Goal: Task Accomplishment & Management: Manage account settings

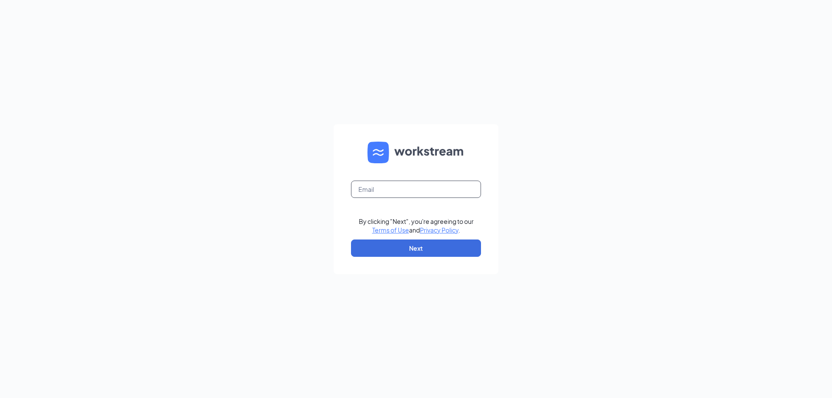
click at [379, 185] on input "text" at bounding box center [416, 189] width 130 height 17
type input "[EMAIL_ADDRESS][DOMAIN_NAME]"
click at [377, 246] on button "Next" at bounding box center [416, 248] width 130 height 17
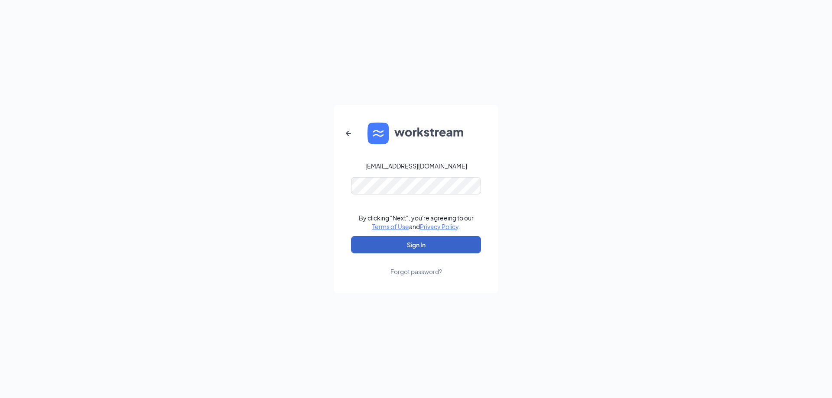
click at [391, 244] on button "Sign In" at bounding box center [416, 244] width 130 height 17
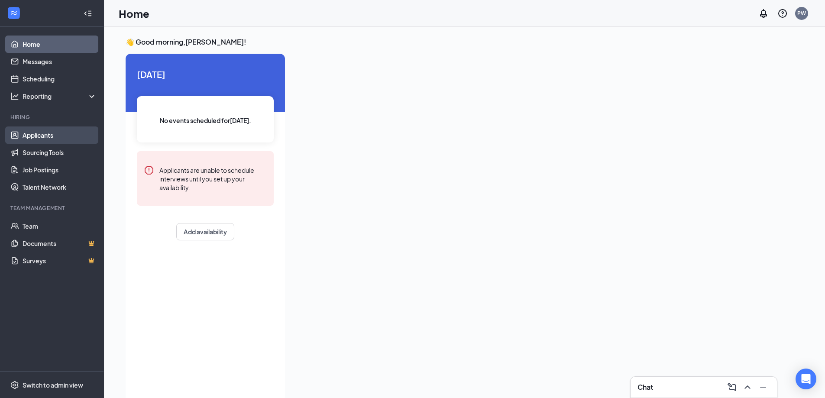
click at [62, 141] on link "Applicants" at bounding box center [60, 135] width 74 height 17
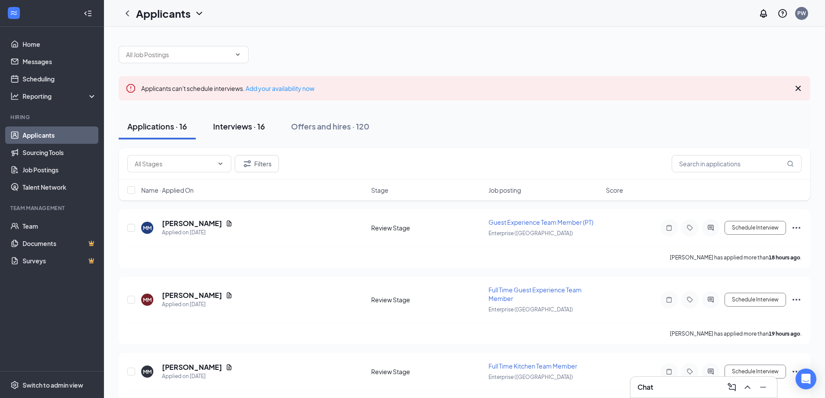
click at [253, 128] on div "Interviews · 16" at bounding box center [239, 126] width 52 height 11
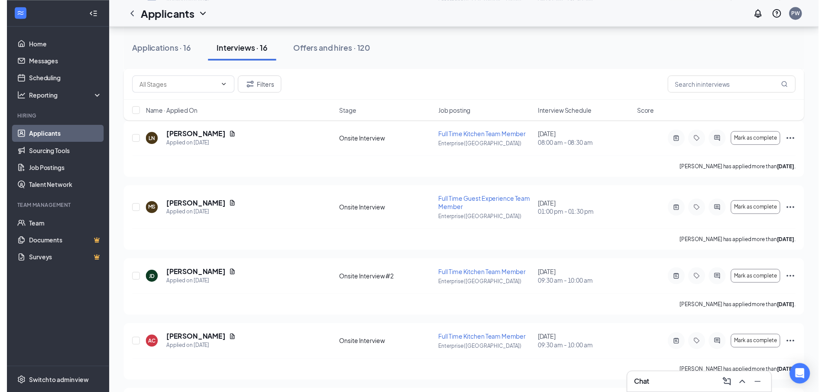
scroll to position [693, 0]
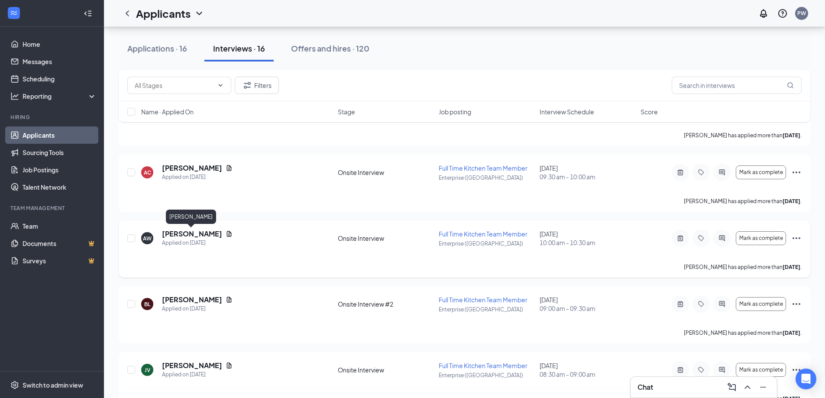
click at [200, 234] on h5 "[PERSON_NAME]" at bounding box center [192, 234] width 60 height 10
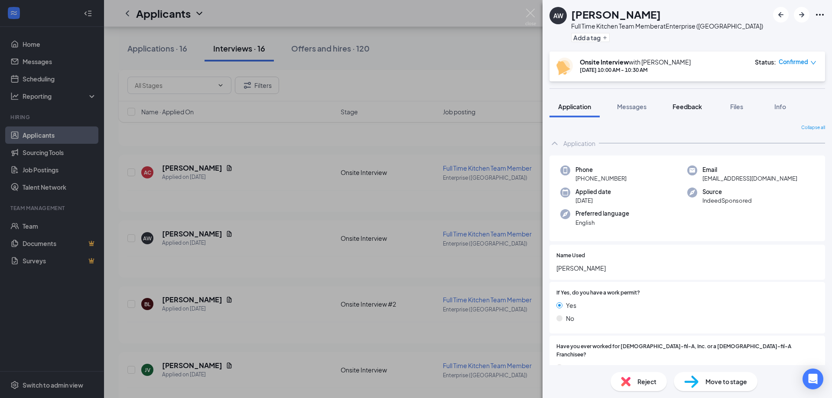
click at [688, 102] on div "Feedback" at bounding box center [686, 106] width 29 height 9
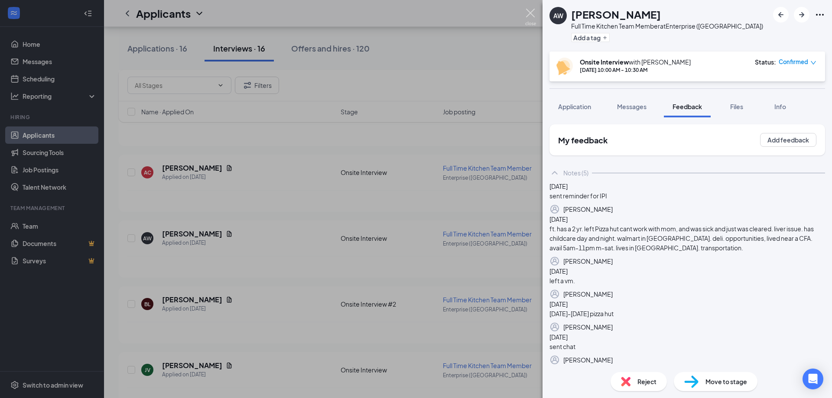
click at [531, 12] on img at bounding box center [530, 17] width 11 height 17
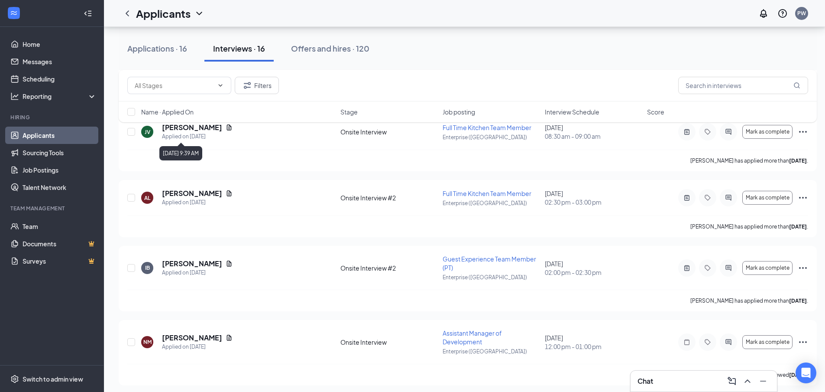
scroll to position [936, 0]
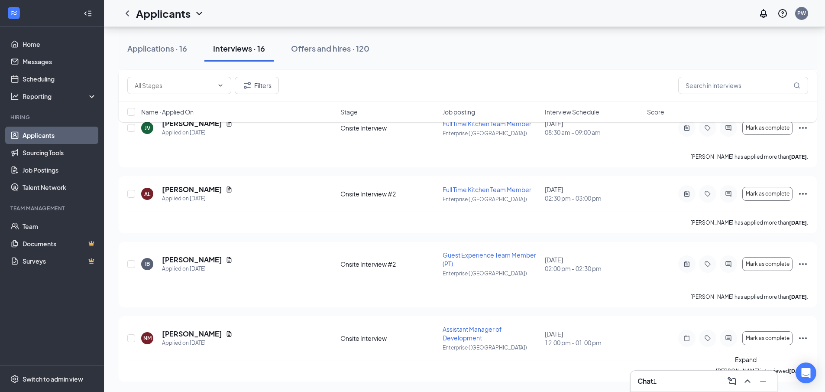
click at [748, 380] on icon "ChevronUp" at bounding box center [748, 380] width 6 height 3
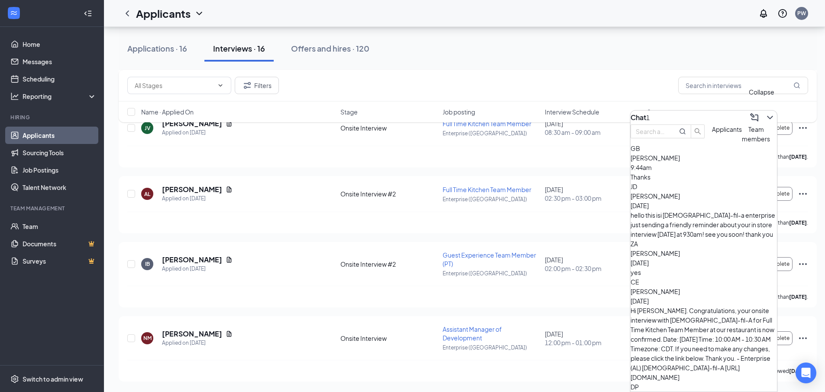
click at [767, 112] on icon "ChevronDown" at bounding box center [770, 117] width 10 height 10
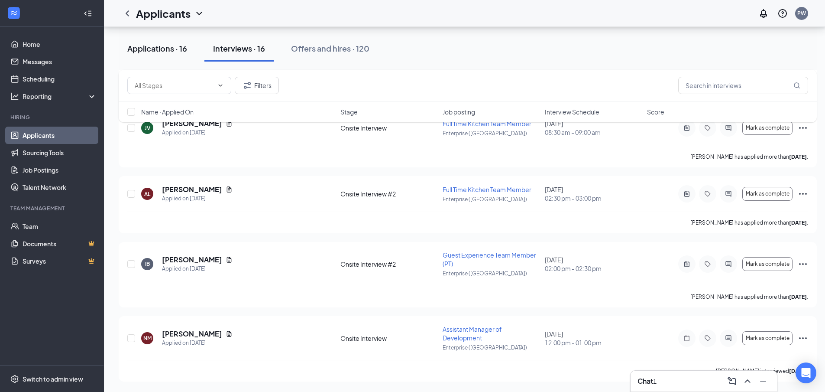
click at [182, 48] on div "Applications · 16" at bounding box center [157, 48] width 60 height 11
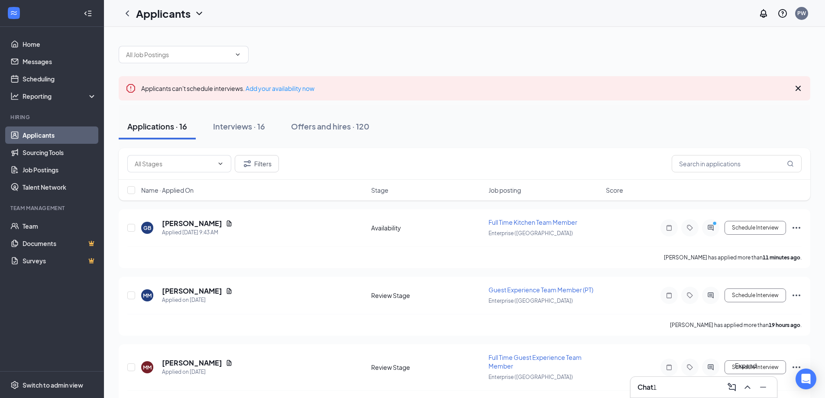
click at [748, 393] on button at bounding box center [748, 387] width 14 height 14
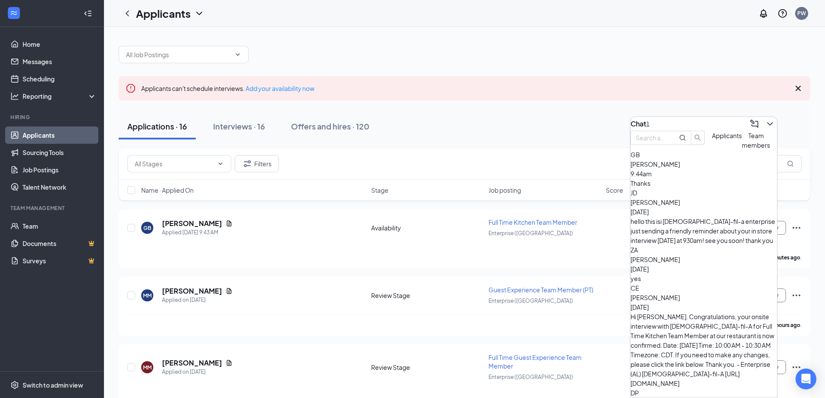
click at [723, 188] on div "Thanks" at bounding box center [704, 184] width 146 height 10
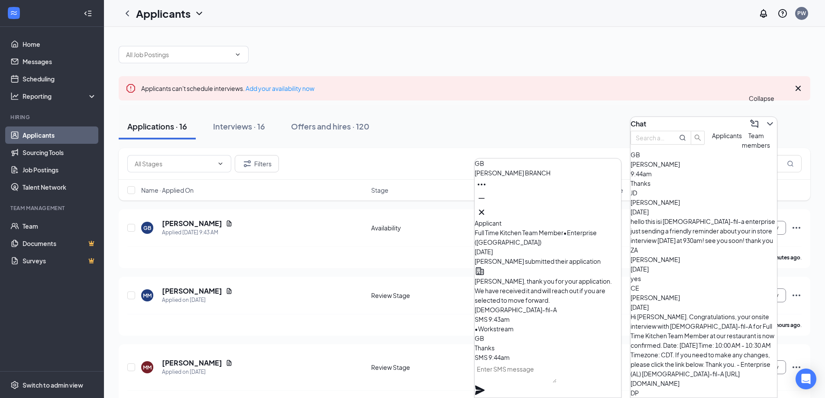
click at [765, 123] on icon "ChevronDown" at bounding box center [770, 124] width 10 height 10
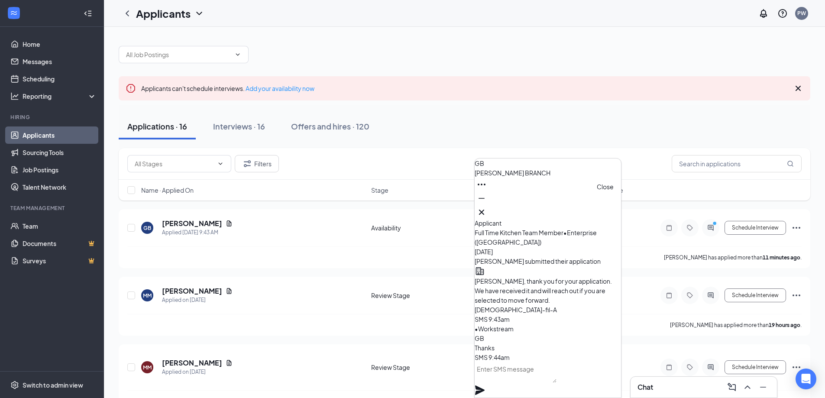
click at [487, 211] on icon "Cross" at bounding box center [482, 212] width 10 height 10
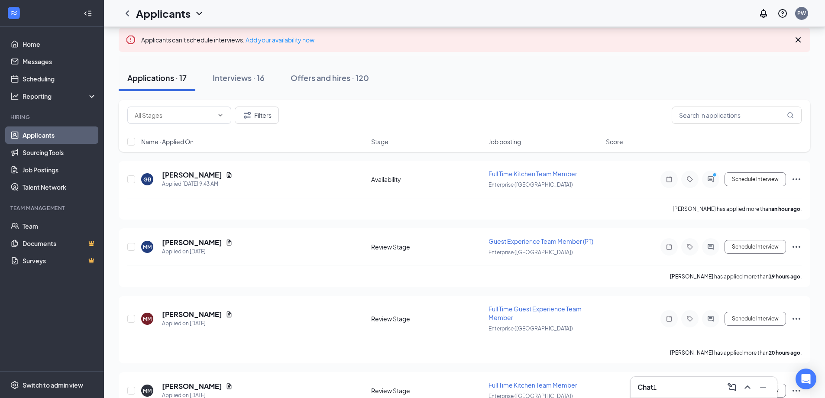
scroll to position [69, 0]
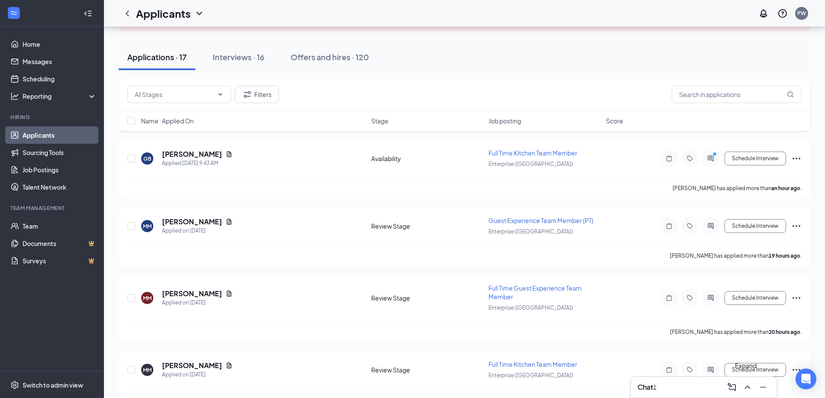
click at [748, 383] on icon "ChevronUp" at bounding box center [748, 387] width 10 height 10
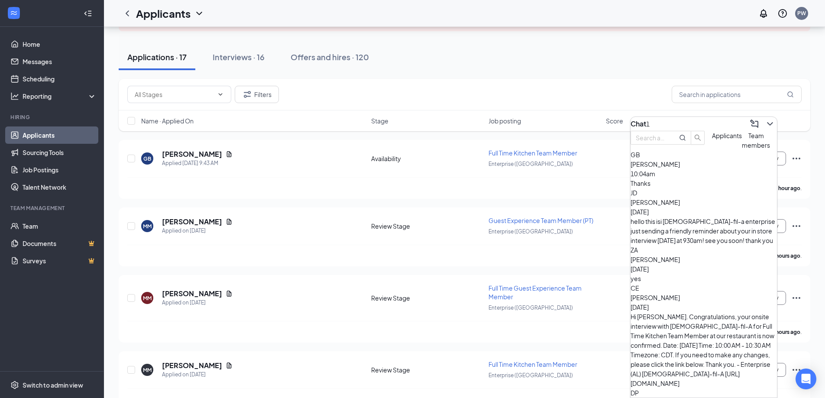
click at [731, 188] on div "GB [PERSON_NAME] 10:04am Thanks" at bounding box center [704, 169] width 146 height 38
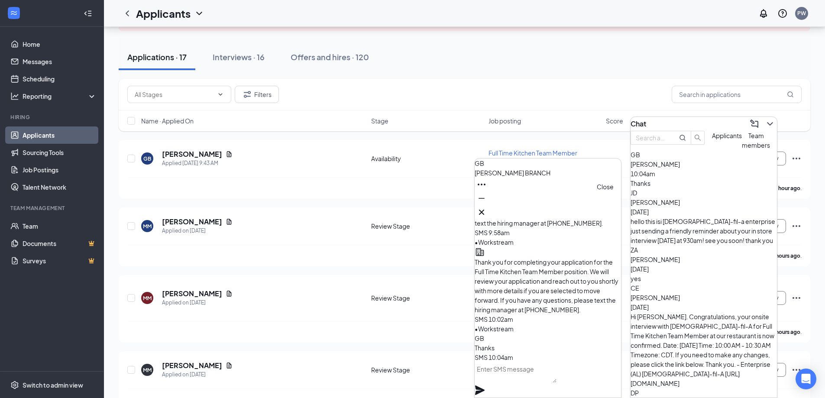
click at [487, 207] on icon "Cross" at bounding box center [482, 212] width 10 height 10
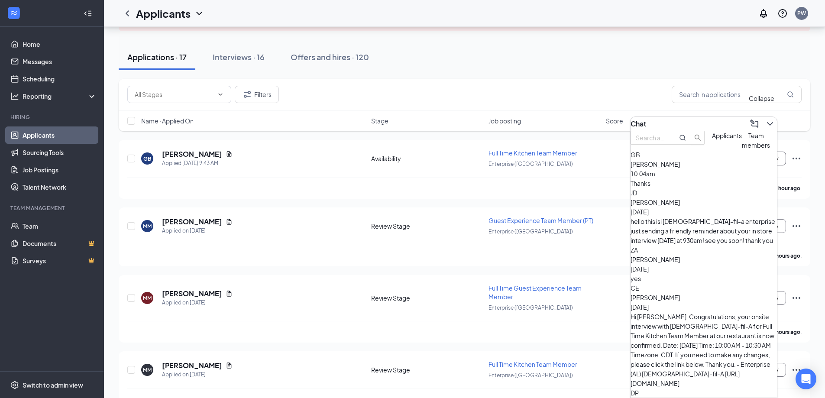
click at [767, 122] on icon "ChevronDown" at bounding box center [770, 123] width 6 height 3
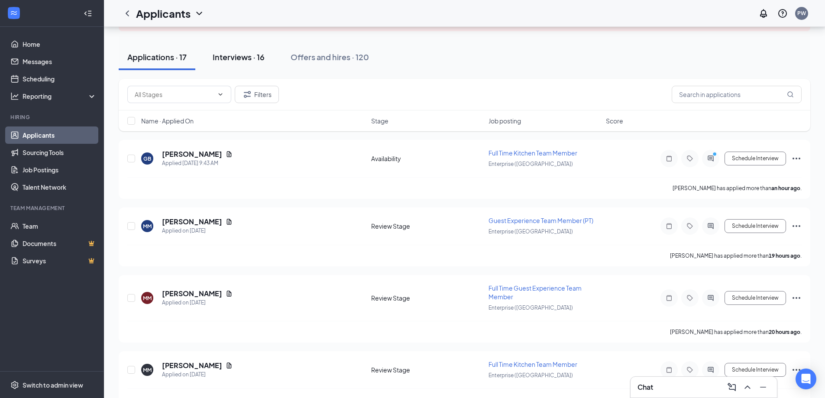
click at [236, 57] on div "Interviews · 16" at bounding box center [239, 57] width 52 height 11
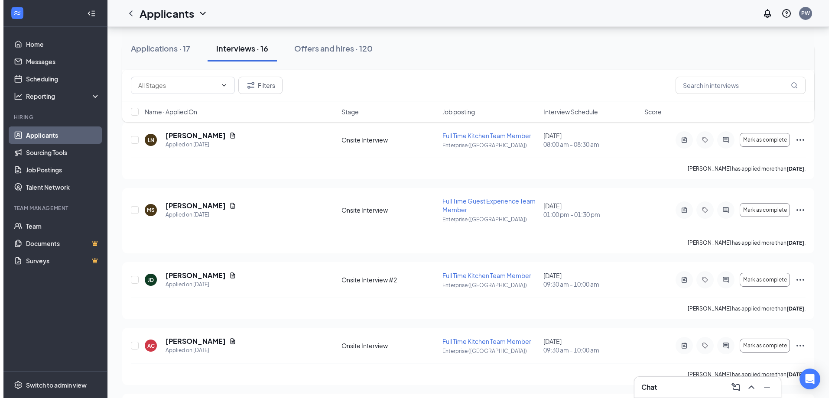
scroll to position [650, 0]
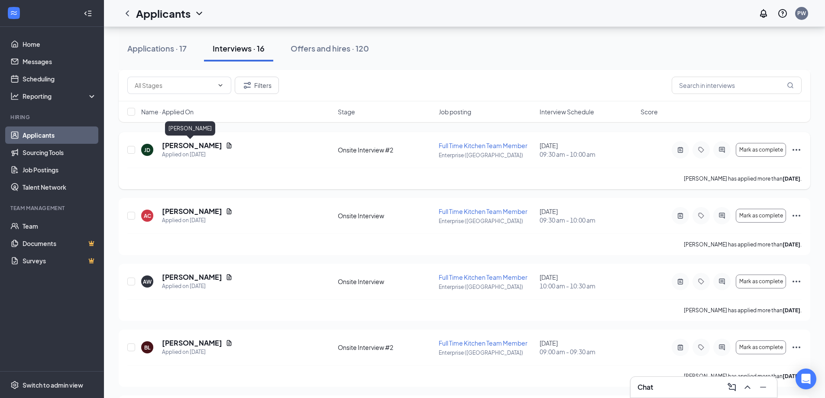
click at [197, 141] on h5 "[PERSON_NAME]" at bounding box center [192, 146] width 60 height 10
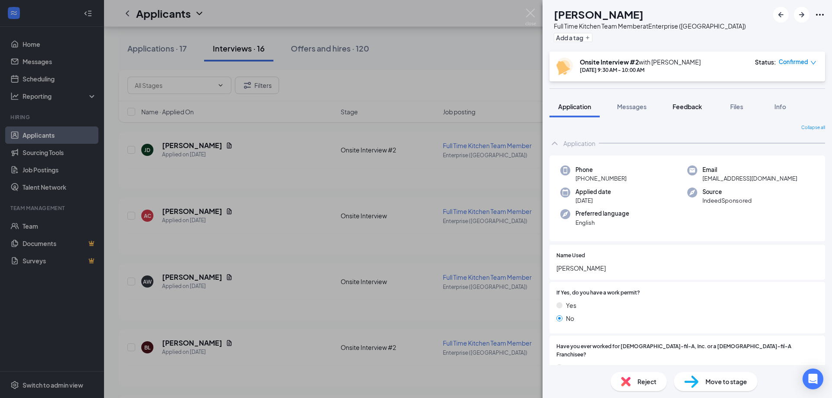
click at [691, 104] on span "Feedback" at bounding box center [686, 107] width 29 height 8
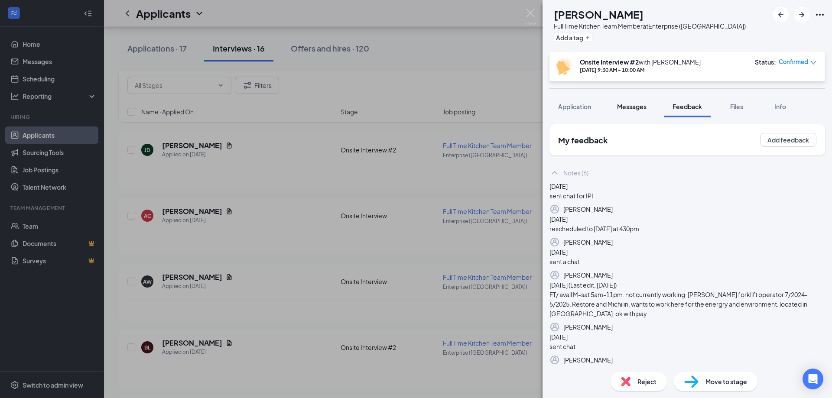
click at [637, 110] on span "Messages" at bounding box center [631, 107] width 29 height 8
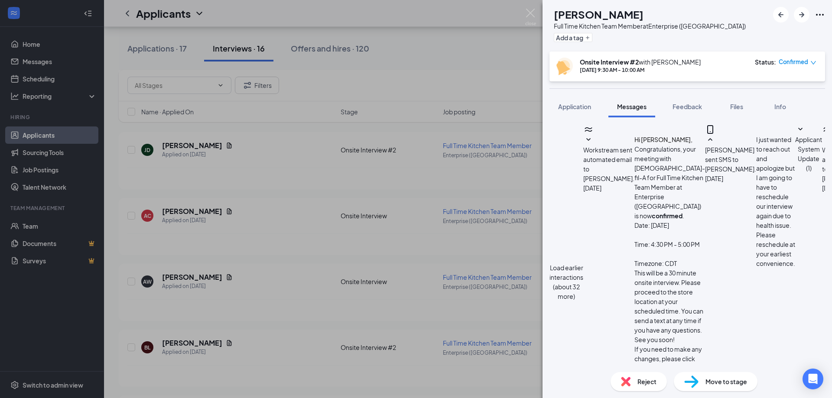
scroll to position [325, 0]
click at [686, 106] on span "Feedback" at bounding box center [686, 107] width 29 height 8
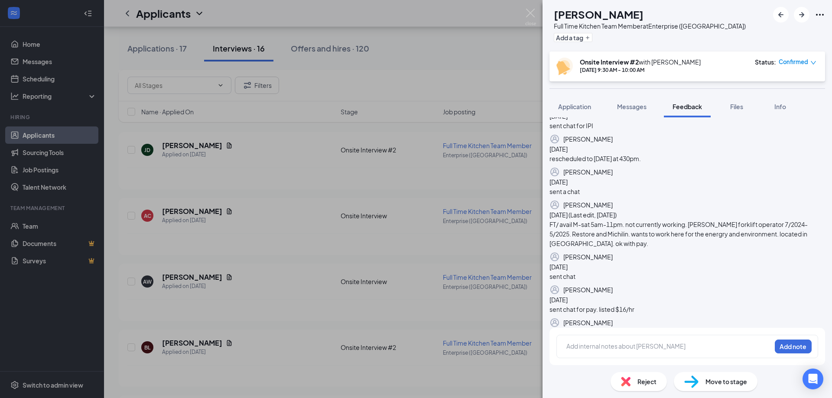
scroll to position [214, 0]
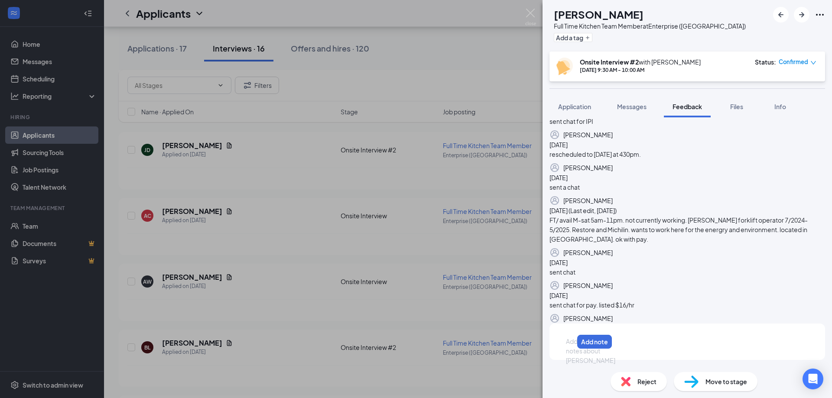
click at [573, 346] on div at bounding box center [569, 341] width 7 height 9
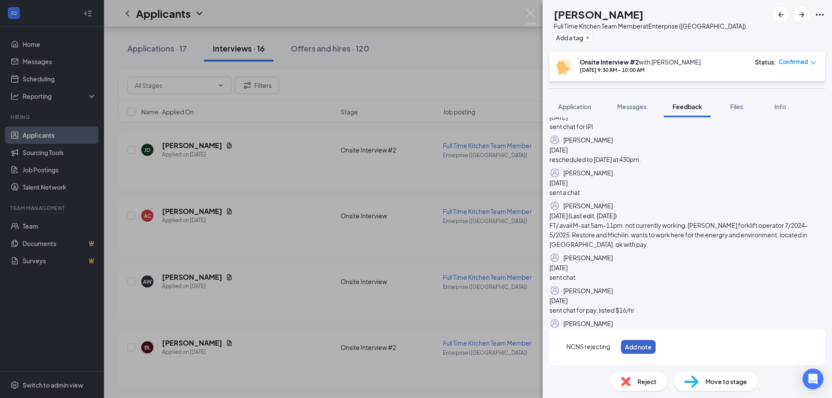
click at [656, 343] on button "Add note" at bounding box center [638, 347] width 35 height 14
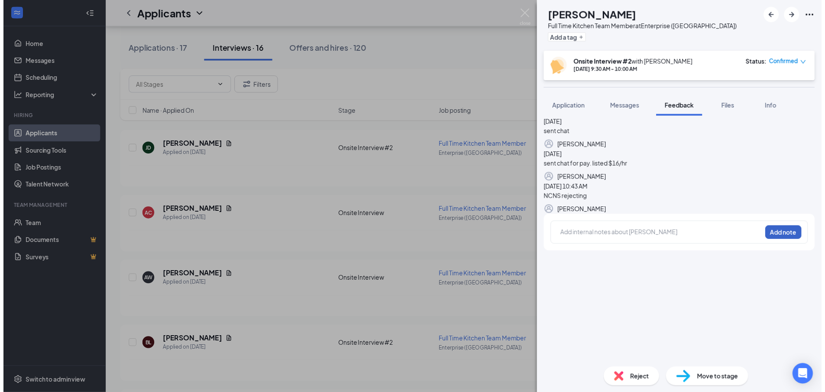
scroll to position [0, 0]
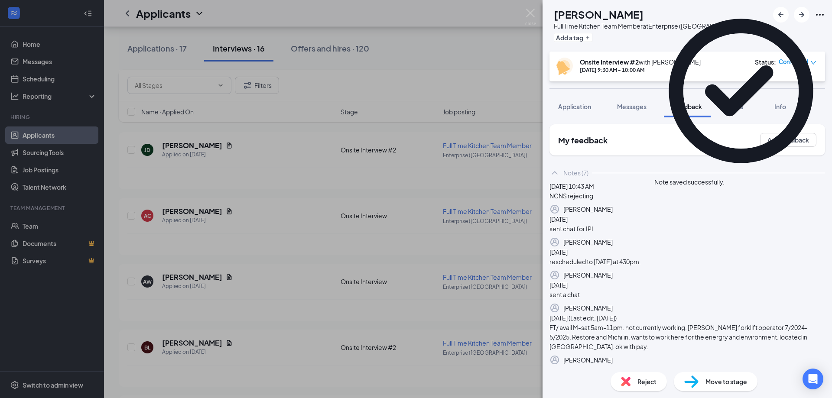
click at [814, 62] on icon "down" at bounding box center [813, 63] width 6 height 6
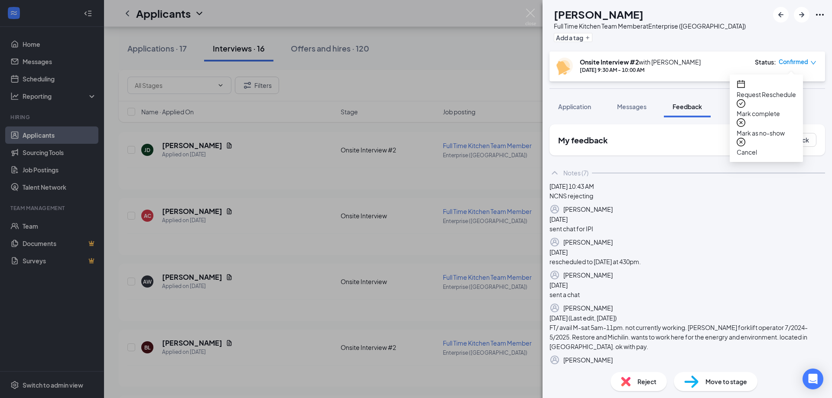
click at [768, 128] on span "Mark as no-show" at bounding box center [766, 133] width 59 height 10
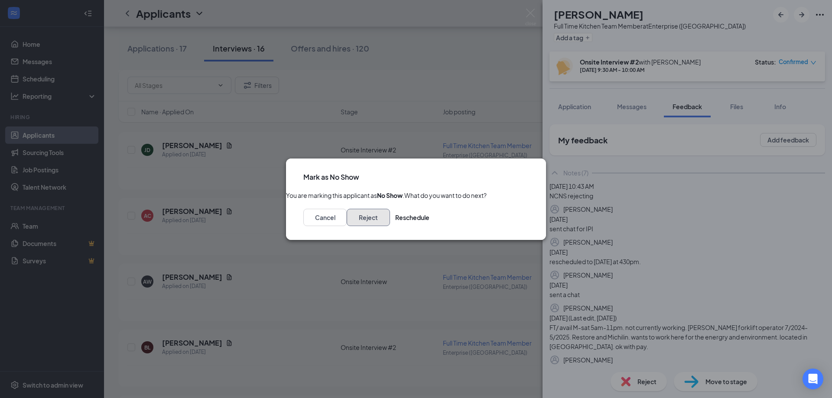
click at [390, 224] on button "Reject" at bounding box center [368, 217] width 43 height 17
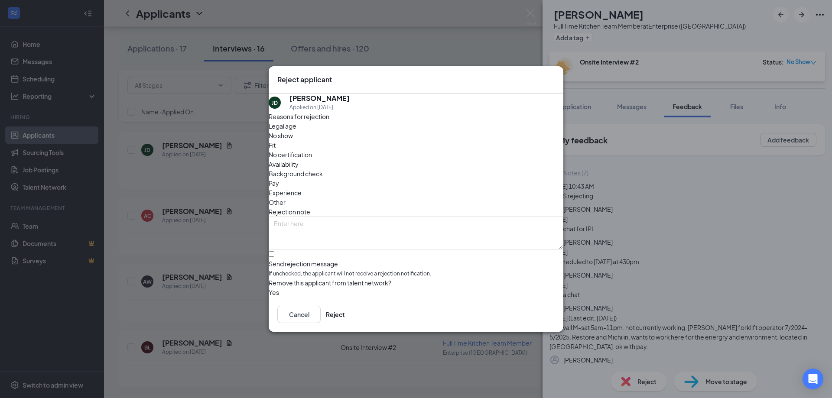
click at [293, 140] on span "No show" at bounding box center [281, 136] width 24 height 10
click at [345, 315] on button "Reject" at bounding box center [335, 314] width 19 height 17
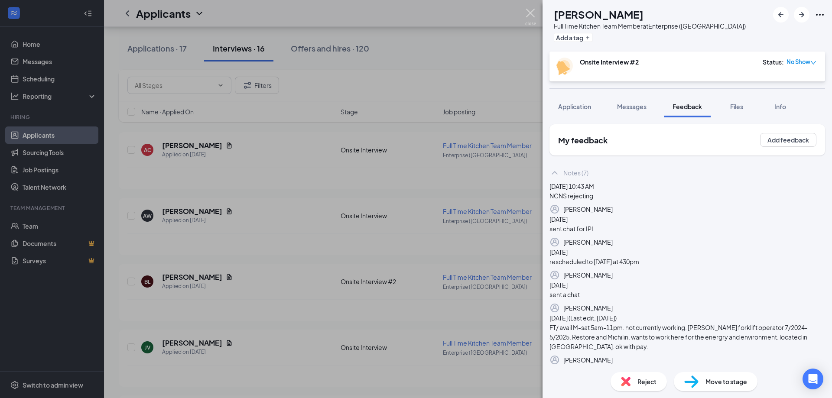
click at [533, 11] on img at bounding box center [530, 17] width 11 height 17
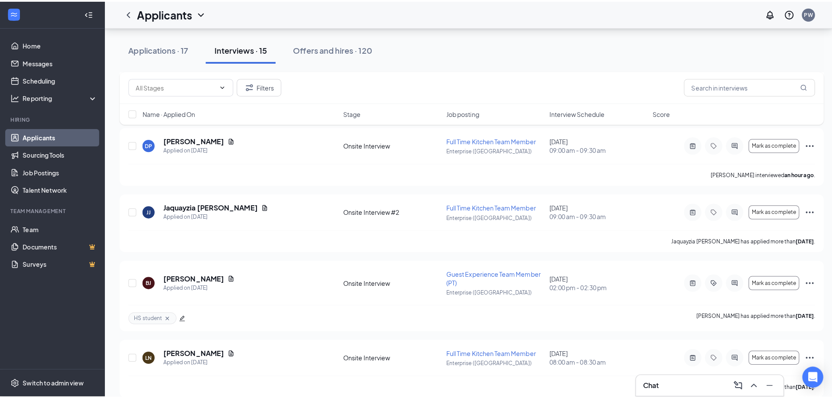
scroll to position [220, 0]
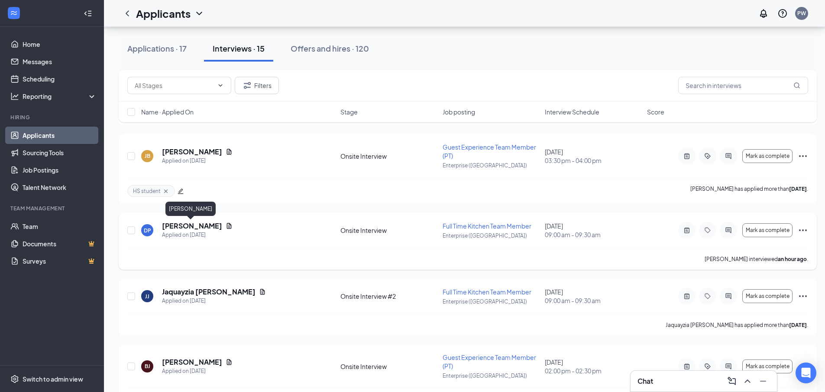
click at [185, 226] on h5 "[PERSON_NAME]" at bounding box center [192, 226] width 60 height 10
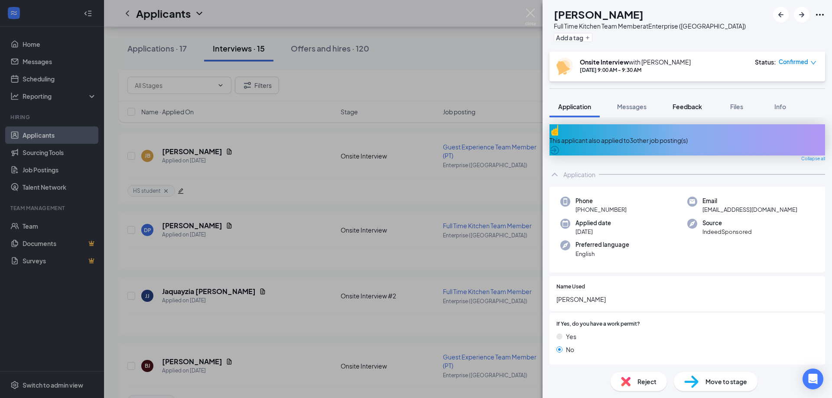
click at [696, 106] on span "Feedback" at bounding box center [686, 107] width 29 height 8
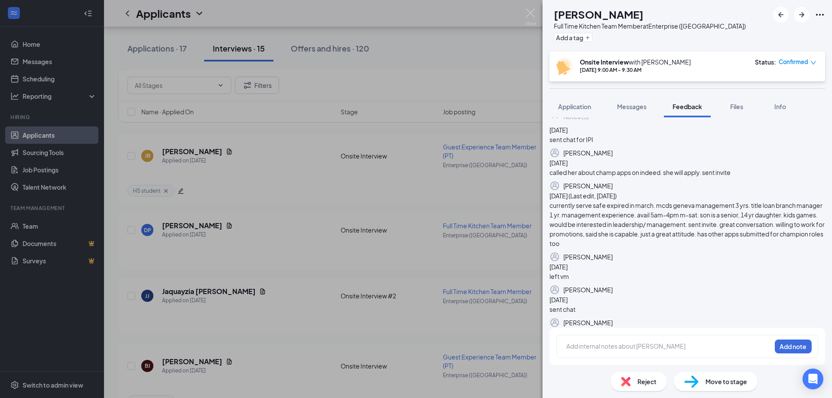
scroll to position [188, 0]
click at [582, 350] on div at bounding box center [669, 346] width 204 height 9
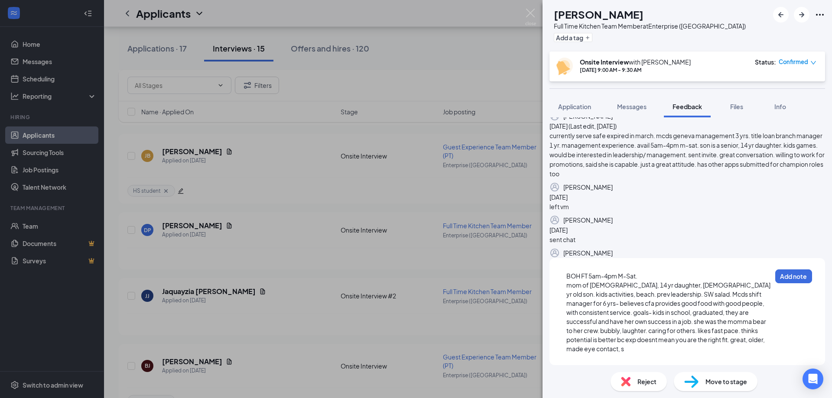
scroll to position [246, 0]
click at [670, 351] on span "mom of [DEMOGRAPHIC_DATA], 14 yr daughter, [DEMOGRAPHIC_DATA] yr old son. kids …" at bounding box center [668, 316] width 205 height 71
click at [684, 351] on span "mom of [DEMOGRAPHIC_DATA], 14 yr daughter, [DEMOGRAPHIC_DATA] yr old son. kids …" at bounding box center [668, 316] width 205 height 71
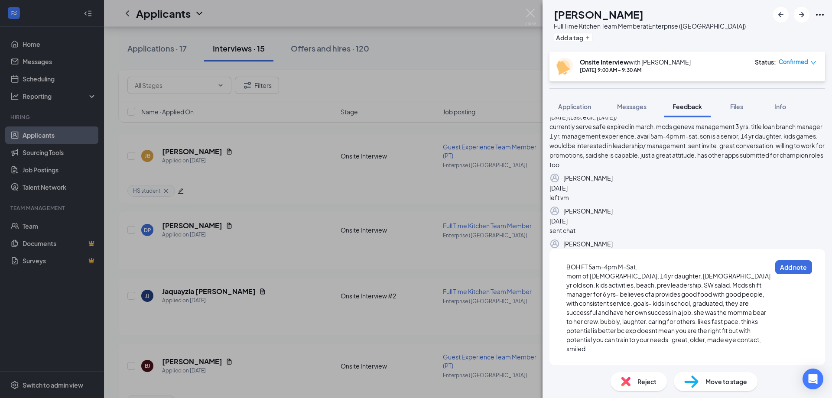
click at [728, 354] on div "mom of [DEMOGRAPHIC_DATA], 14 yr daughter, [DEMOGRAPHIC_DATA] yr old son. kids …" at bounding box center [668, 313] width 205 height 82
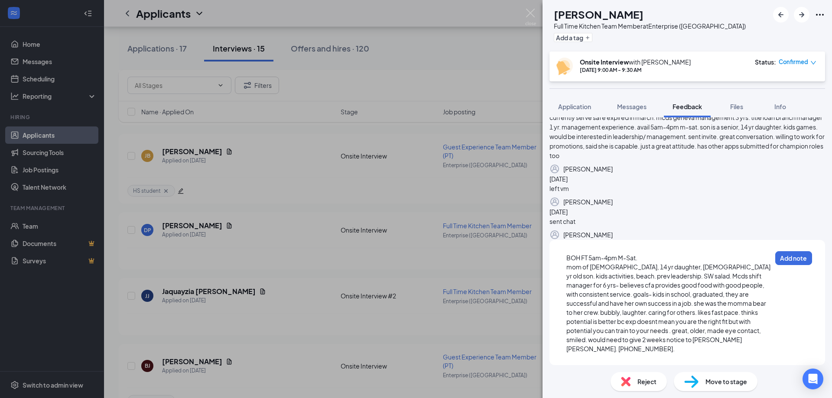
click at [671, 353] on span "mom of [DEMOGRAPHIC_DATA], 14 yr daughter, [DEMOGRAPHIC_DATA] yr old son. kids …" at bounding box center [668, 308] width 205 height 90
click at [739, 354] on div "mom of [DEMOGRAPHIC_DATA], 14 yr daughter, [DEMOGRAPHIC_DATA] yr old son. kids …" at bounding box center [668, 308] width 205 height 91
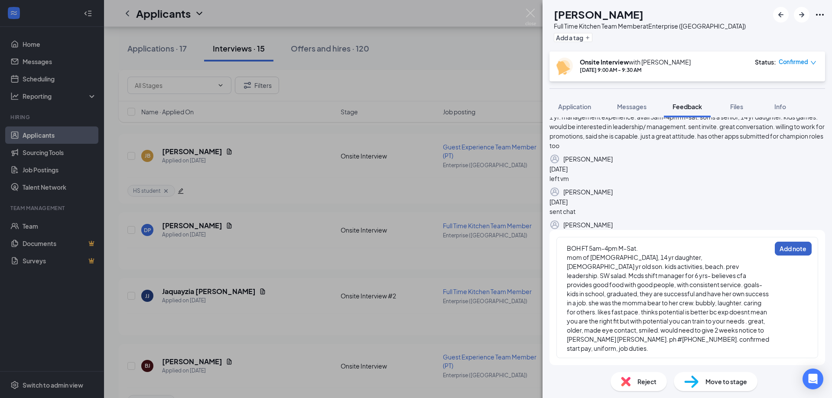
click at [779, 256] on button "Add note" at bounding box center [793, 249] width 37 height 14
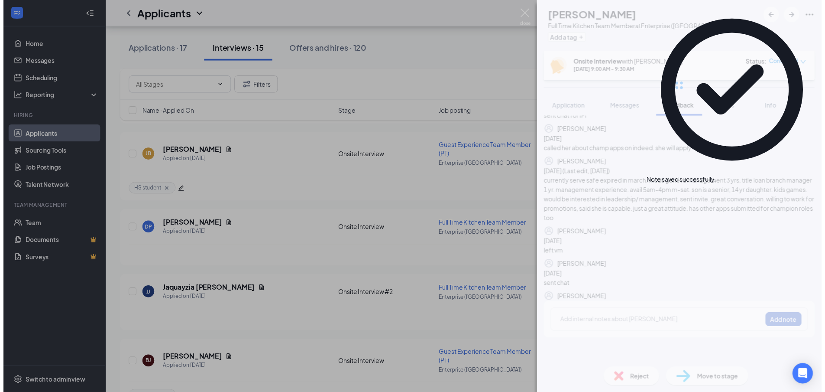
scroll to position [0, 0]
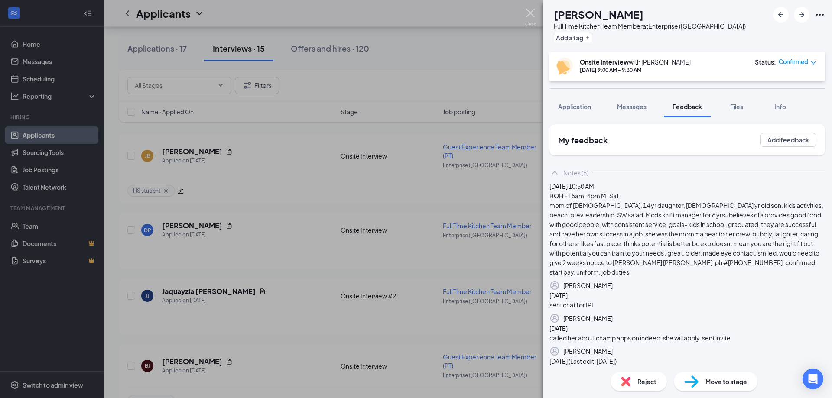
click at [528, 10] on img at bounding box center [530, 17] width 11 height 17
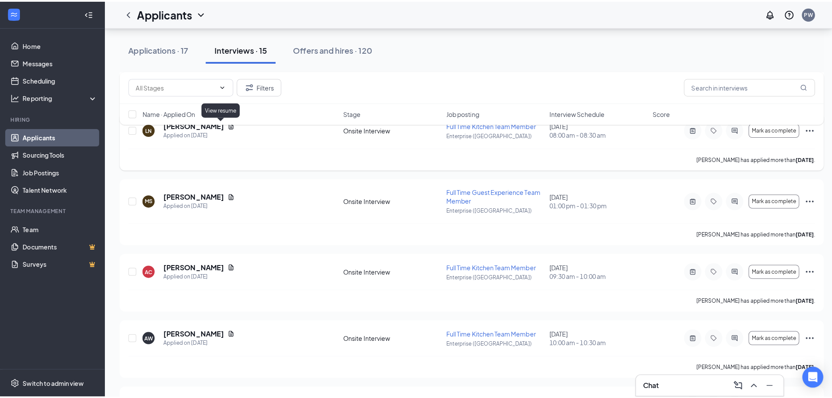
scroll to position [566, 0]
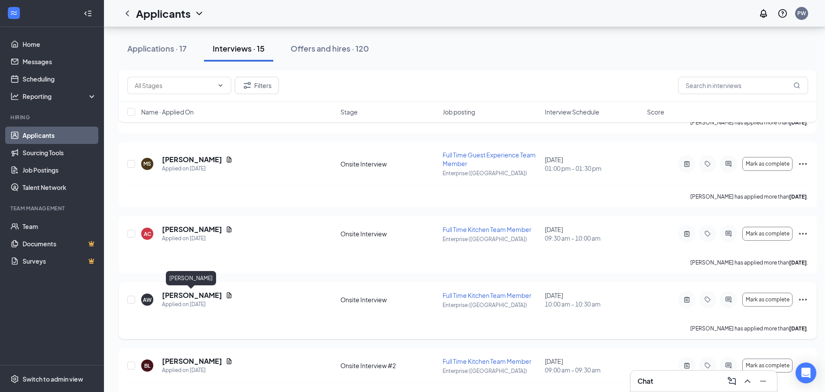
click at [181, 296] on h5 "[PERSON_NAME]" at bounding box center [192, 295] width 60 height 10
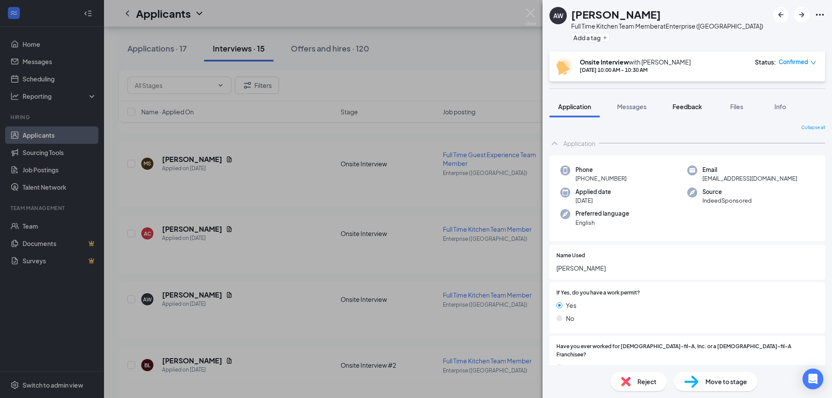
click at [690, 105] on span "Feedback" at bounding box center [686, 107] width 29 height 8
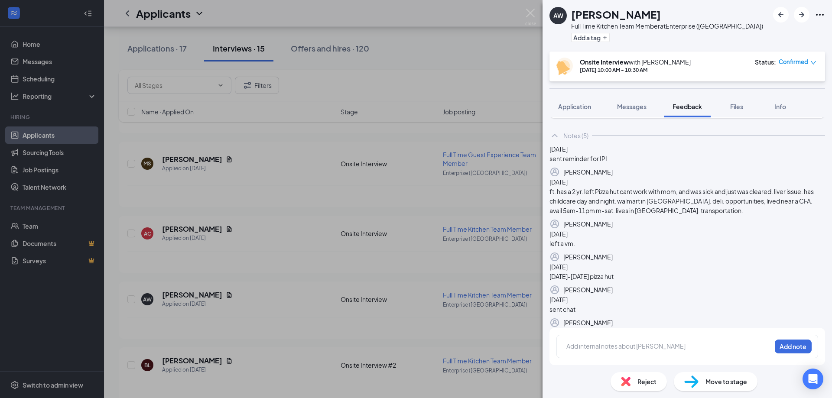
scroll to position [169, 0]
click at [600, 345] on div at bounding box center [669, 346] width 204 height 9
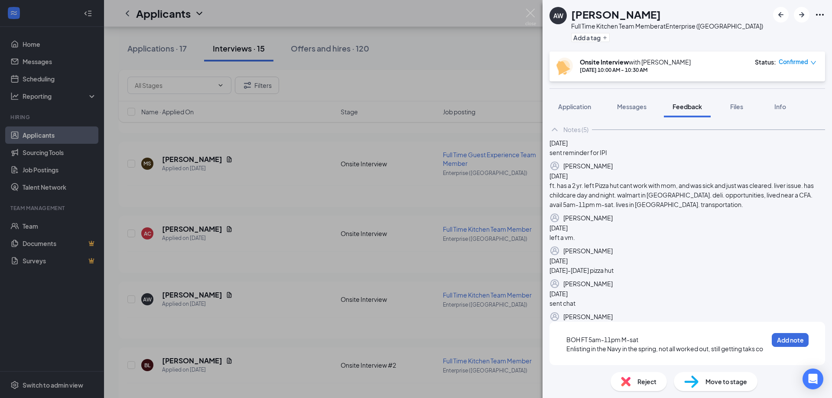
scroll to position [172, 0]
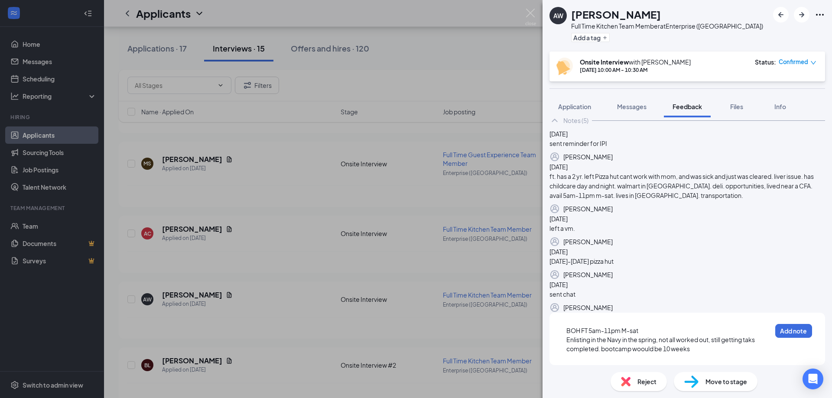
click at [642, 353] on span "Enlisting in the Navy in the spring, not all worked out, still getting taks com…" at bounding box center [660, 344] width 189 height 17
click at [692, 354] on div "Enlisting in the Navy in the spring, not all worked out, still getting taks com…" at bounding box center [668, 344] width 205 height 18
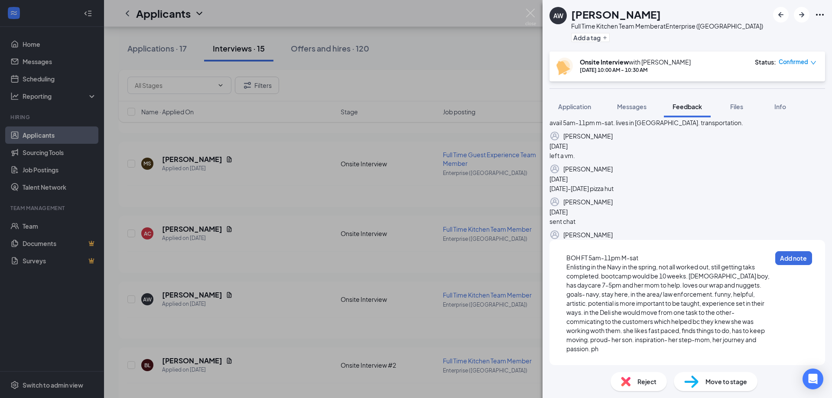
scroll to position [245, 0]
click at [798, 265] on button "Add note" at bounding box center [793, 258] width 37 height 14
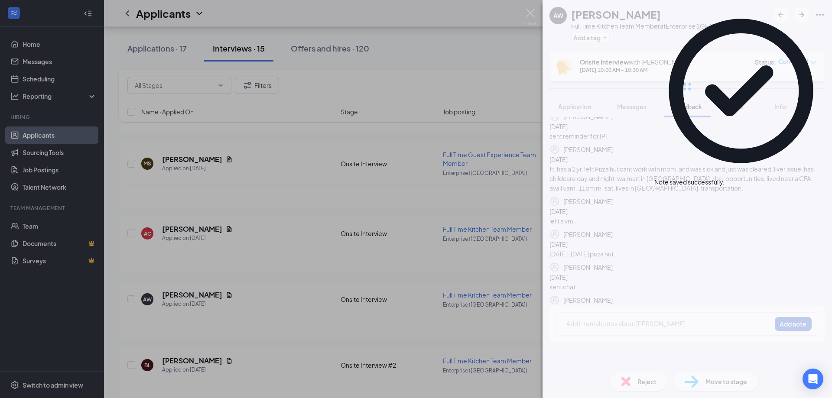
scroll to position [0, 0]
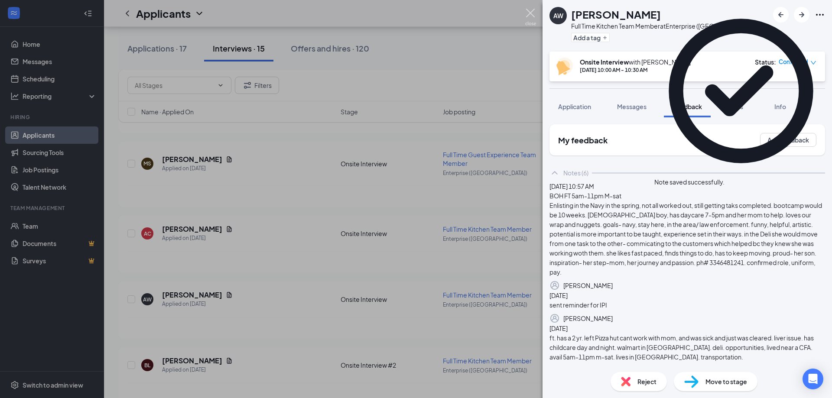
click at [532, 11] on img at bounding box center [530, 17] width 11 height 17
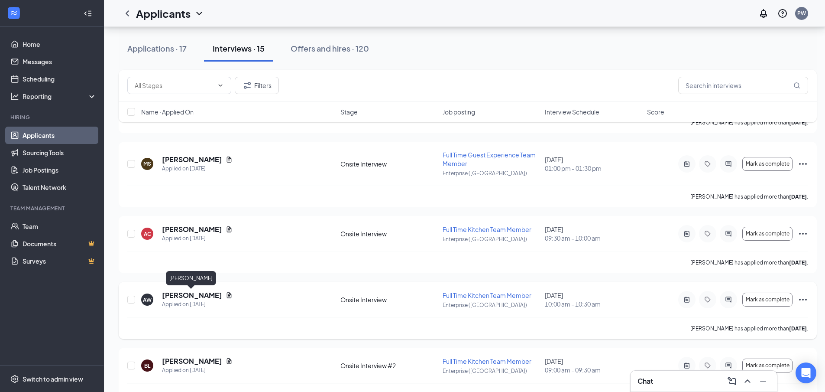
click at [199, 293] on h5 "[PERSON_NAME]" at bounding box center [192, 295] width 60 height 10
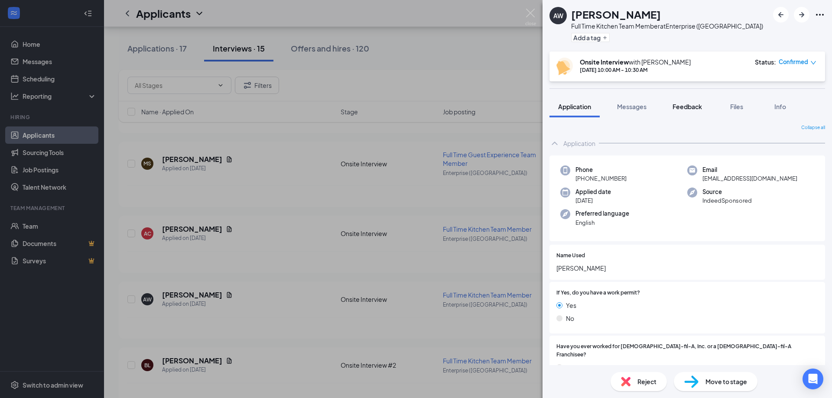
click at [696, 106] on span "Feedback" at bounding box center [686, 107] width 29 height 8
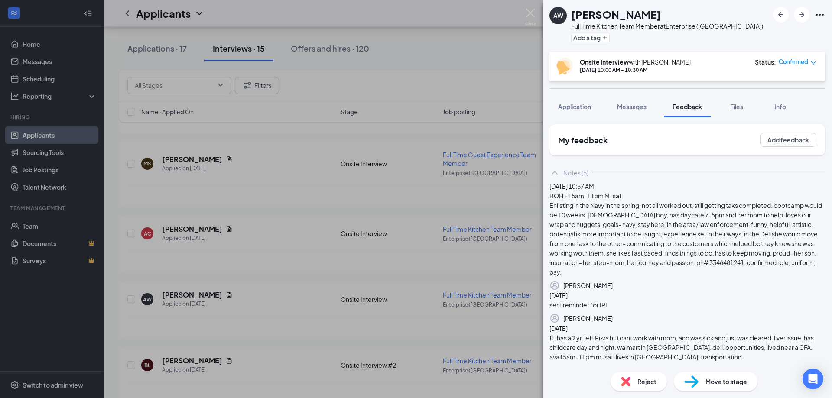
click at [613, 291] on button "button" at bounding box center [613, 285] width 0 height 10
click at [729, 249] on div "Enlisting in the Navy in the spring, not all worked out, still getting taks com…" at bounding box center [687, 241] width 275 height 73
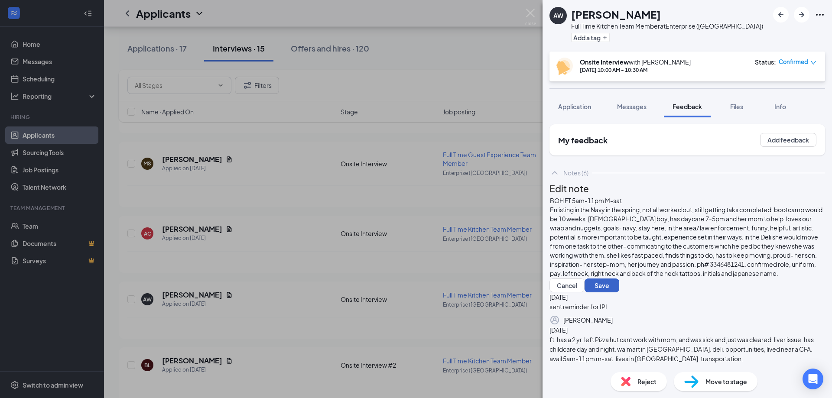
click at [619, 279] on button "Save" at bounding box center [602, 286] width 35 height 14
click at [529, 8] on div "AW [PERSON_NAME] Full Time Kitchen Team Member at Enterprise ([GEOGRAPHIC_DATA]…" at bounding box center [416, 199] width 832 height 398
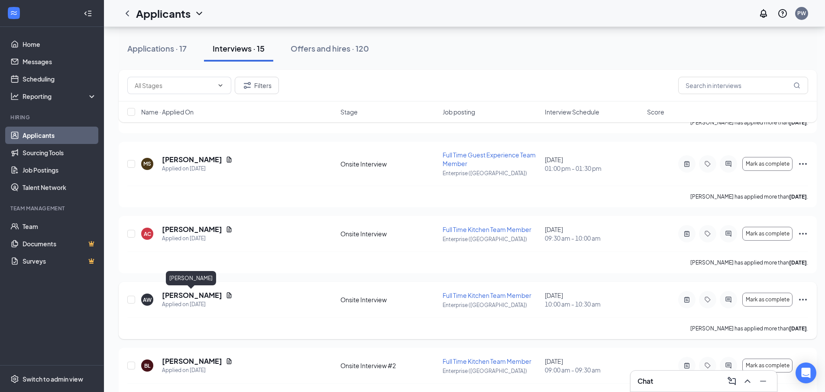
click at [195, 292] on h5 "[PERSON_NAME]" at bounding box center [192, 295] width 60 height 10
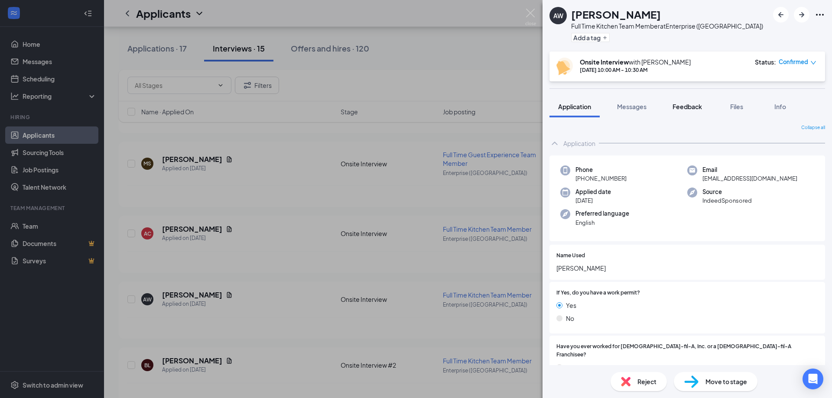
click at [695, 105] on span "Feedback" at bounding box center [686, 107] width 29 height 8
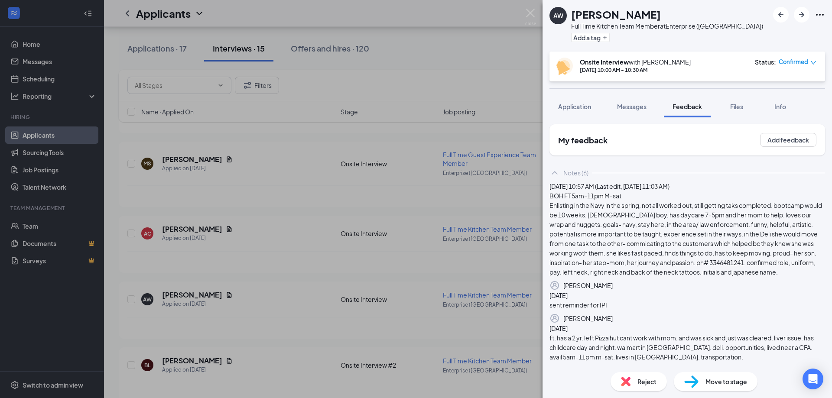
click at [276, 219] on div "AW [PERSON_NAME] Full Time Kitchen Team Member at Enterprise ([GEOGRAPHIC_DATA]…" at bounding box center [416, 199] width 832 height 398
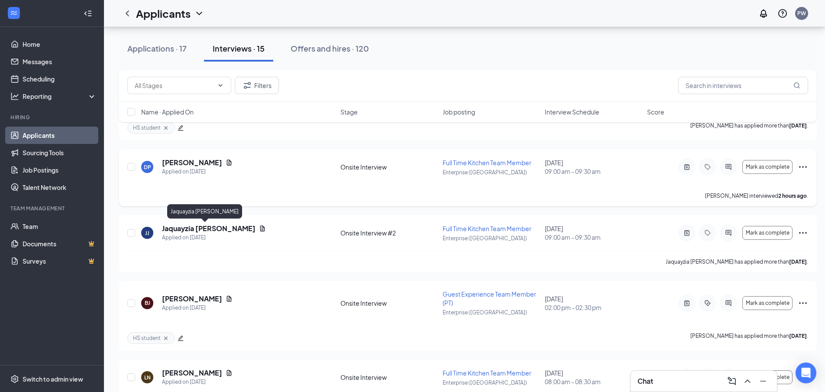
scroll to position [263, 0]
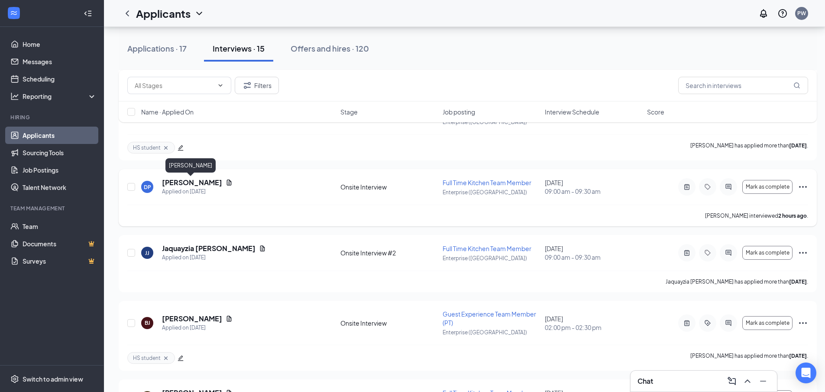
click at [191, 184] on h5 "[PERSON_NAME]" at bounding box center [192, 183] width 60 height 10
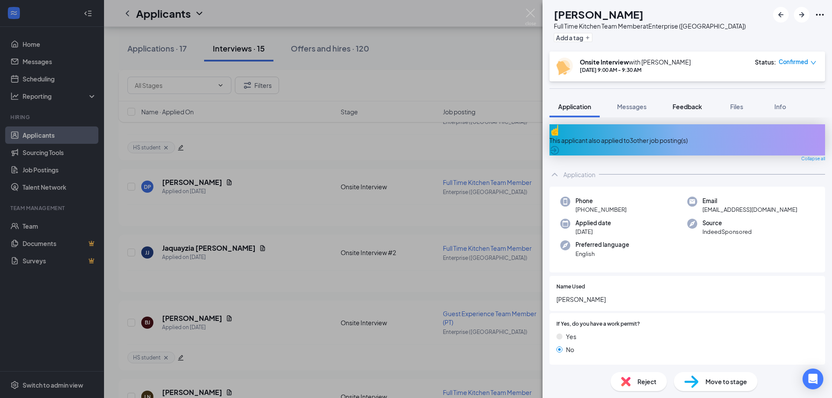
click at [688, 103] on span "Feedback" at bounding box center [686, 107] width 29 height 8
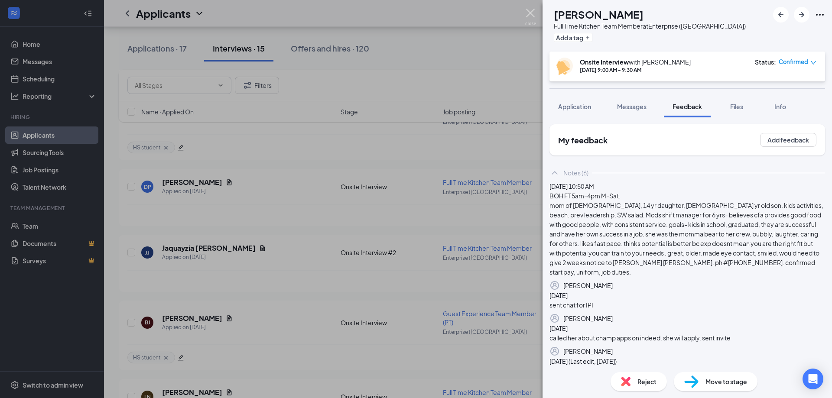
click at [532, 14] on img at bounding box center [530, 17] width 11 height 17
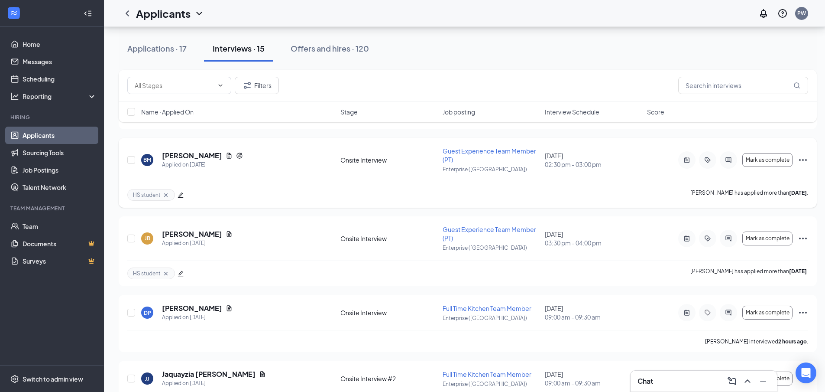
scroll to position [133, 0]
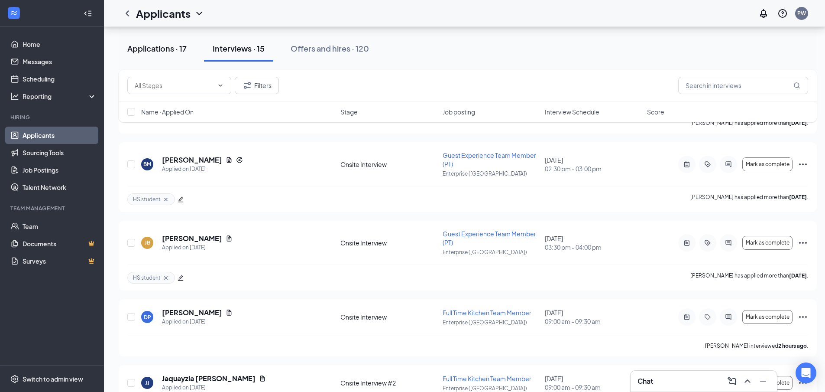
click at [164, 47] on div "Applications · 17" at bounding box center [156, 48] width 59 height 11
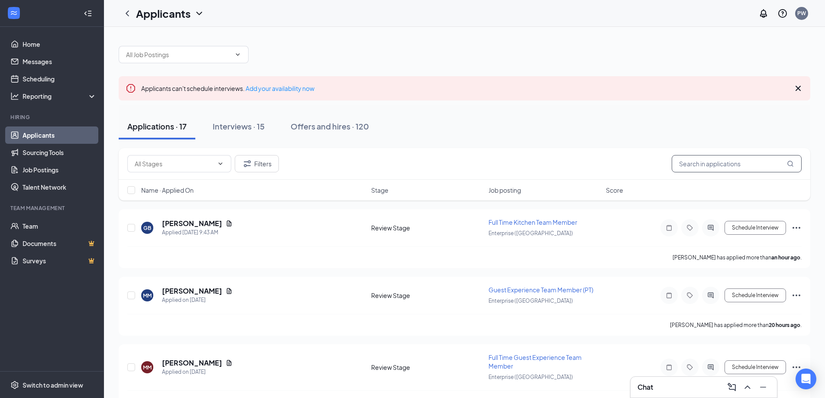
click at [692, 169] on input "text" at bounding box center [737, 163] width 130 height 17
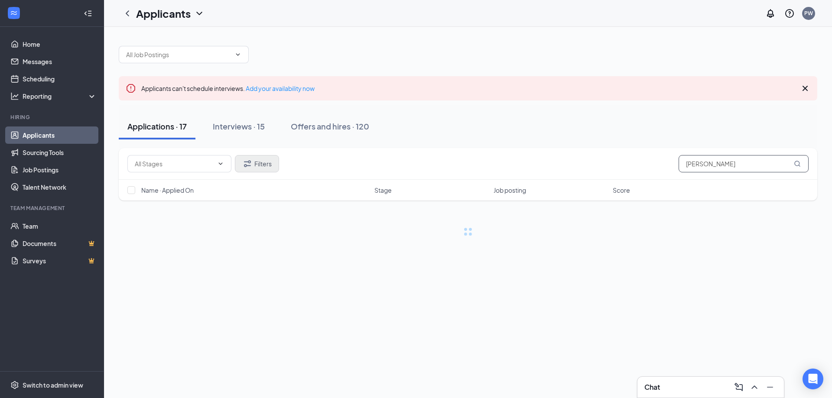
type input "[PERSON_NAME]"
click at [248, 162] on icon "Filter" at bounding box center [247, 163] width 7 height 6
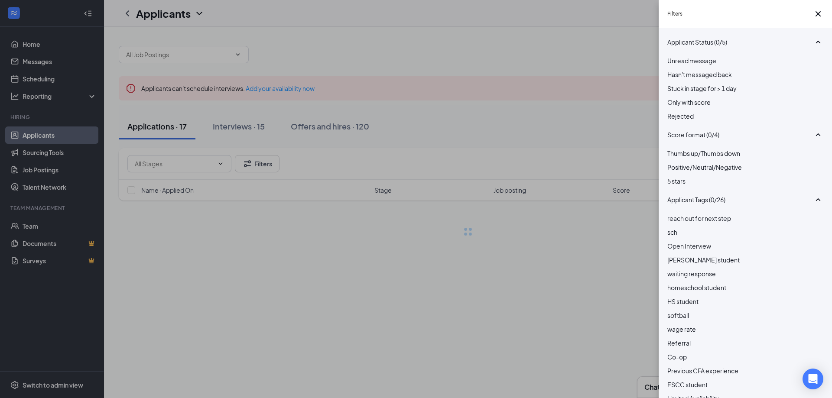
click at [674, 111] on div at bounding box center [745, 111] width 156 height 0
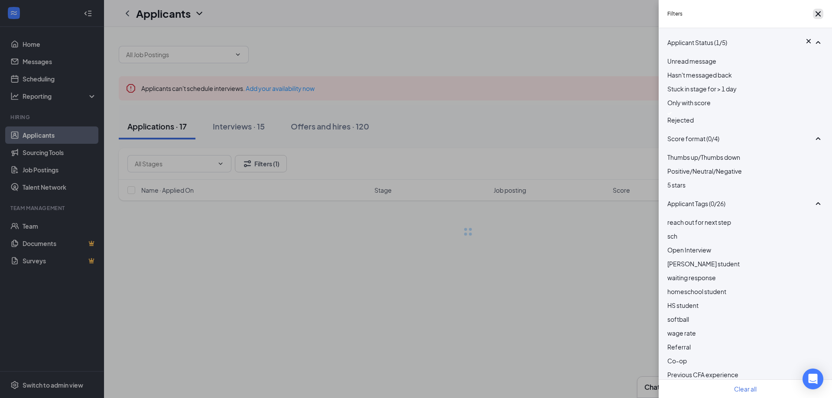
click at [815, 16] on icon "Cross" at bounding box center [818, 14] width 10 height 10
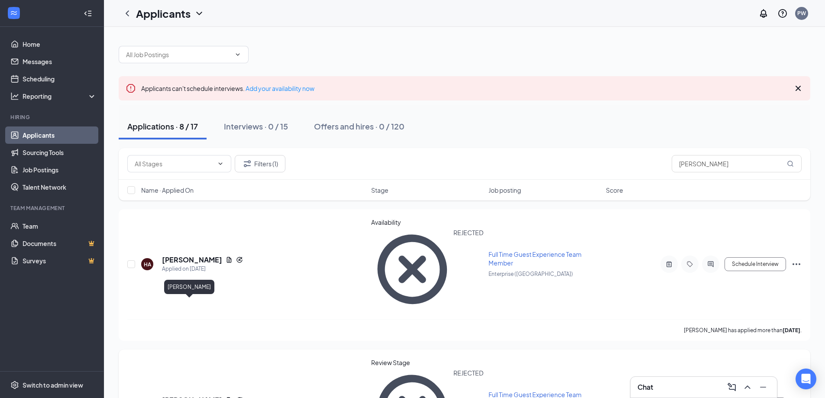
click at [183, 396] on h5 "[PERSON_NAME]" at bounding box center [192, 401] width 60 height 10
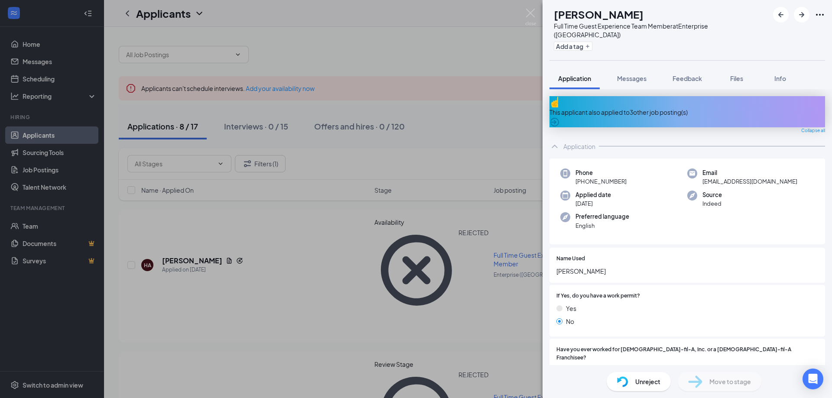
click at [559, 118] on icon "ArrowCircle" at bounding box center [554, 122] width 9 height 9
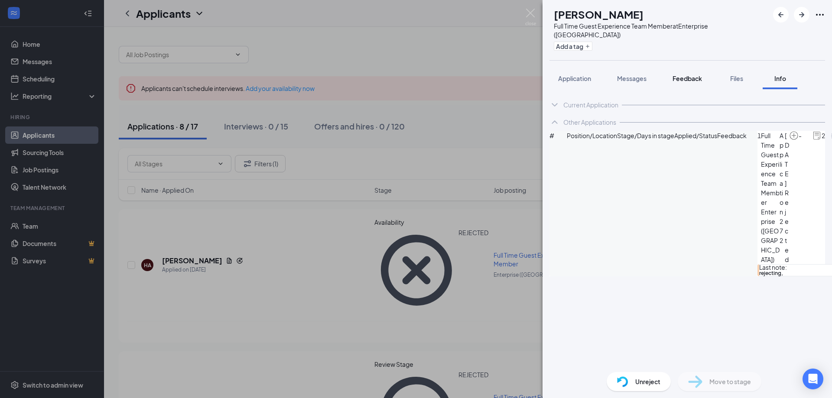
click at [694, 75] on span "Feedback" at bounding box center [686, 79] width 29 height 8
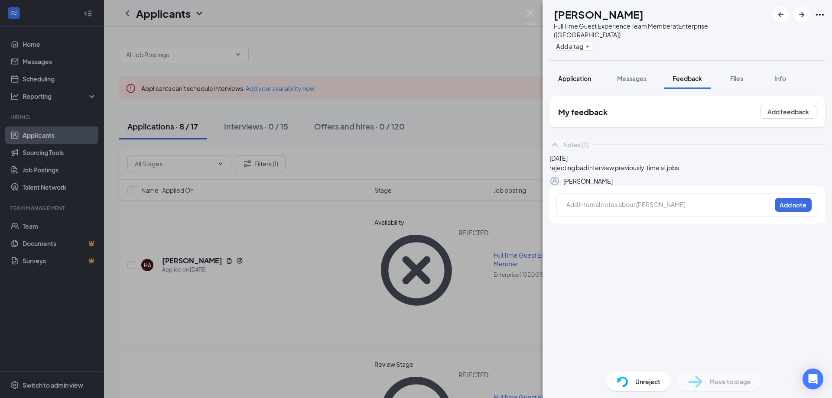
click at [573, 75] on span "Application" at bounding box center [574, 79] width 33 height 8
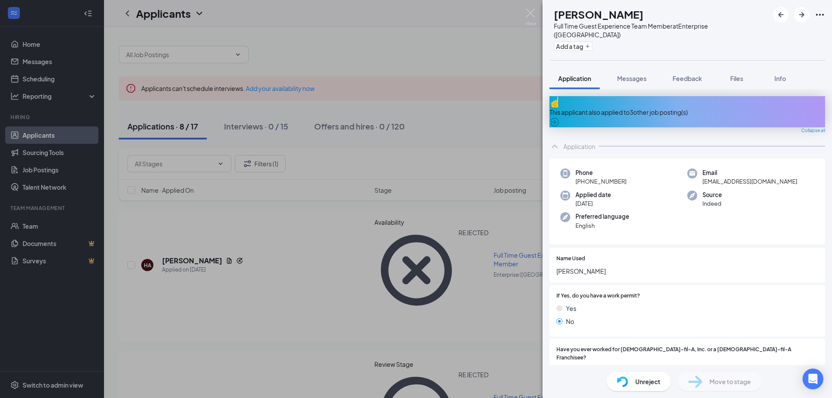
click at [560, 117] on icon "ArrowCircle" at bounding box center [554, 122] width 10 height 10
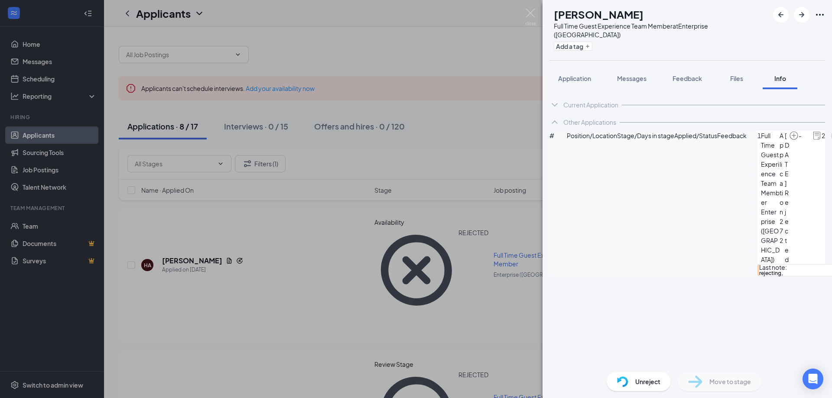
click at [830, 141] on icon "ArrowCircle" at bounding box center [835, 136] width 10 height 10
click at [530, 12] on img at bounding box center [530, 17] width 11 height 17
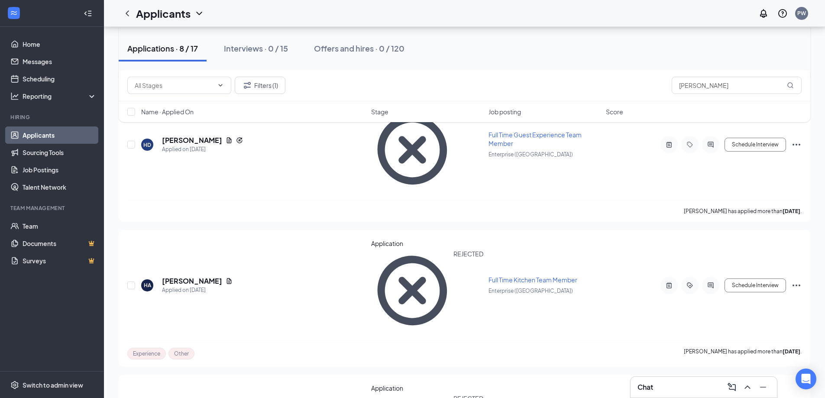
scroll to position [130, 0]
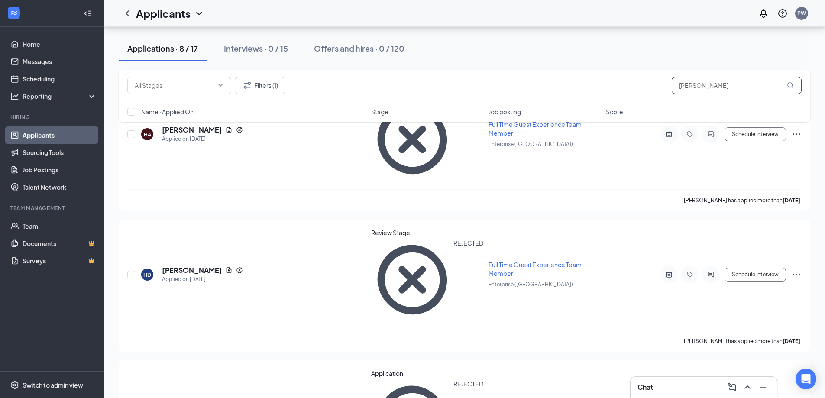
drag, startPoint x: 698, startPoint y: 84, endPoint x: 606, endPoint y: 87, distance: 91.5
click at [606, 87] on div "Filters (1) [PERSON_NAME]" at bounding box center [464, 85] width 675 height 17
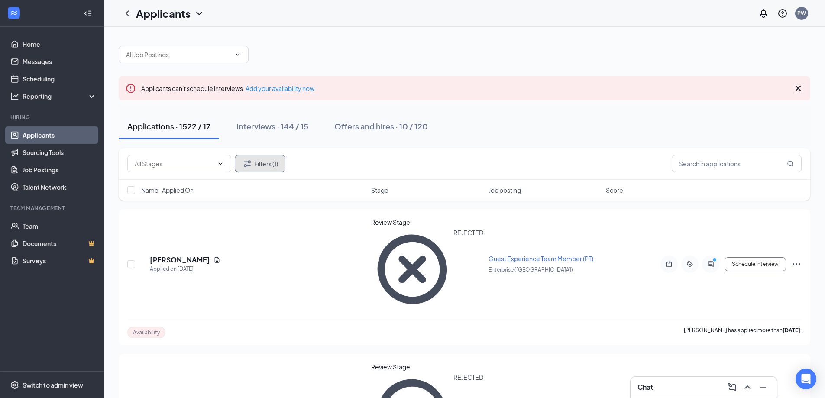
click at [283, 168] on button "Filters (1)" at bounding box center [260, 163] width 51 height 17
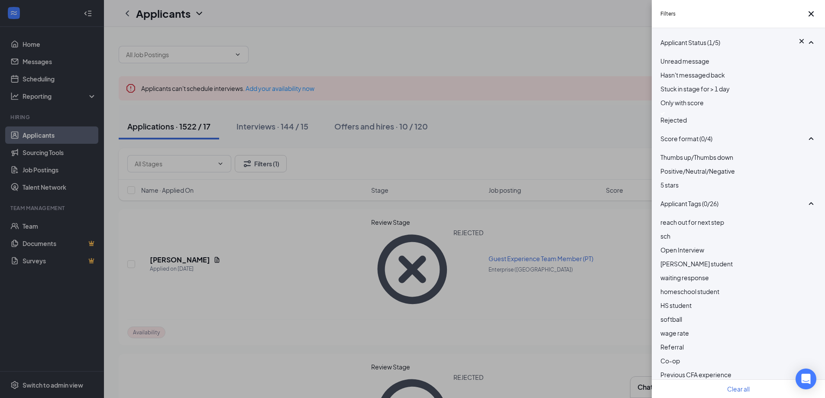
click at [667, 115] on div at bounding box center [739, 113] width 156 height 3
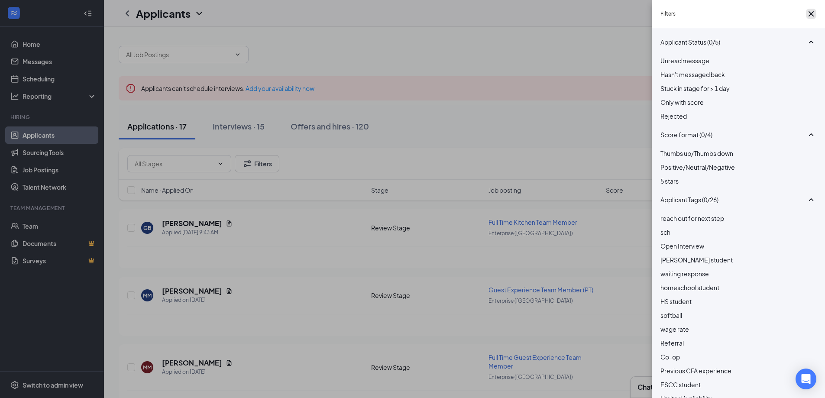
click at [810, 14] on icon "Cross" at bounding box center [811, 13] width 5 height 5
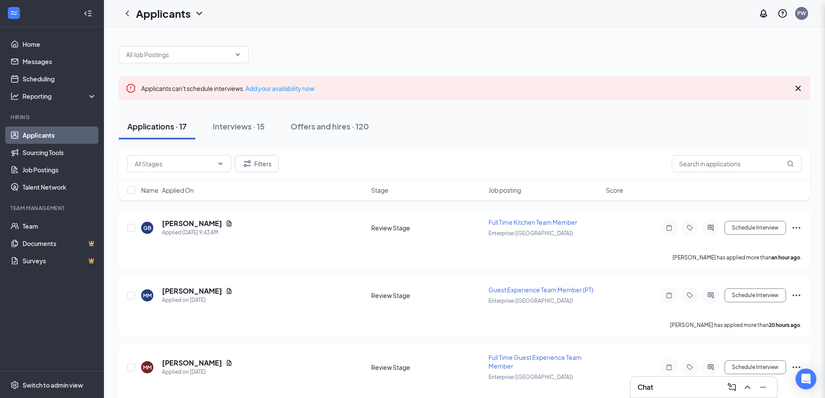
click at [642, 41] on div at bounding box center [465, 50] width 692 height 26
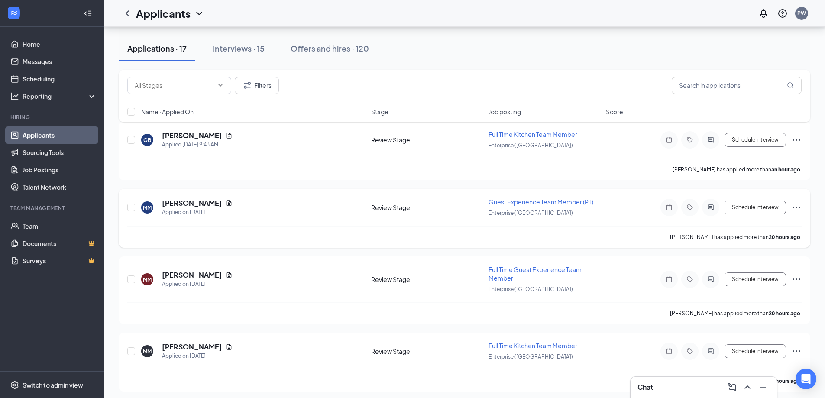
scroll to position [87, 0]
click at [267, 84] on button "Filters" at bounding box center [257, 85] width 44 height 17
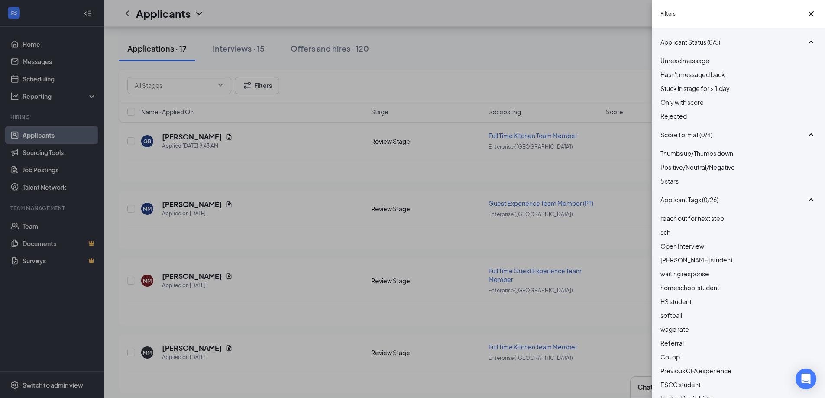
click at [665, 111] on div at bounding box center [739, 111] width 156 height 0
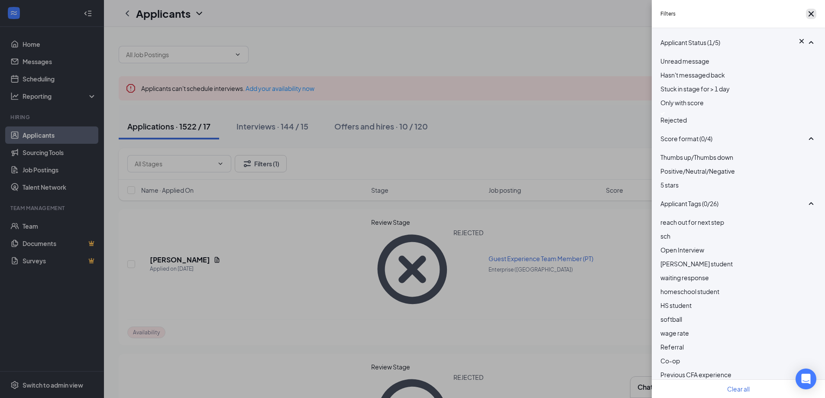
click at [815, 14] on button "button" at bounding box center [811, 14] width 10 height 10
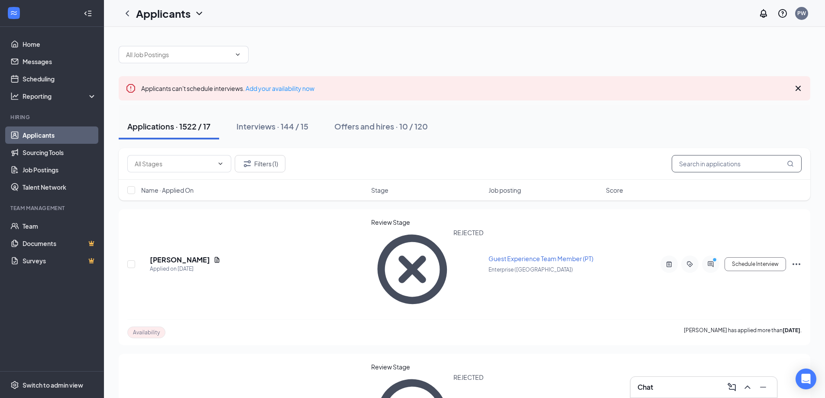
click at [711, 165] on input "text" at bounding box center [737, 163] width 130 height 17
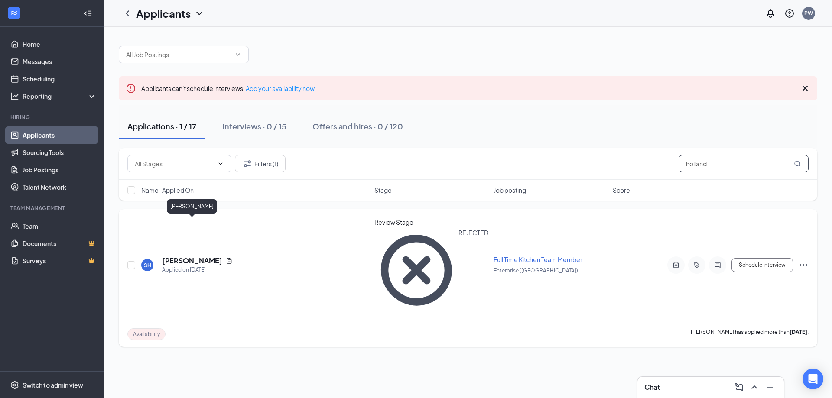
type input "holland"
click at [203, 256] on h5 "[PERSON_NAME]" at bounding box center [192, 261] width 60 height 10
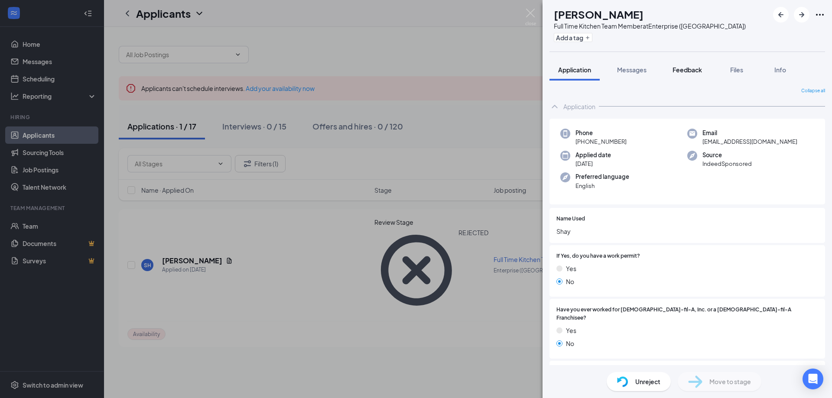
click at [698, 70] on span "Feedback" at bounding box center [686, 70] width 29 height 8
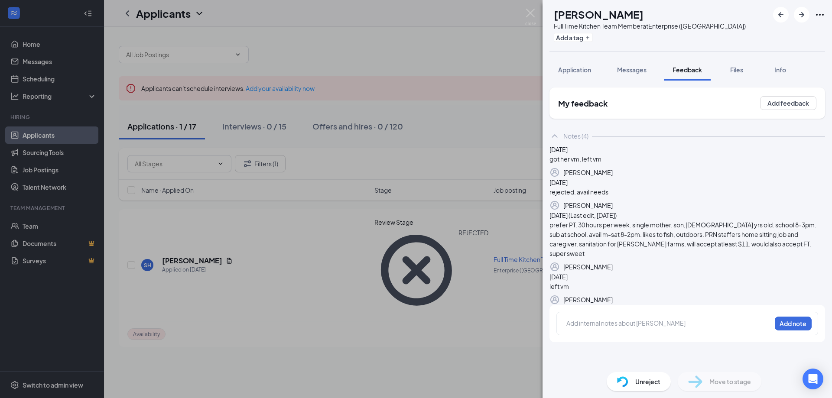
scroll to position [78, 0]
click at [573, 328] on div at bounding box center [569, 322] width 7 height 9
click at [775, 331] on button "Add note" at bounding box center [793, 324] width 37 height 14
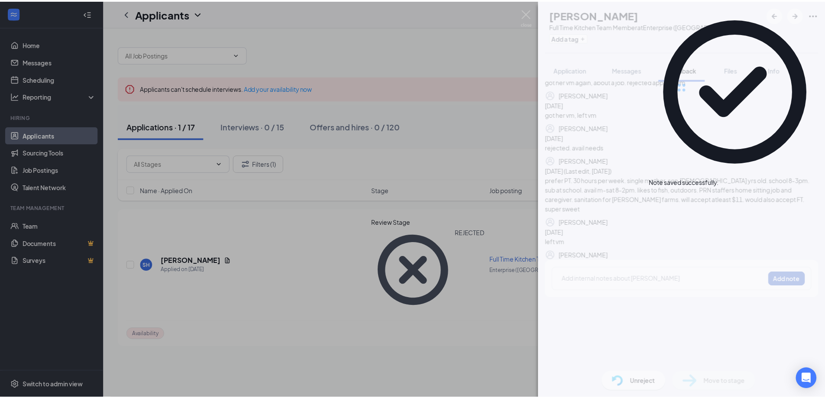
scroll to position [0, 0]
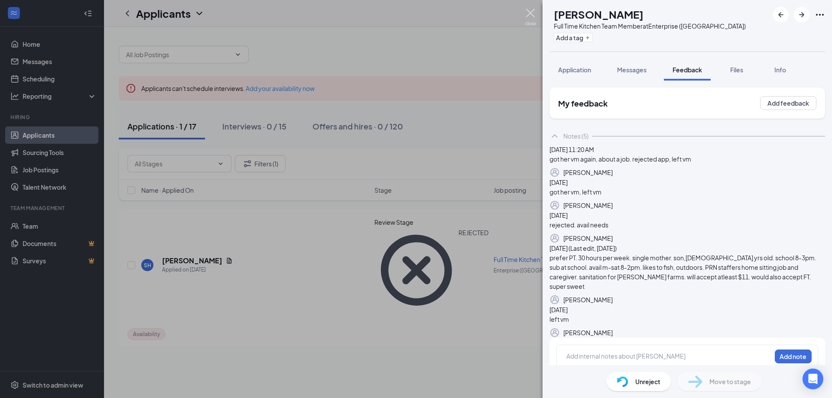
click at [529, 10] on img at bounding box center [530, 17] width 11 height 17
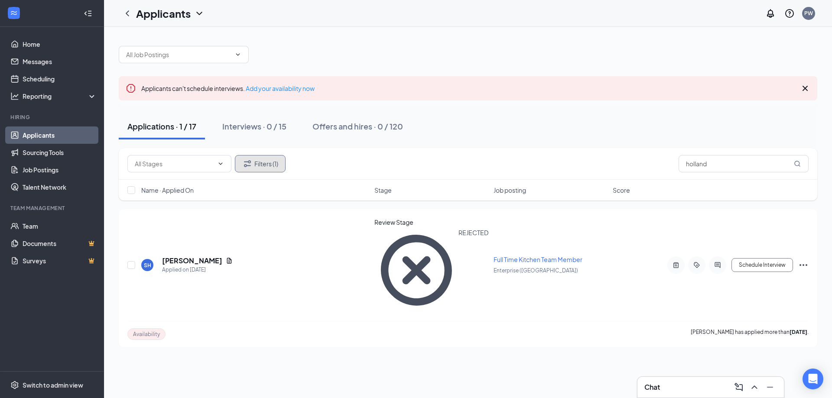
click at [260, 162] on button "Filters (1)" at bounding box center [260, 163] width 51 height 17
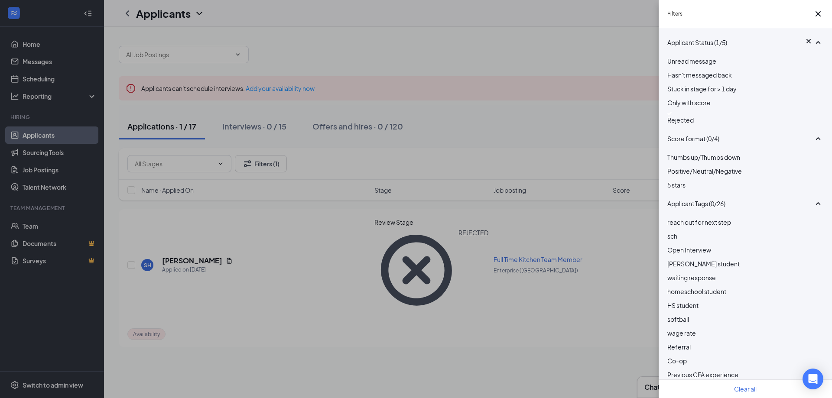
click at [674, 115] on div at bounding box center [745, 113] width 156 height 3
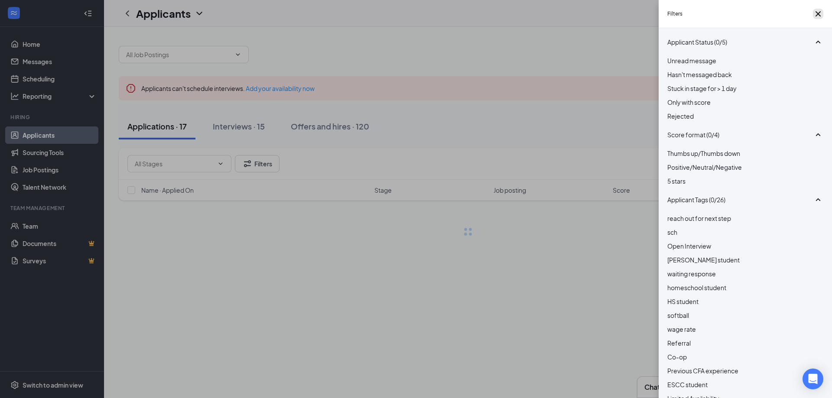
click at [817, 18] on icon "Cross" at bounding box center [818, 14] width 10 height 10
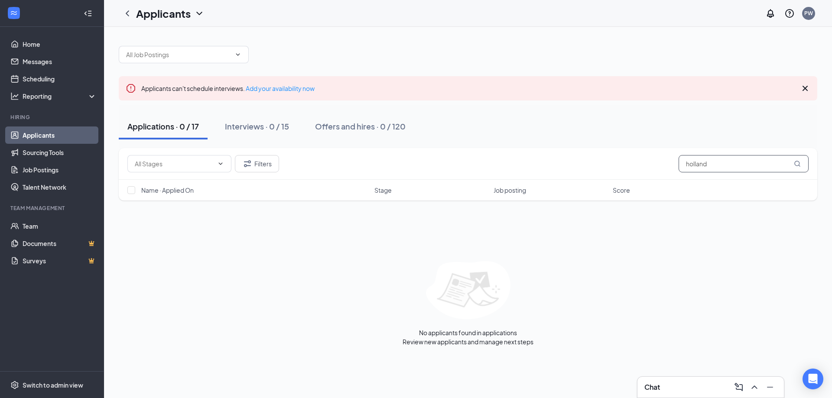
drag, startPoint x: 661, startPoint y: 168, endPoint x: 653, endPoint y: 168, distance: 7.8
click at [653, 168] on div "Filters holland" at bounding box center [467, 163] width 681 height 17
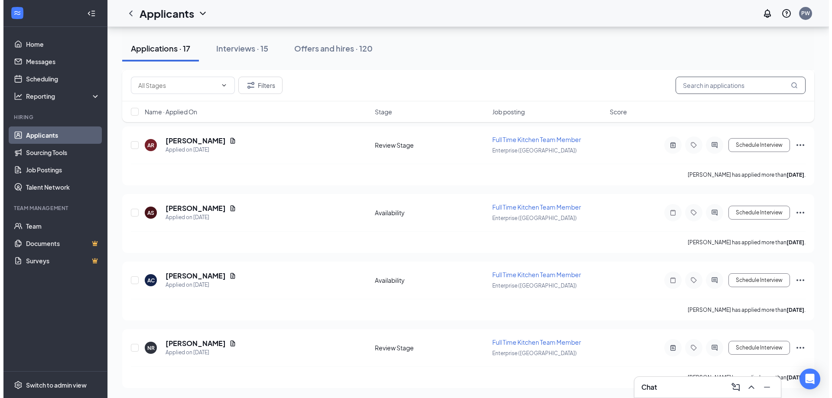
scroll to position [971, 0]
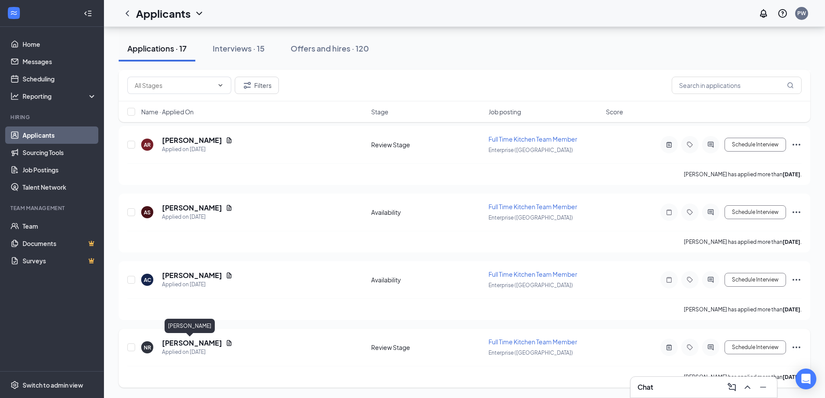
click at [202, 341] on h5 "[PERSON_NAME]" at bounding box center [192, 343] width 60 height 10
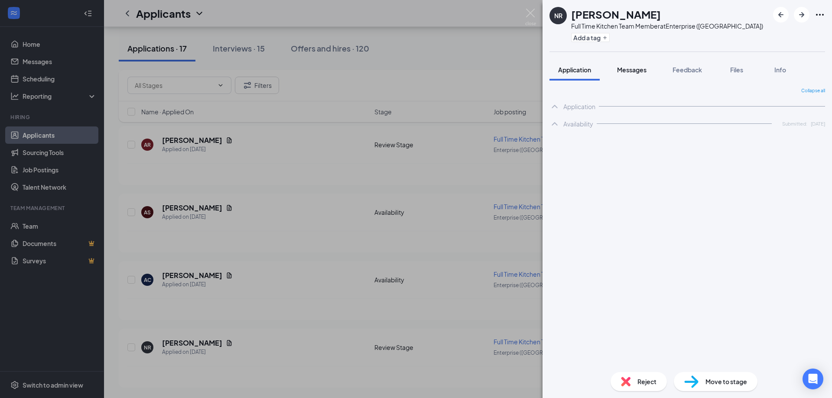
click at [632, 73] on span "Messages" at bounding box center [631, 70] width 29 height 8
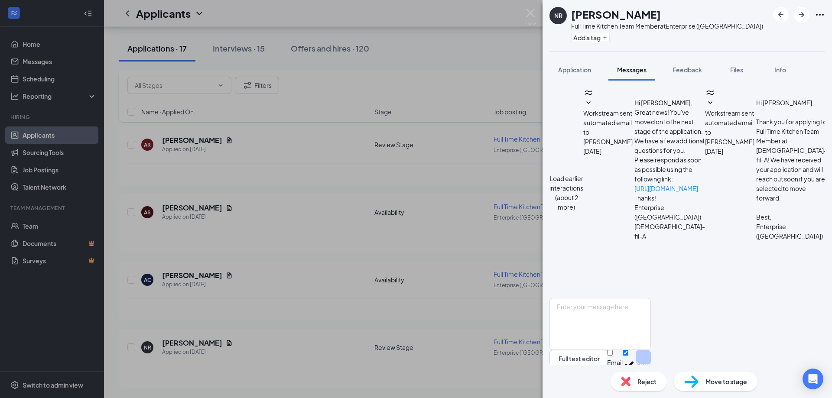
scroll to position [276, 0]
click at [699, 68] on span "Feedback" at bounding box center [686, 70] width 29 height 8
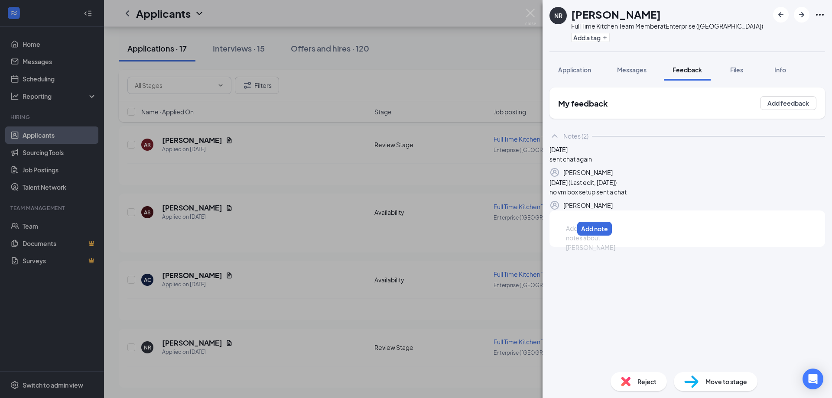
click at [573, 233] on div at bounding box center [569, 228] width 7 height 9
click at [674, 236] on button "Add note" at bounding box center [656, 229] width 35 height 14
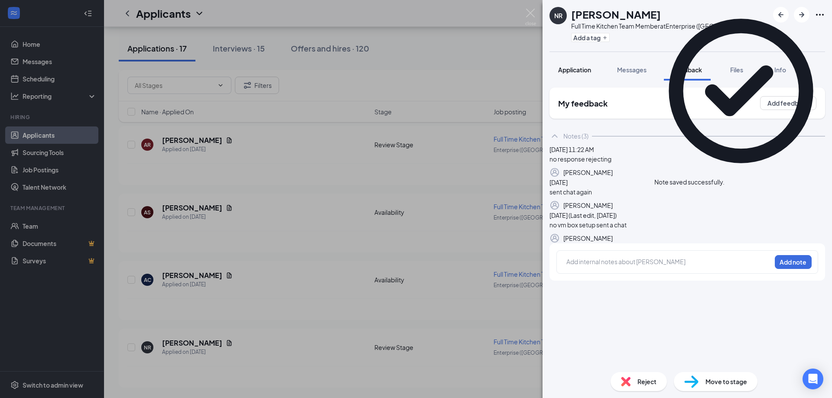
click at [583, 68] on span "Application" at bounding box center [574, 70] width 33 height 8
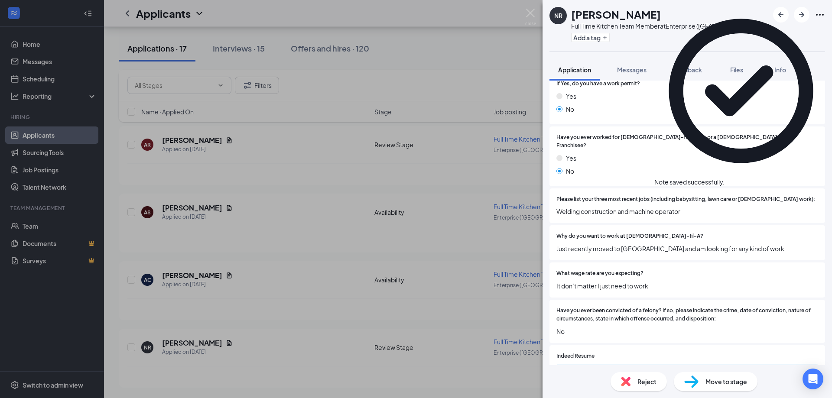
scroll to position [173, 0]
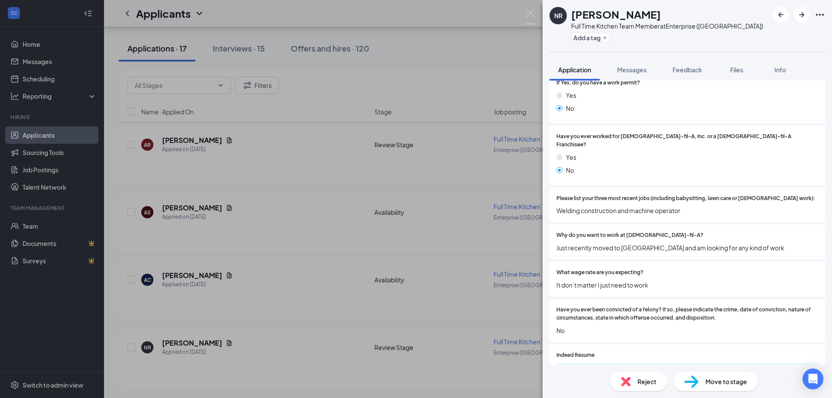
click at [646, 384] on span "Reject" at bounding box center [646, 382] width 19 height 10
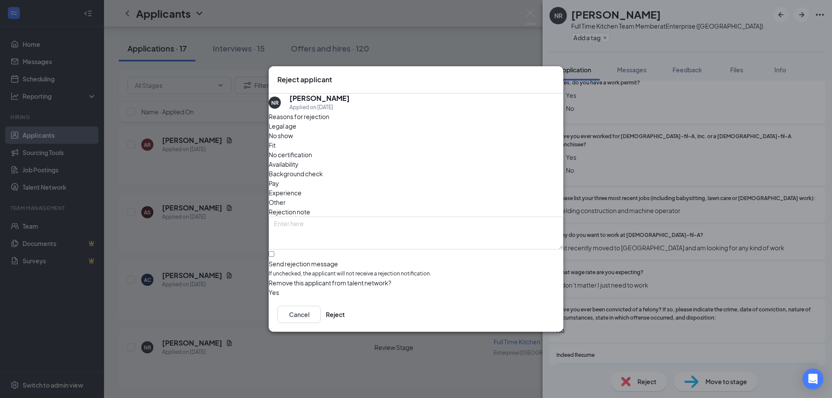
click at [436, 198] on div "Other" at bounding box center [416, 203] width 295 height 10
click at [345, 314] on button "Reject" at bounding box center [335, 314] width 19 height 17
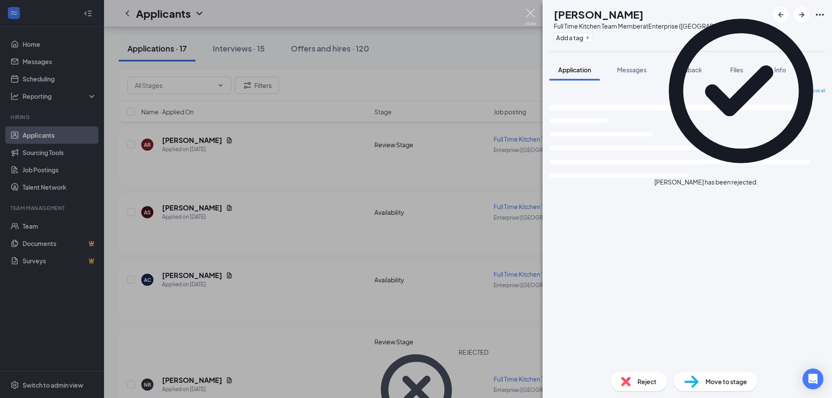
click at [531, 13] on img at bounding box center [530, 17] width 11 height 17
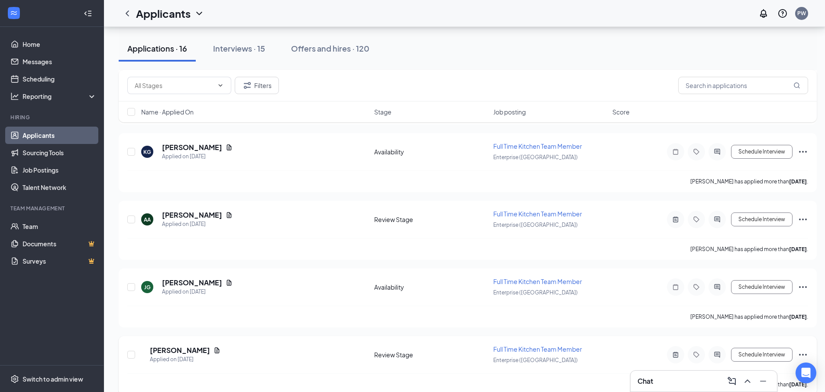
scroll to position [606, 0]
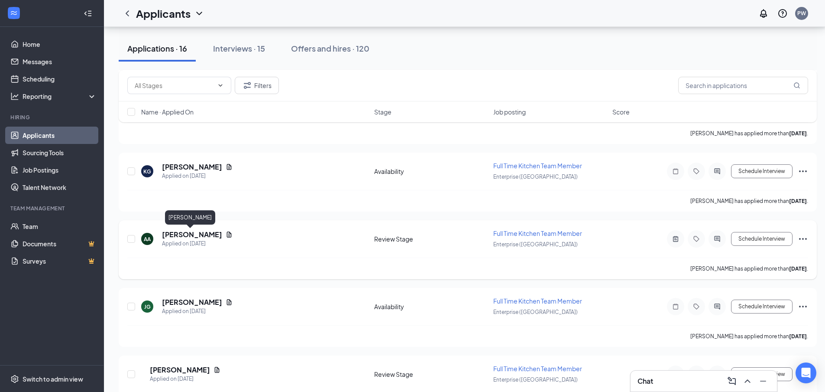
click at [198, 234] on h5 "[PERSON_NAME]" at bounding box center [192, 235] width 60 height 10
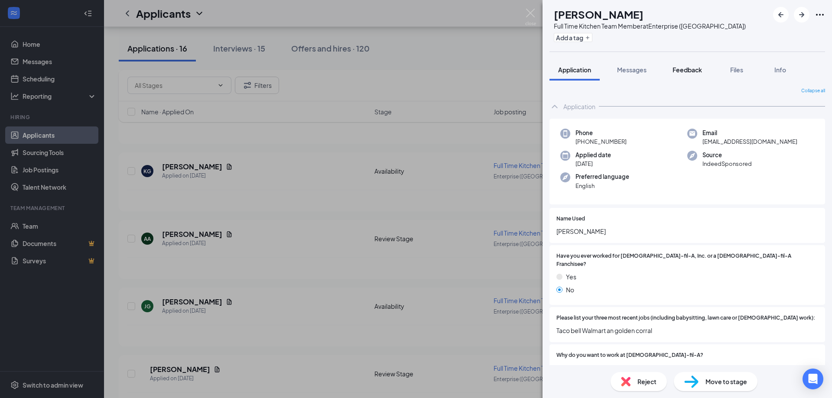
click at [685, 70] on span "Feedback" at bounding box center [686, 70] width 29 height 8
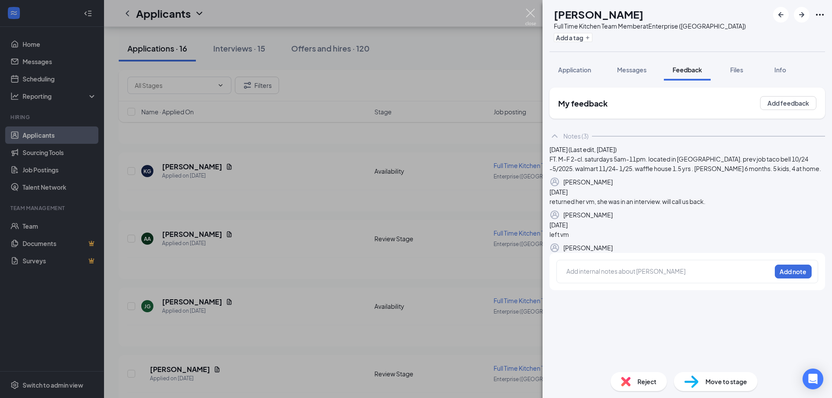
click at [528, 13] on img at bounding box center [530, 17] width 11 height 17
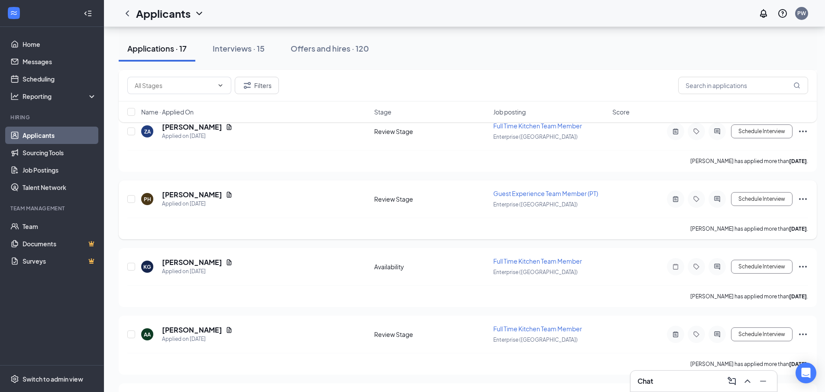
scroll to position [572, 0]
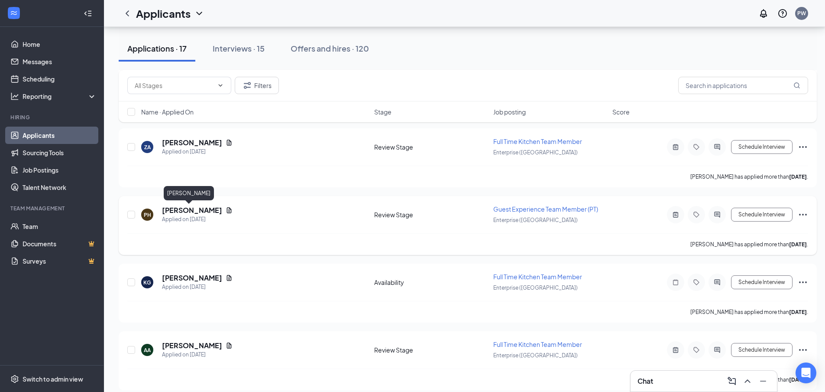
click at [186, 210] on h5 "[PERSON_NAME]" at bounding box center [192, 210] width 60 height 10
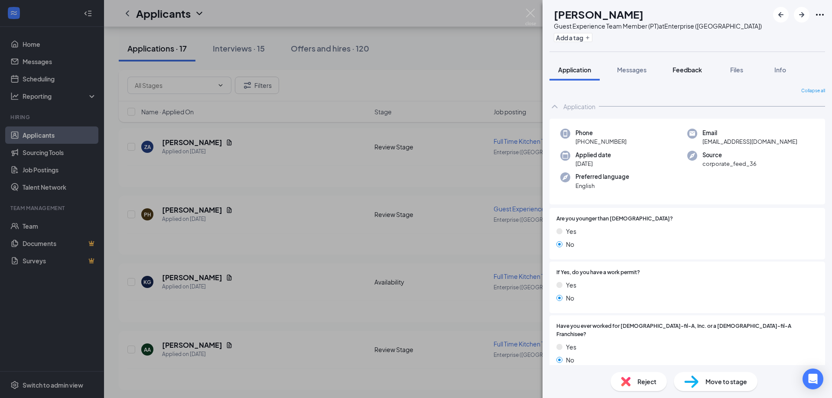
click at [692, 70] on span "Feedback" at bounding box center [686, 70] width 29 height 8
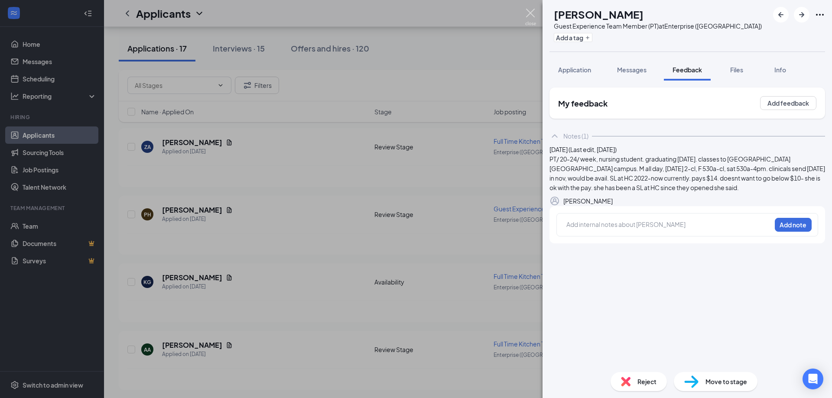
click at [529, 15] on img at bounding box center [530, 17] width 11 height 17
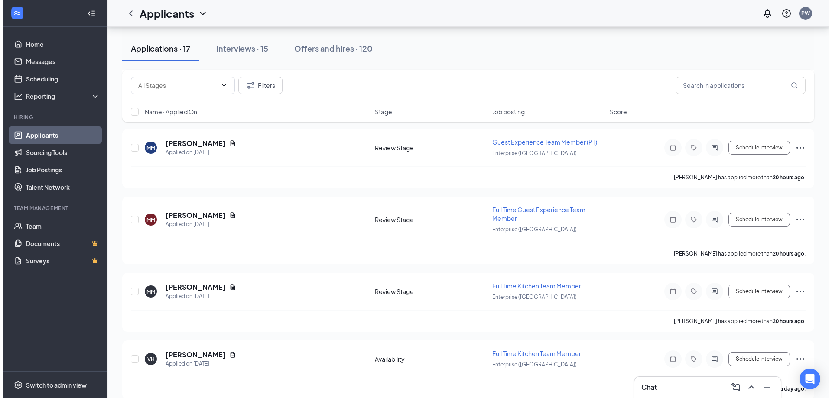
scroll to position [225, 0]
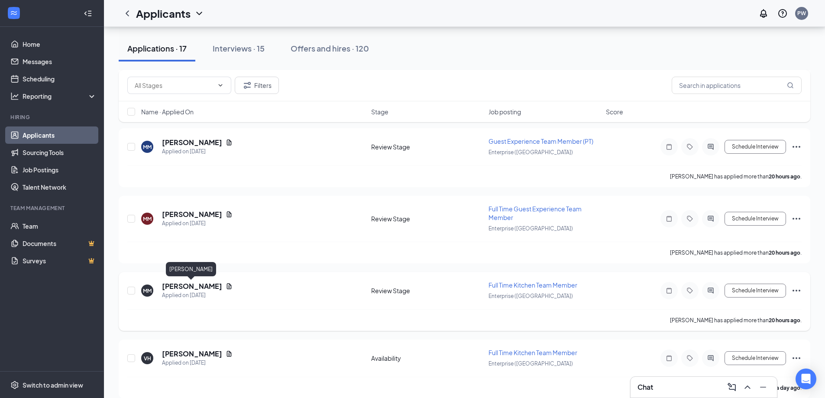
click at [193, 286] on h5 "[PERSON_NAME]" at bounding box center [192, 287] width 60 height 10
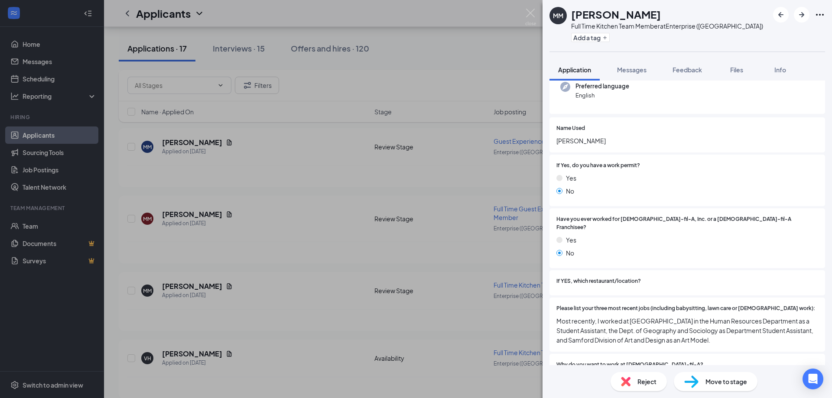
scroll to position [130, 0]
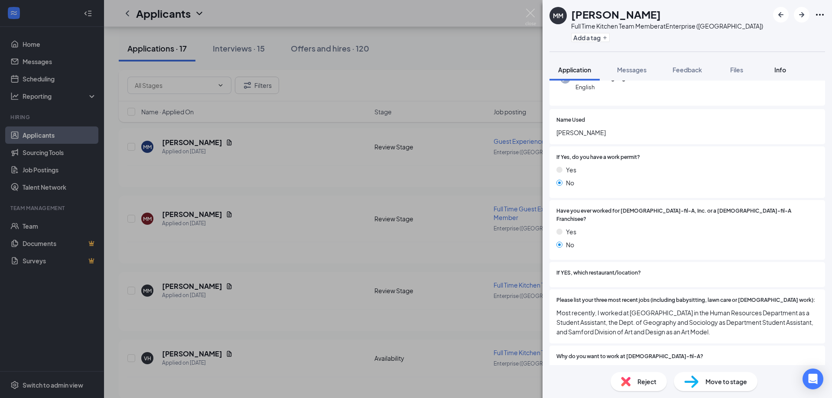
click at [780, 67] on span "Info" at bounding box center [780, 70] width 12 height 8
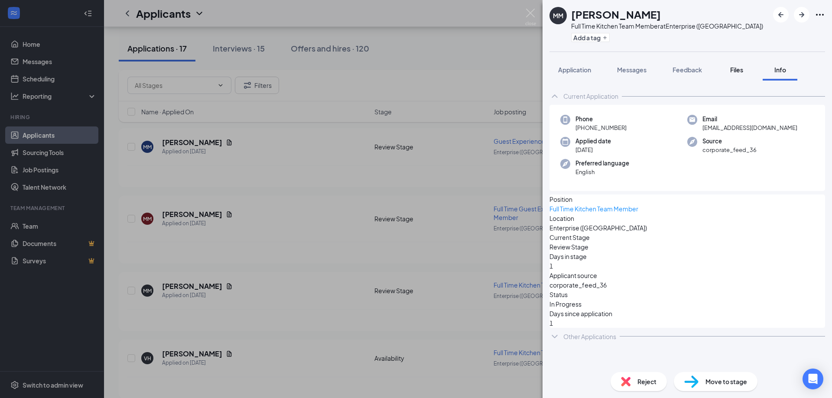
click at [738, 73] on span "Files" at bounding box center [736, 70] width 13 height 8
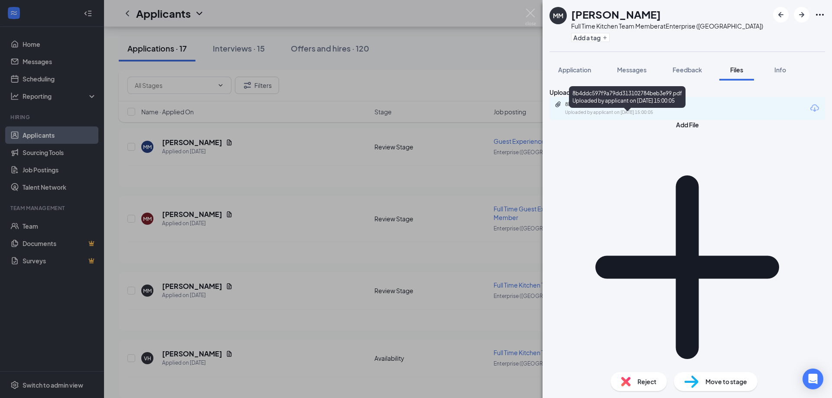
click at [665, 116] on div "Uploaded by applicant on [DATE] 15:00:05" at bounding box center [630, 112] width 130 height 7
click at [690, 67] on span "Feedback" at bounding box center [686, 70] width 29 height 8
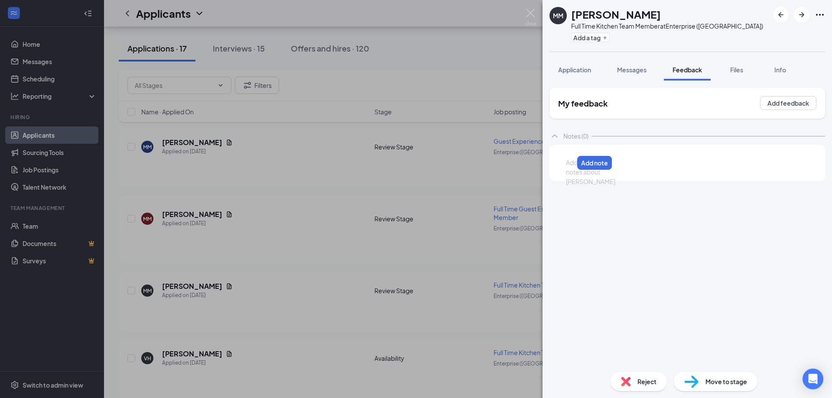
click at [573, 167] on div at bounding box center [569, 162] width 7 height 9
click at [770, 164] on button "Add note" at bounding box center [752, 163] width 36 height 14
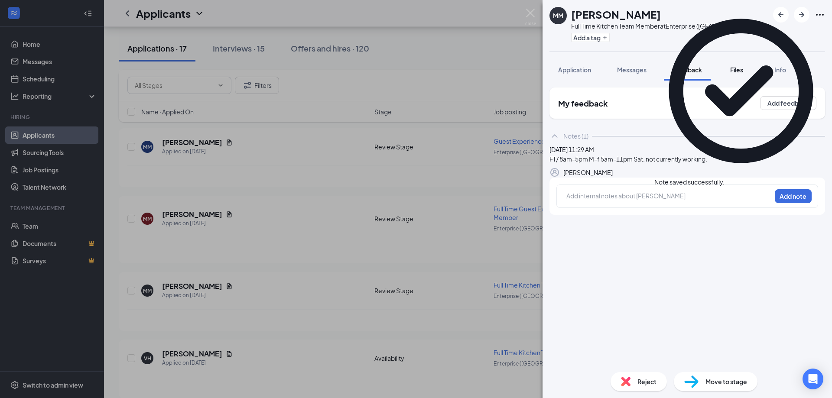
click at [739, 71] on span "Files" at bounding box center [736, 70] width 13 height 8
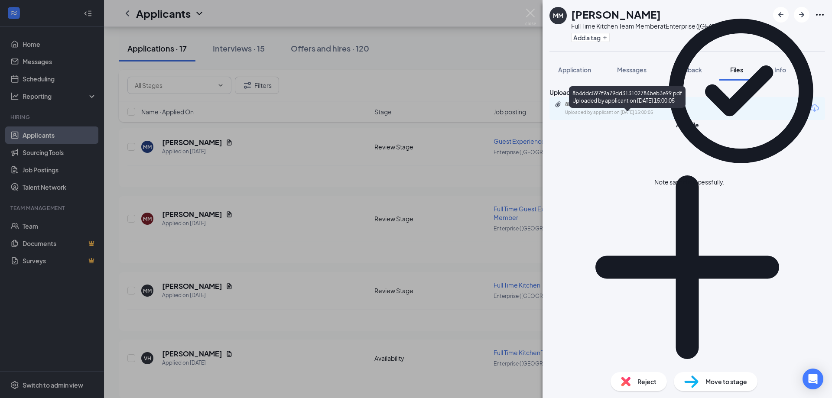
click at [614, 116] on div "8b4ddc597f9a79dd313102784beb3e99.pdf Uploaded by applicant on [DATE] 15:00:05" at bounding box center [625, 108] width 140 height 15
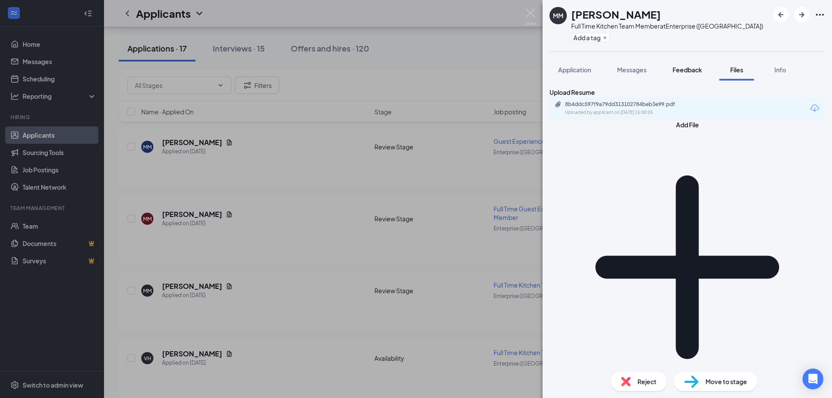
click at [682, 68] on span "Feedback" at bounding box center [686, 70] width 29 height 8
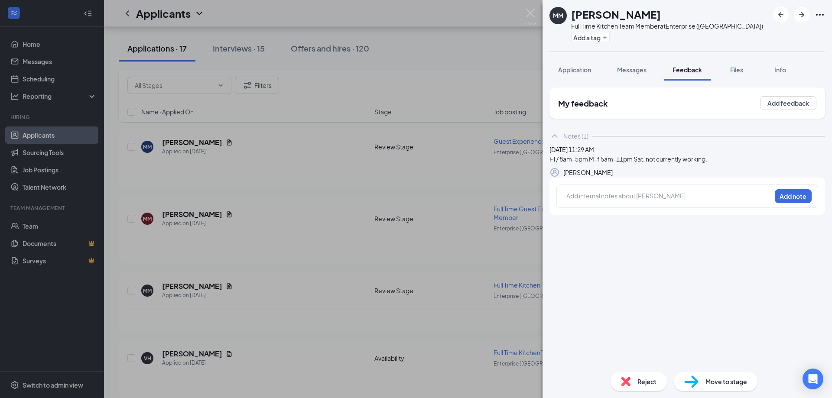
click at [613, 178] on button "button" at bounding box center [613, 172] width 0 height 10
click at [753, 169] on div "FT/ 8am-5pm M-f 5am-11pm Sat. not currently working." at bounding box center [687, 163] width 275 height 9
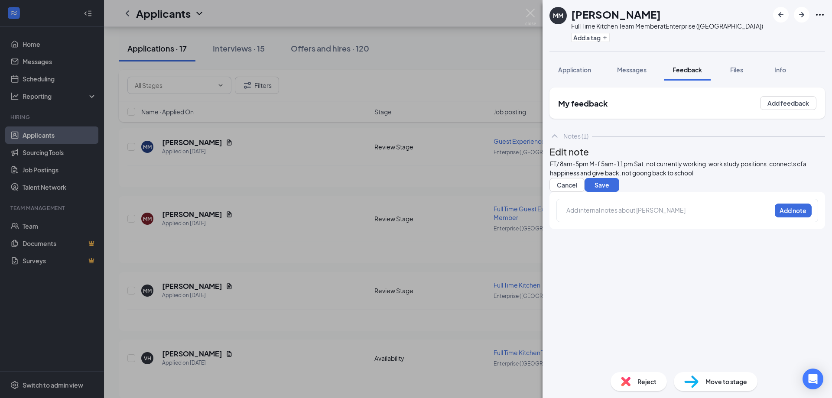
click at [701, 177] on span "FT/ 8am-5pm M-f 5am-11pm Sat. not currently working. work study positions. conn…" at bounding box center [678, 168] width 257 height 17
click at [705, 177] on span "FT/ 8am-5pm M-f 5am-11pm Sat. not currently working. work study positions. conn…" at bounding box center [678, 168] width 257 height 17
click at [763, 178] on div "FT/ 8am-5pm M-f 5am-11pm Sat. not currently working. work study positions. conn…" at bounding box center [687, 168] width 275 height 18
click at [607, 178] on div "FT/ 8am-5pm M-f 5am-11pm Sat. not currently working. work study positions. conn…" at bounding box center [687, 168] width 275 height 18
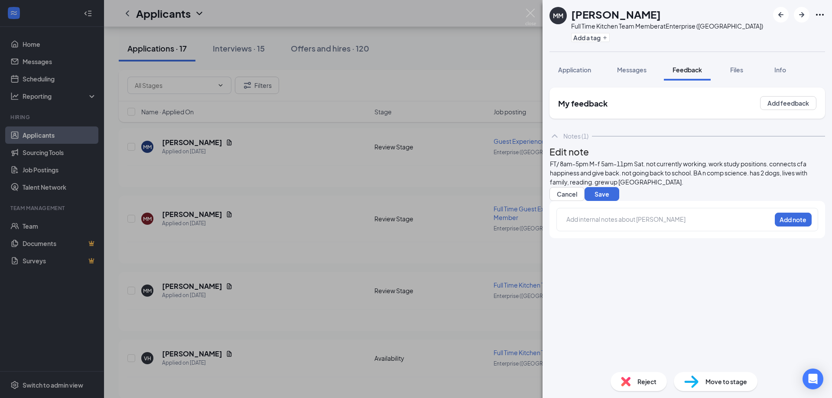
click at [729, 186] on span "FT/ 8am-5pm M-f 5am-11pm Sat. not currently working. work study positions. conn…" at bounding box center [679, 173] width 258 height 26
click at [770, 187] on div "FT/ 8am-5pm M-f 5am-11pm Sat. not currently working. work study positions. conn…" at bounding box center [687, 172] width 275 height 27
click at [619, 201] on button "Save" at bounding box center [602, 194] width 35 height 14
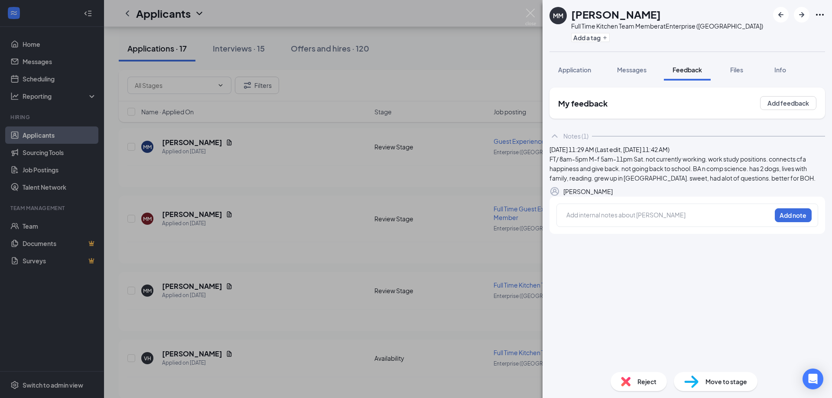
click at [613, 192] on icon "Pen" at bounding box center [613, 192] width 0 height 0
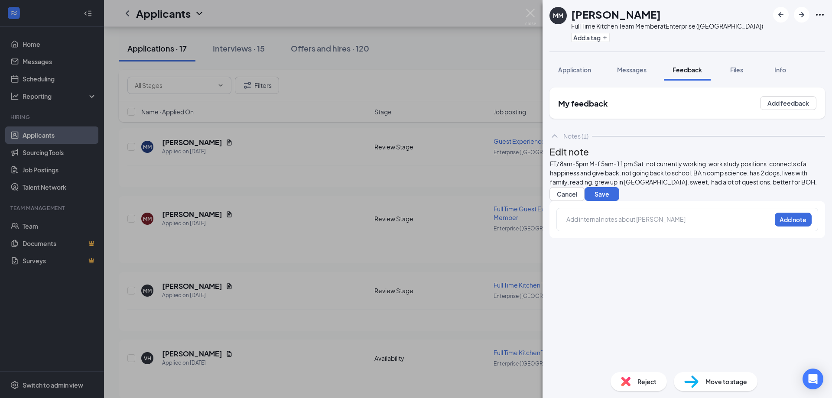
click at [688, 187] on div "FT/ 8am-5pm M-f 5am-11pm Sat. not currently working. work study positions. conn…" at bounding box center [687, 172] width 275 height 27
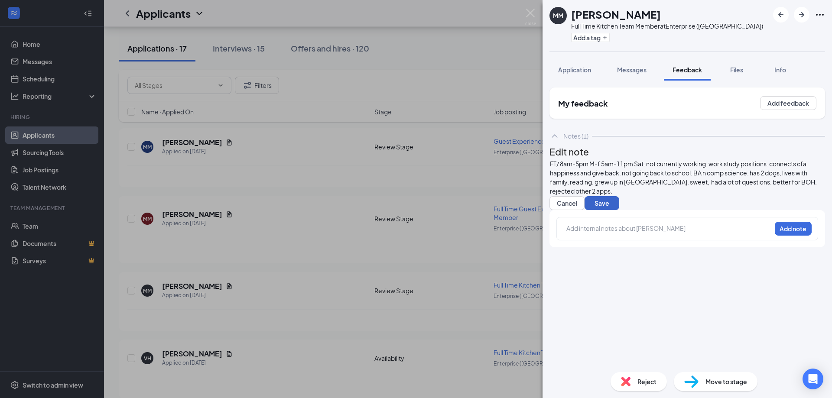
click at [619, 210] on button "Save" at bounding box center [602, 203] width 35 height 14
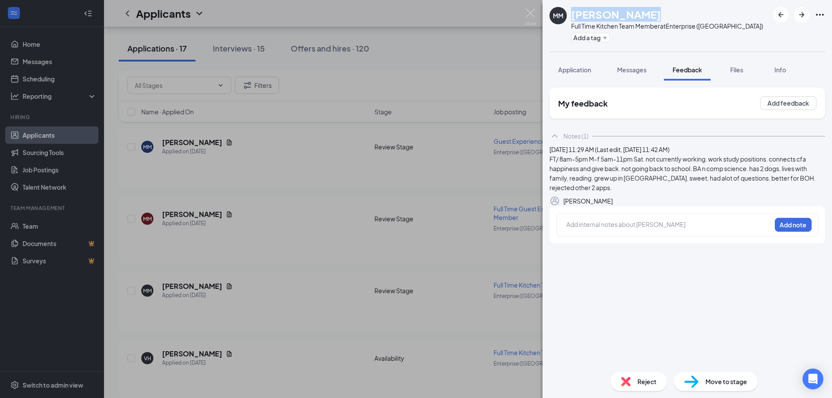
drag, startPoint x: 652, startPoint y: 14, endPoint x: 571, endPoint y: 13, distance: 81.5
click at [571, 13] on div "MM [PERSON_NAME] Full Time Kitchen Team Member at Enterprise ([GEOGRAPHIC_DATA]…" at bounding box center [656, 26] width 214 height 38
copy h1 "[PERSON_NAME]"
click at [644, 312] on div "My feedback Add feedback Notes (1) [DATE] 11:29 AM (Last edit, [DATE] 11:42 AM)…" at bounding box center [687, 227] width 276 height 278
click at [531, 9] on img at bounding box center [530, 17] width 11 height 17
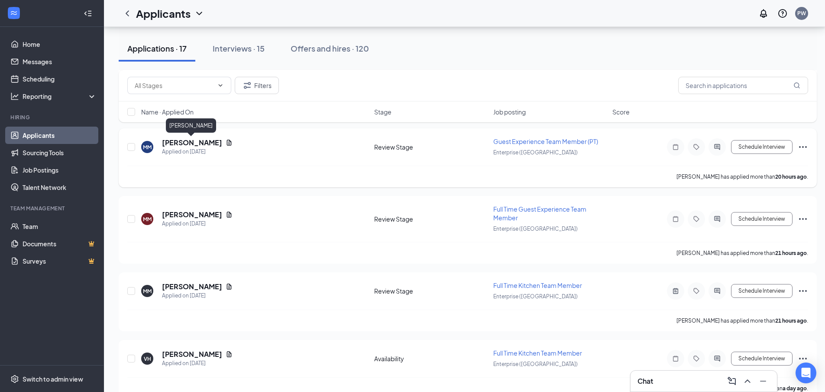
click at [197, 142] on h5 "[PERSON_NAME]" at bounding box center [192, 143] width 60 height 10
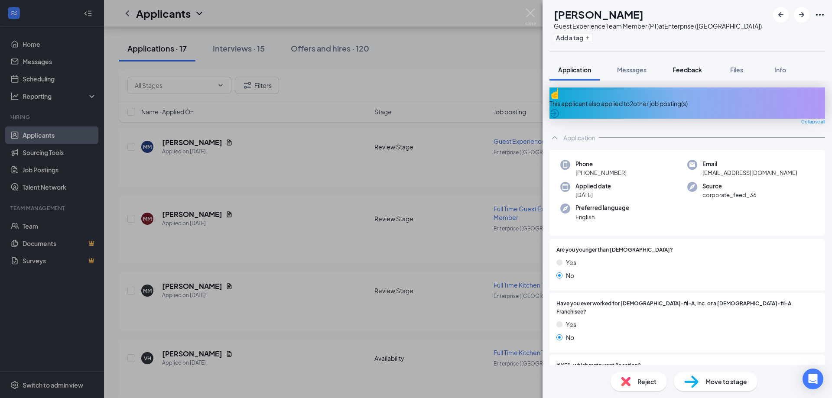
click at [689, 68] on span "Feedback" at bounding box center [686, 70] width 29 height 8
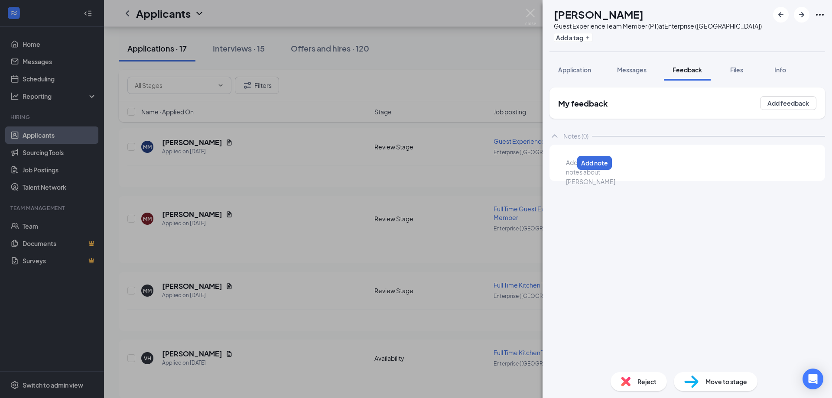
click at [573, 167] on div at bounding box center [569, 162] width 7 height 9
click at [801, 162] on button "Add note" at bounding box center [793, 163] width 37 height 14
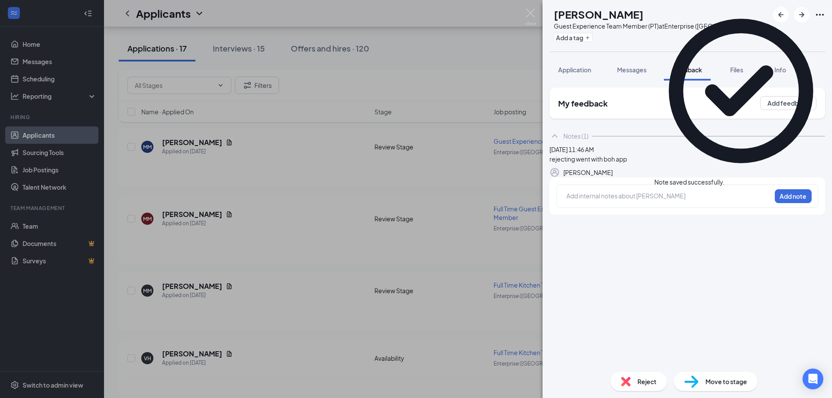
click at [653, 380] on span "Reject" at bounding box center [646, 382] width 19 height 10
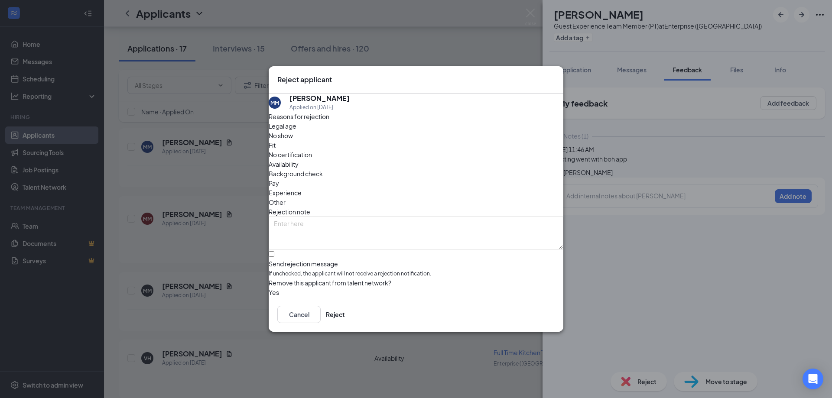
click at [286, 198] on span "Other" at bounding box center [277, 203] width 17 height 10
click at [345, 319] on button "Reject" at bounding box center [335, 314] width 19 height 17
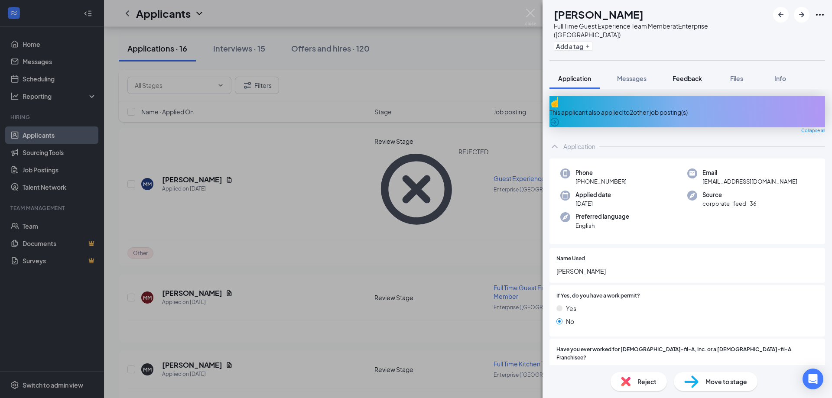
click at [689, 75] on span "Feedback" at bounding box center [686, 79] width 29 height 8
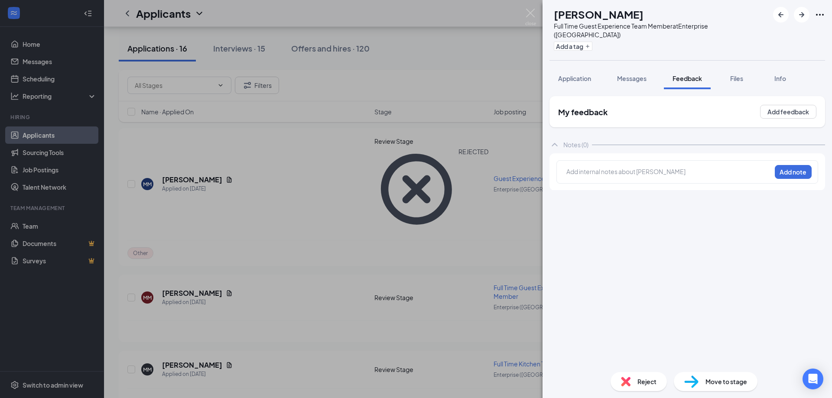
click at [609, 167] on div at bounding box center [669, 171] width 204 height 9
click at [686, 165] on button "Add note" at bounding box center [668, 172] width 35 height 14
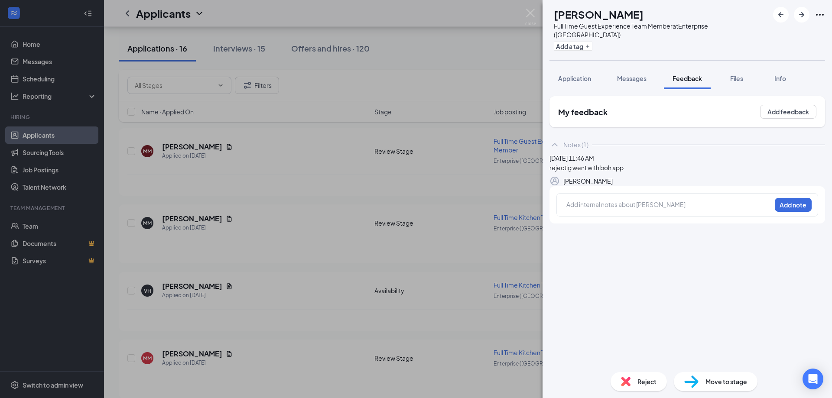
click at [613, 181] on icon "Pen" at bounding box center [613, 181] width 0 height 0
click at [586, 176] on span "rejectig went with boh app" at bounding box center [587, 173] width 74 height 8
click at [619, 192] on button "Save" at bounding box center [602, 185] width 35 height 14
click at [647, 385] on span "Reject" at bounding box center [646, 382] width 19 height 10
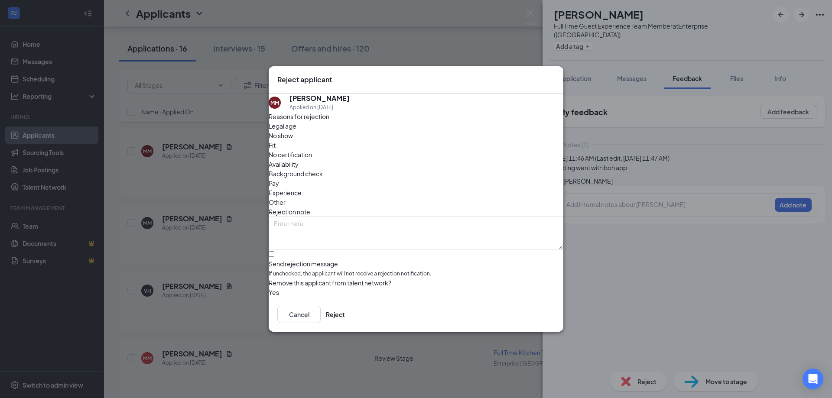
click at [442, 198] on div "Other" at bounding box center [416, 203] width 295 height 10
click at [345, 317] on button "Reject" at bounding box center [335, 314] width 19 height 17
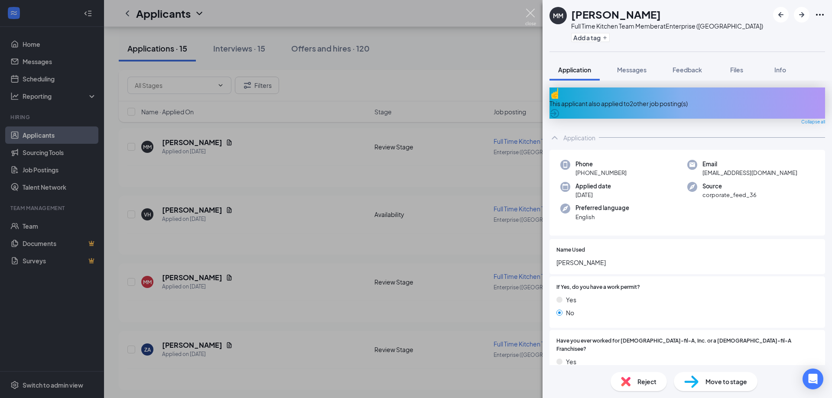
click at [531, 11] on img at bounding box center [530, 17] width 11 height 17
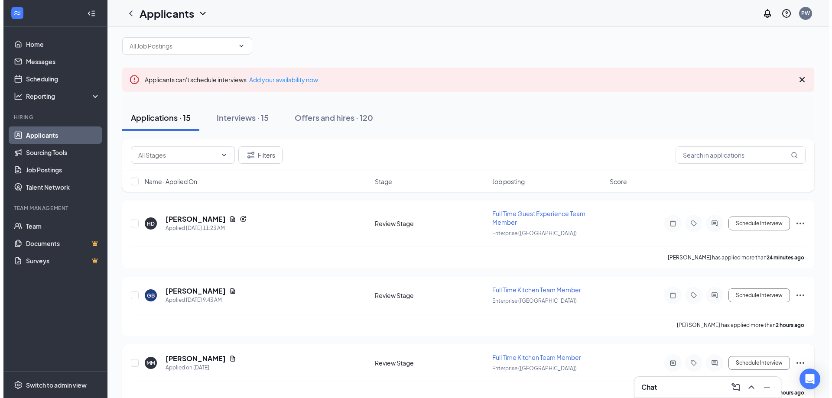
scroll to position [8, 0]
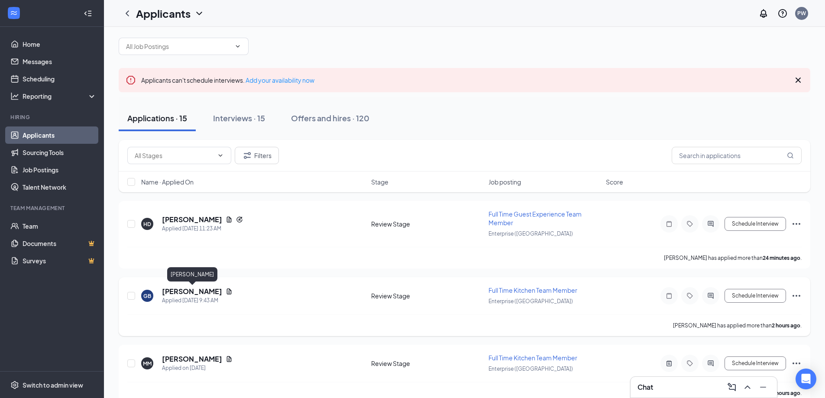
click at [205, 293] on h5 "[PERSON_NAME]" at bounding box center [192, 292] width 60 height 10
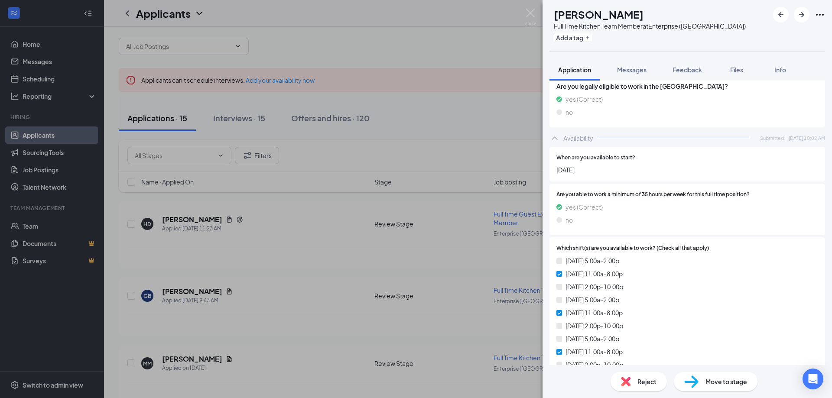
scroll to position [357, 0]
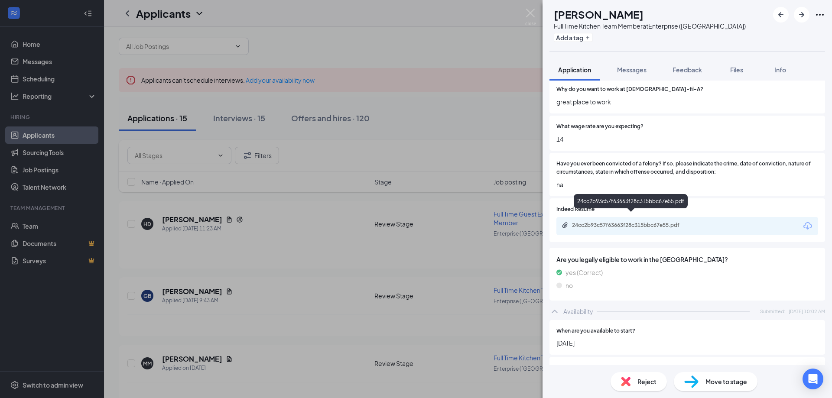
click at [668, 222] on div "24cc2b93c57f63663f28c315bbc67e55.pdf" at bounding box center [632, 225] width 121 height 7
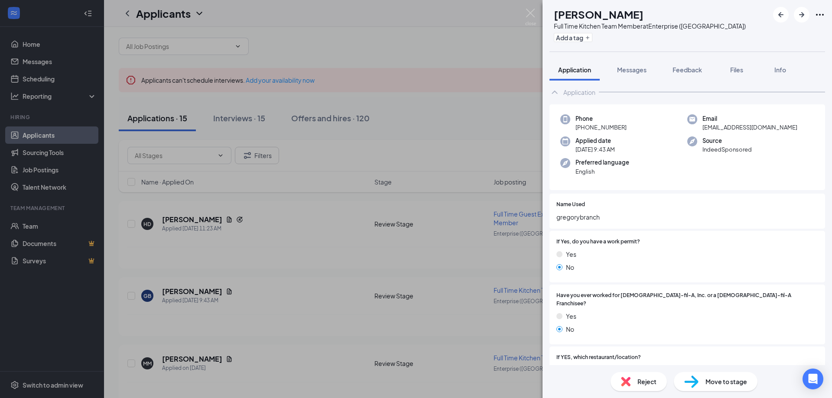
scroll to position [0, 0]
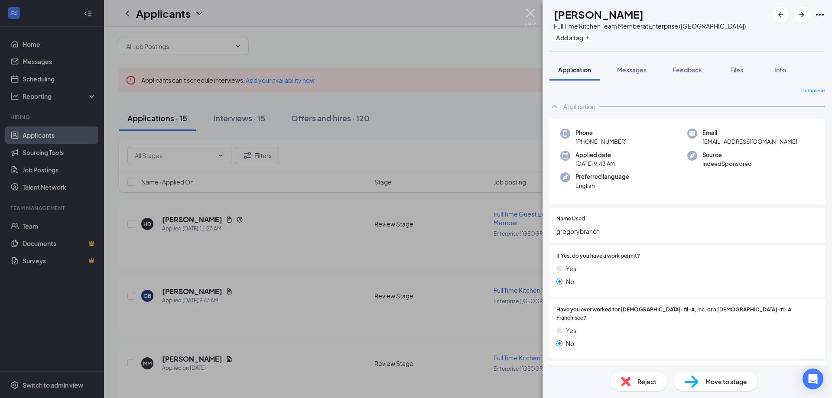
click at [530, 9] on img at bounding box center [530, 17] width 11 height 17
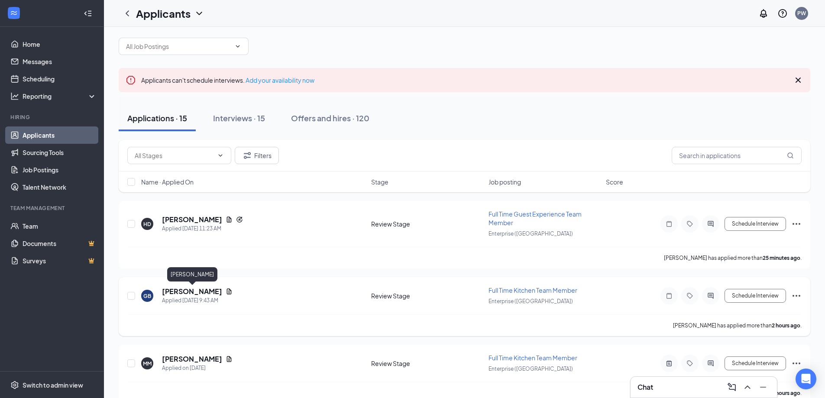
click at [195, 289] on h5 "[PERSON_NAME]" at bounding box center [192, 292] width 60 height 10
click at [195, 289] on body "Home Messages Scheduling Reporting Hiring Applicants Sourcing Tools Job Posting…" at bounding box center [412, 191] width 825 height 398
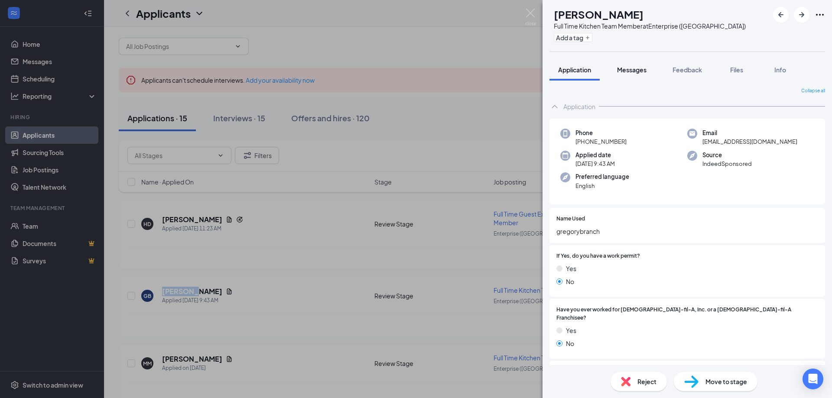
click at [644, 72] on span "Messages" at bounding box center [631, 70] width 29 height 8
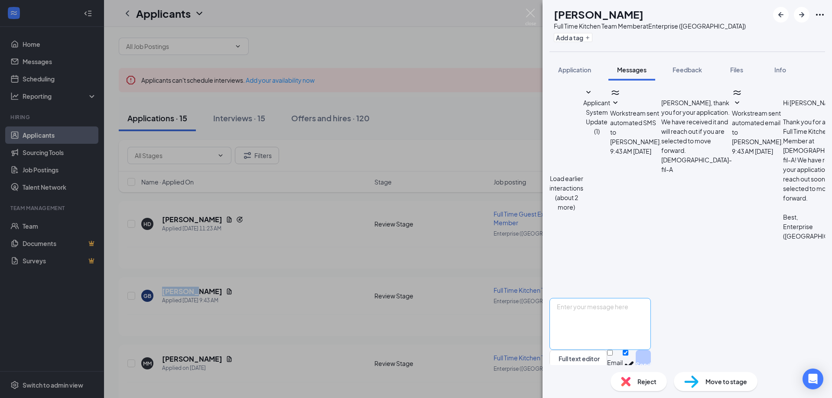
scroll to position [186, 0]
click at [630, 317] on textarea at bounding box center [599, 324] width 101 height 52
type textarea "e"
click at [651, 304] on textarea "hello we are reviewing your application, you listed $14/ hour as the wage you n…" at bounding box center [599, 324] width 101 height 52
type textarea "hello we are reviewing your application, you listed $14/ hour as the wage you n…"
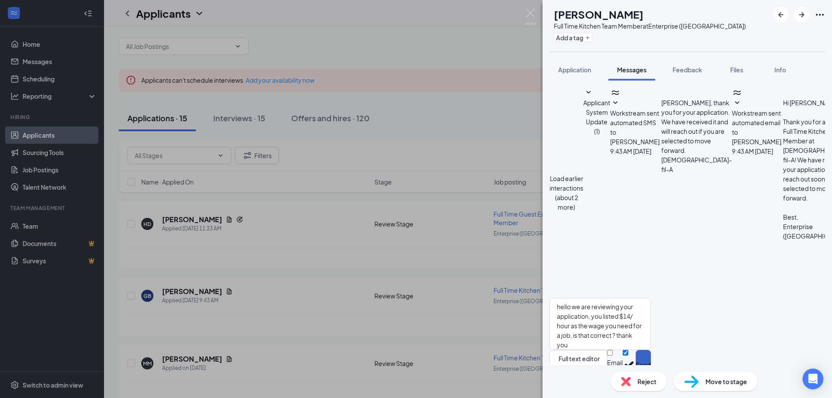
click at [651, 350] on button "Send" at bounding box center [643, 365] width 15 height 30
click at [691, 65] on button "Feedback" at bounding box center [687, 70] width 47 height 22
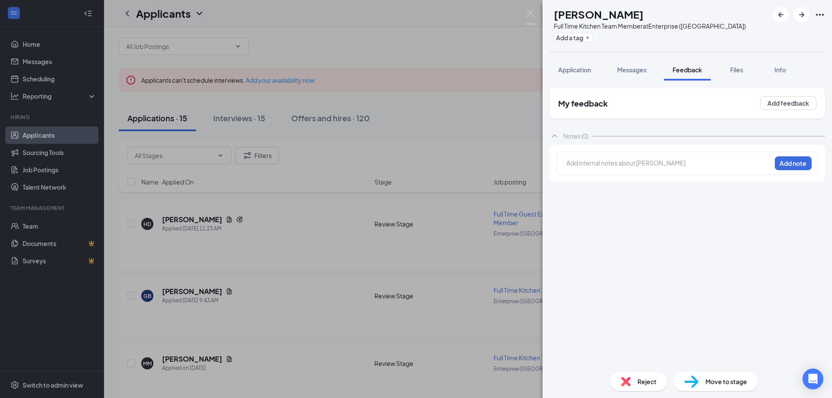
click at [585, 166] on div at bounding box center [669, 163] width 204 height 9
click at [659, 166] on button "Add note" at bounding box center [641, 163] width 35 height 14
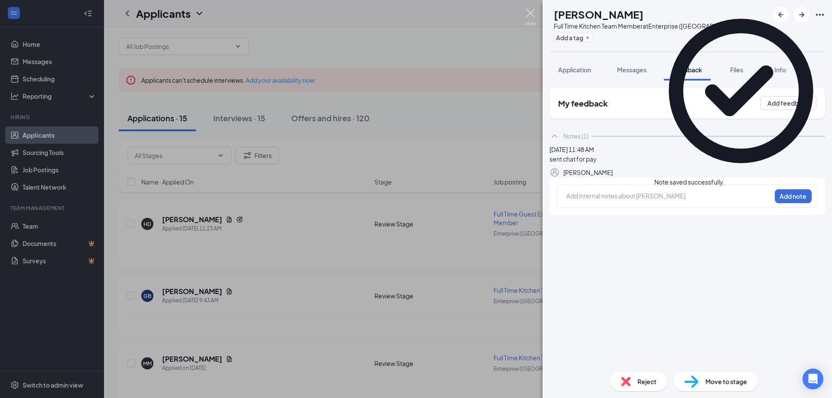
click at [527, 11] on img at bounding box center [530, 17] width 11 height 17
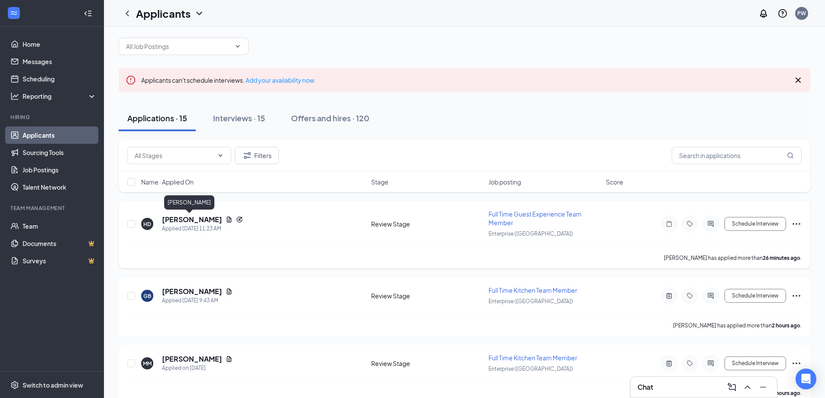
click at [188, 219] on h5 "[PERSON_NAME]" at bounding box center [192, 220] width 60 height 10
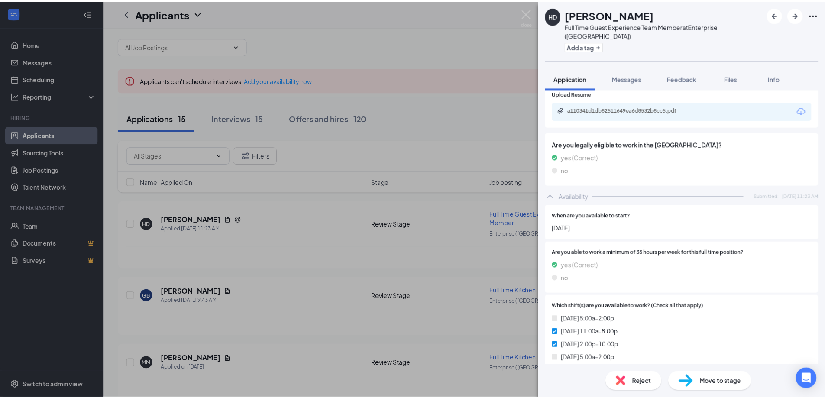
scroll to position [424, 0]
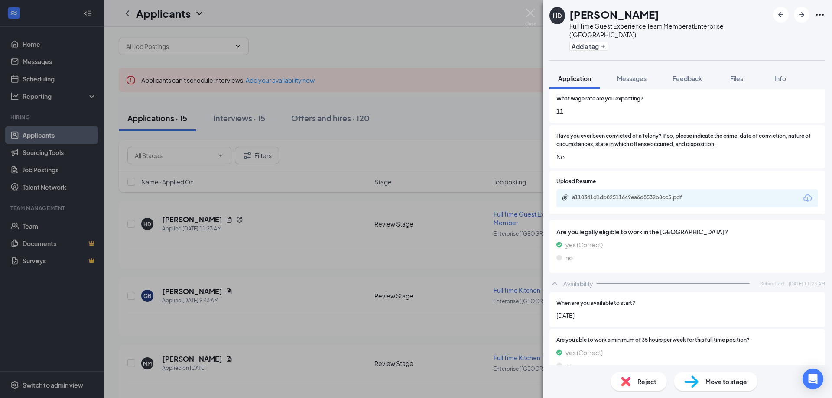
click at [653, 189] on div "a110341d1db82511649ea6d8532b8cc5.pdf" at bounding box center [687, 198] width 262 height 18
click at [736, 178] on div "Upload Resume a110341d1db82511649ea6d8532b8cc5.pdf" at bounding box center [687, 193] width 262 height 30
click at [716, 189] on div "a110341d1db82511649ea6d8532b8cc5.pdf" at bounding box center [687, 198] width 262 height 18
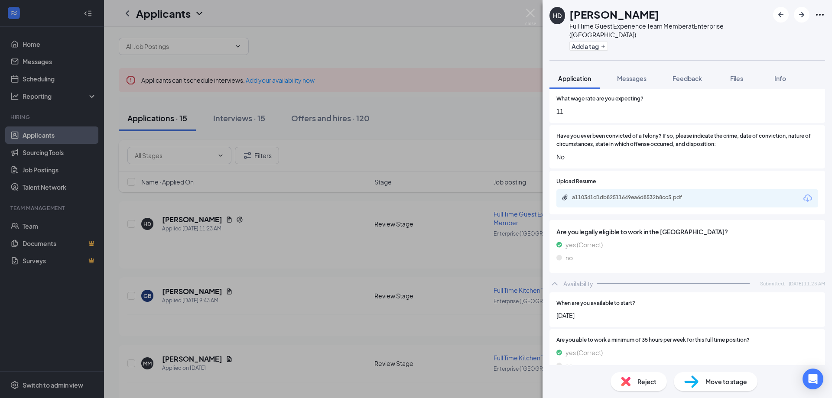
click at [716, 189] on div "a110341d1db82511649ea6d8532b8cc5.pdf" at bounding box center [687, 198] width 262 height 18
click at [654, 194] on div "a110341d1db82511649ea6d8532b8cc5.pdf" at bounding box center [632, 197] width 121 height 7
click at [530, 13] on img at bounding box center [530, 17] width 11 height 17
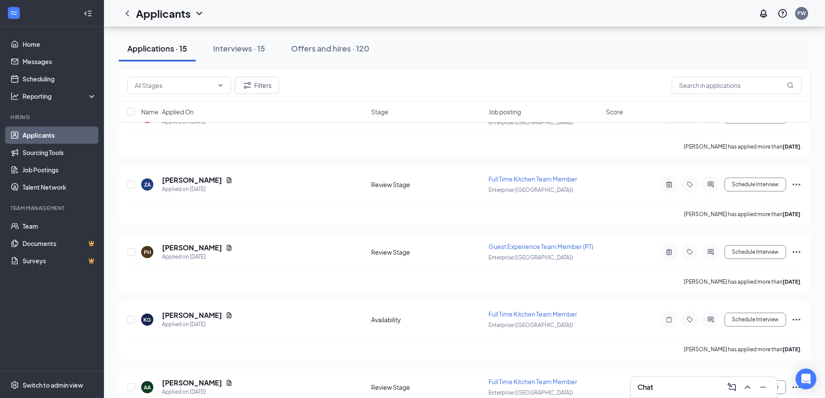
scroll to position [398, 0]
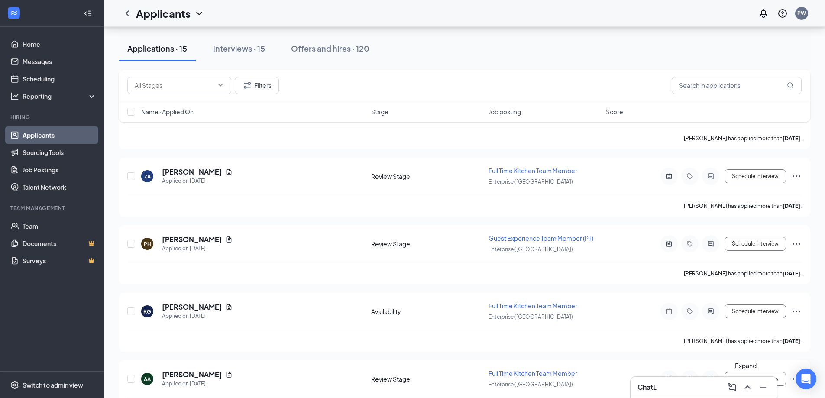
click at [747, 389] on icon "ChevronUp" at bounding box center [748, 387] width 10 height 10
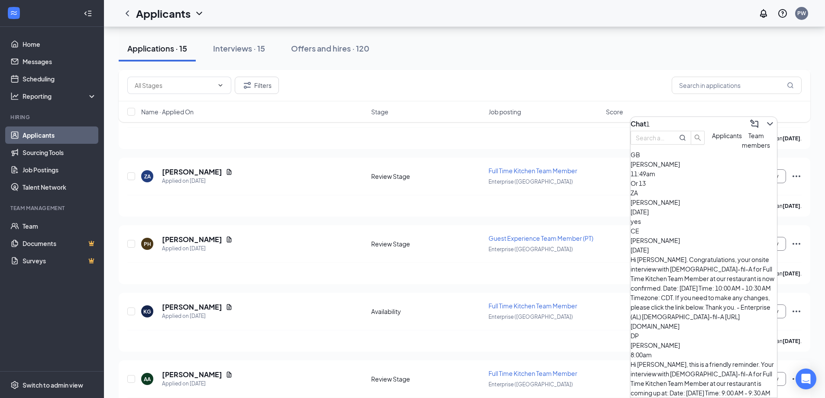
click at [723, 188] on div "Or 13" at bounding box center [704, 184] width 146 height 10
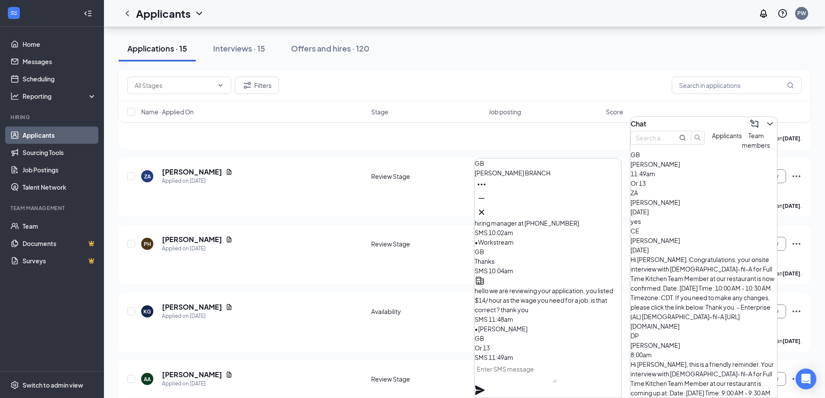
click at [509, 378] on textarea at bounding box center [516, 372] width 82 height 21
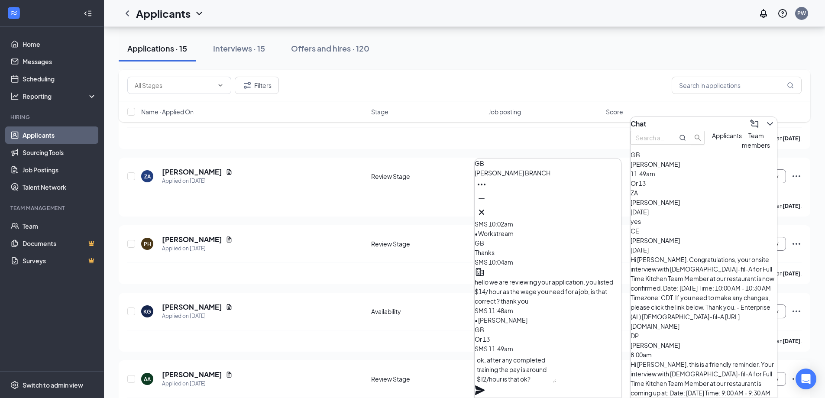
click at [500, 377] on textarea "ok, after any completed training the pay is around $12/hour is that ok?" at bounding box center [516, 368] width 82 height 29
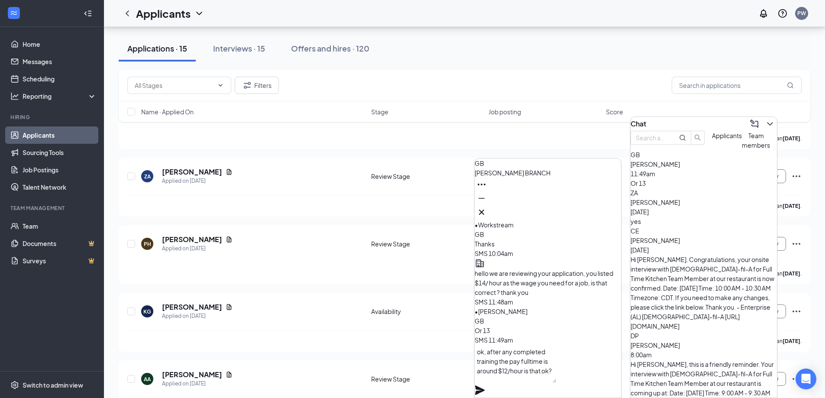
type textarea "ok, after any completed training the pay fulltime is around $12/hour is that ok?"
click at [485, 386] on icon "Plane" at bounding box center [480, 391] width 10 height 10
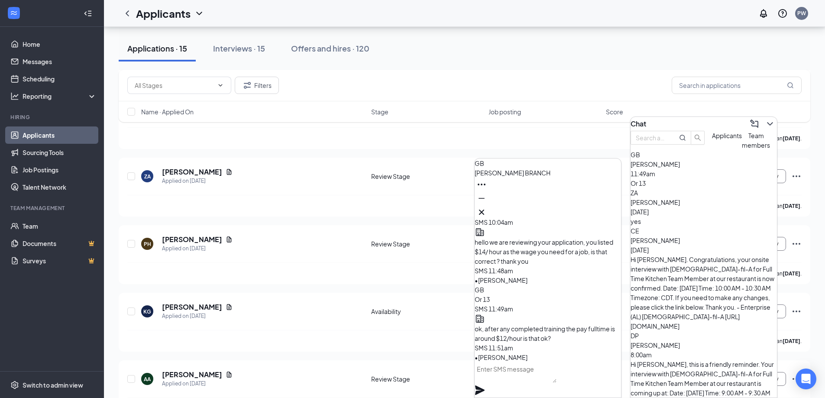
scroll to position [0, 0]
click at [487, 207] on icon "Cross" at bounding box center [482, 212] width 10 height 10
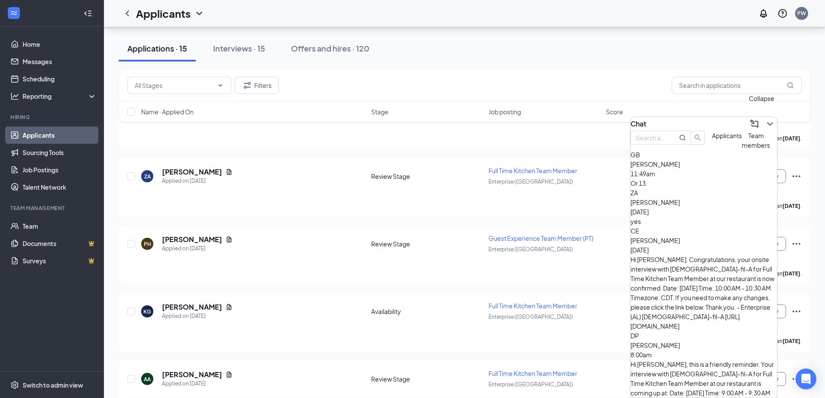
click at [765, 120] on icon "ChevronDown" at bounding box center [770, 124] width 10 height 10
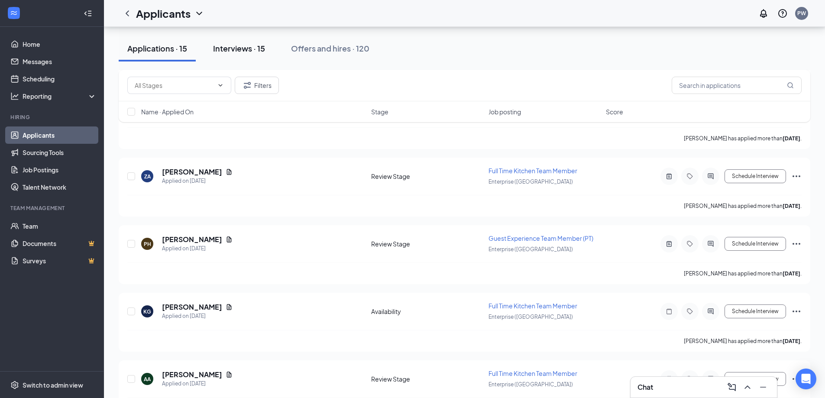
click at [241, 52] on div "Interviews · 15" at bounding box center [239, 48] width 52 height 11
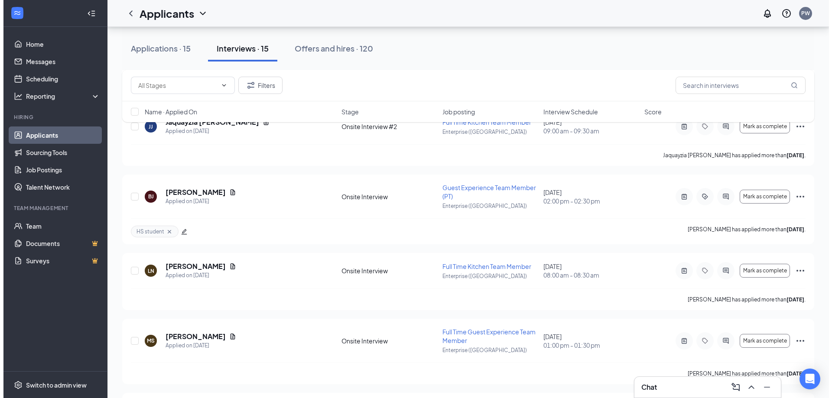
scroll to position [390, 0]
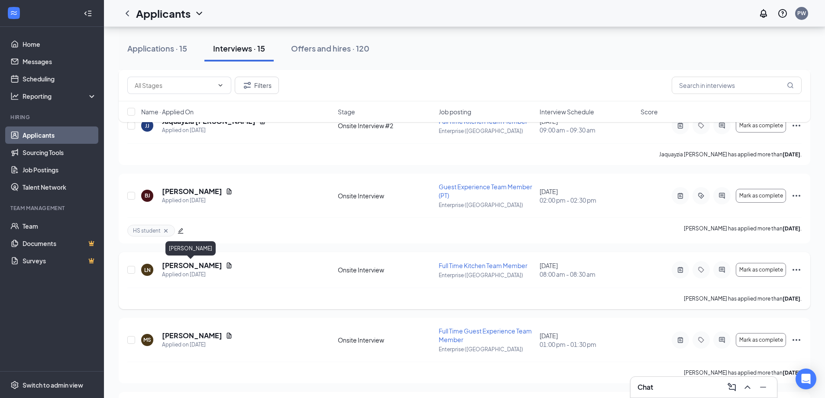
click at [197, 266] on h5 "[PERSON_NAME]" at bounding box center [192, 266] width 60 height 10
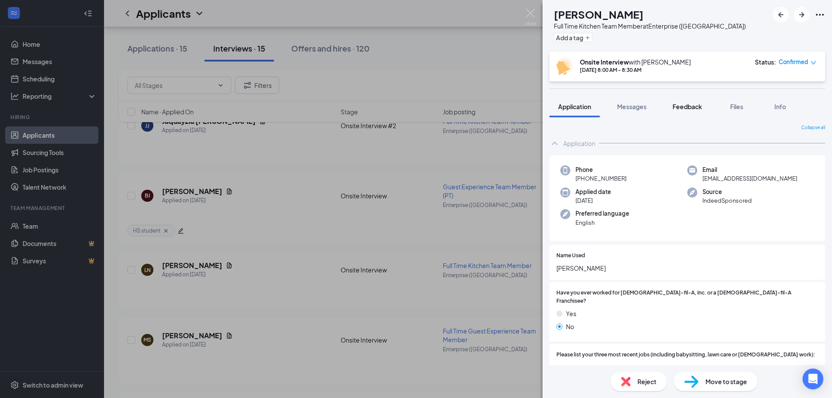
click at [689, 108] on span "Feedback" at bounding box center [686, 107] width 29 height 8
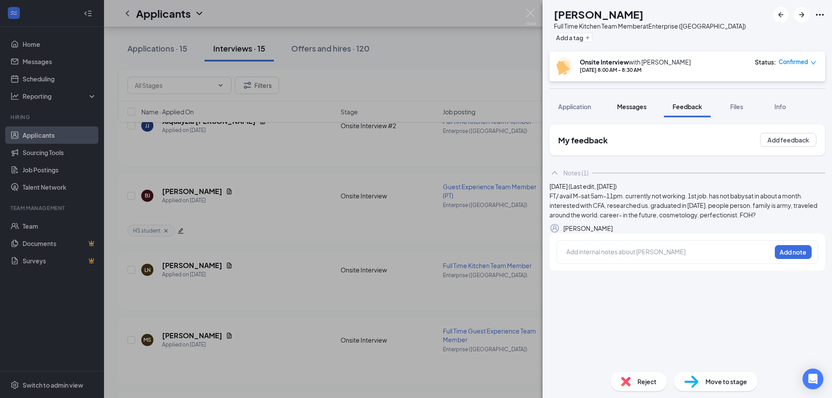
click at [630, 103] on span "Messages" at bounding box center [631, 107] width 29 height 8
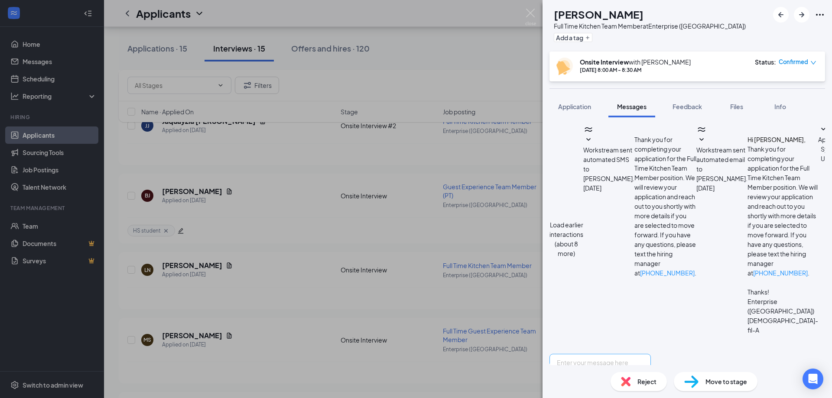
scroll to position [252, 0]
click at [630, 354] on textarea at bounding box center [599, 380] width 101 height 52
click at [586, 354] on textarea "hello just a friendly reminder about your onsite interview [DATE]!" at bounding box center [599, 380] width 101 height 52
click at [648, 354] on textarea "hello this is [DEMOGRAPHIC_DATA]-fil-a enterprise, just a friendly reminder abo…" at bounding box center [599, 380] width 101 height 52
drag, startPoint x: 673, startPoint y: 304, endPoint x: 559, endPoint y: 290, distance: 115.2
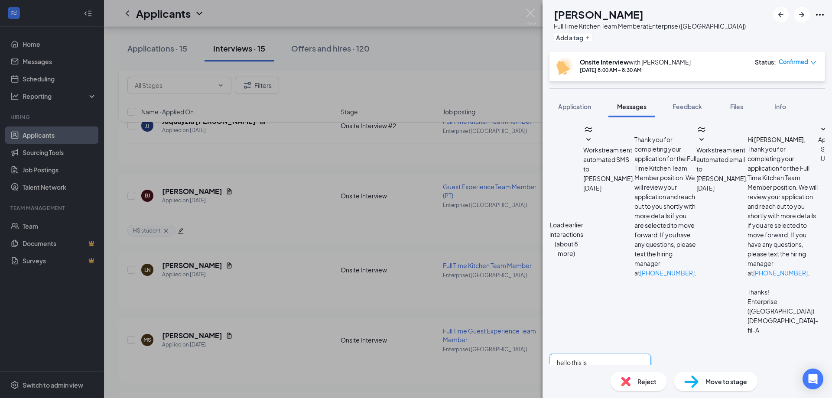
click at [559, 354] on div "hello this is [DEMOGRAPHIC_DATA]-fil-a enterprise, just a friendly reminder abo…" at bounding box center [599, 395] width 101 height 82
type textarea "hello this is [DEMOGRAPHIC_DATA]-fil-a enterprise, just a friendly reminder abo…"
click at [694, 105] on span "Feedback" at bounding box center [686, 107] width 29 height 8
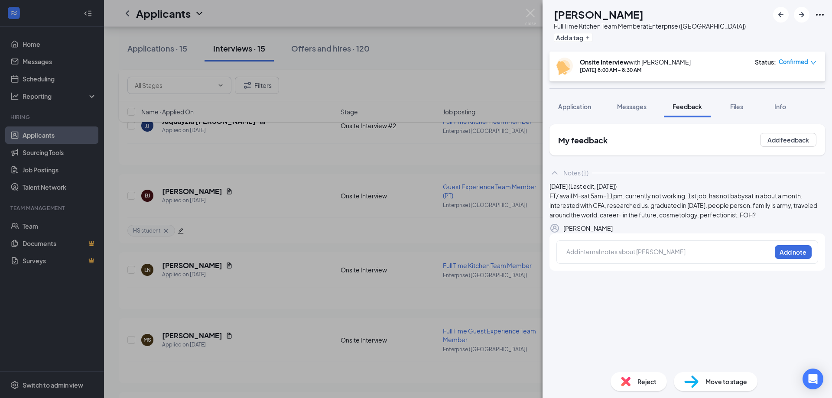
click at [624, 257] on div at bounding box center [669, 251] width 204 height 9
click at [793, 259] on button "Add note" at bounding box center [793, 252] width 37 height 14
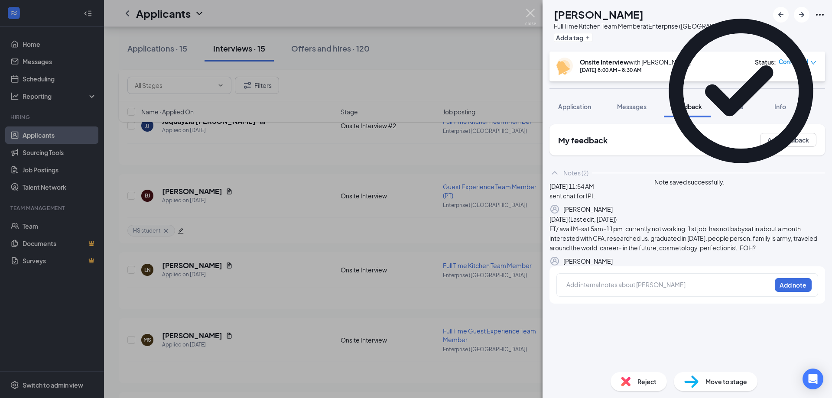
click at [531, 12] on img at bounding box center [530, 17] width 11 height 17
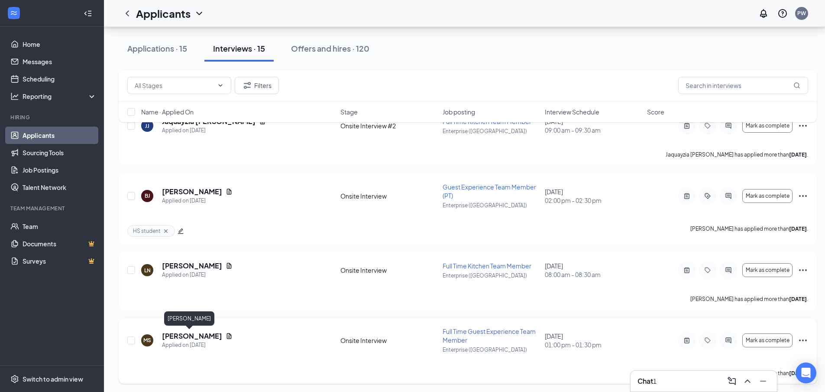
click at [195, 335] on h5 "[PERSON_NAME]" at bounding box center [192, 336] width 60 height 10
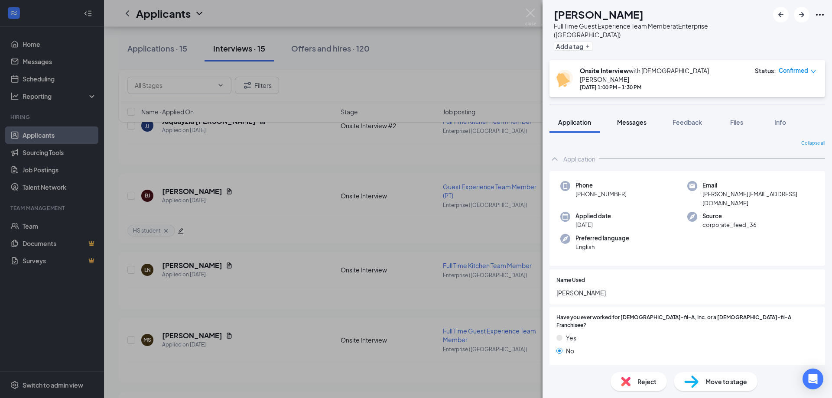
click at [641, 118] on span "Messages" at bounding box center [631, 122] width 29 height 8
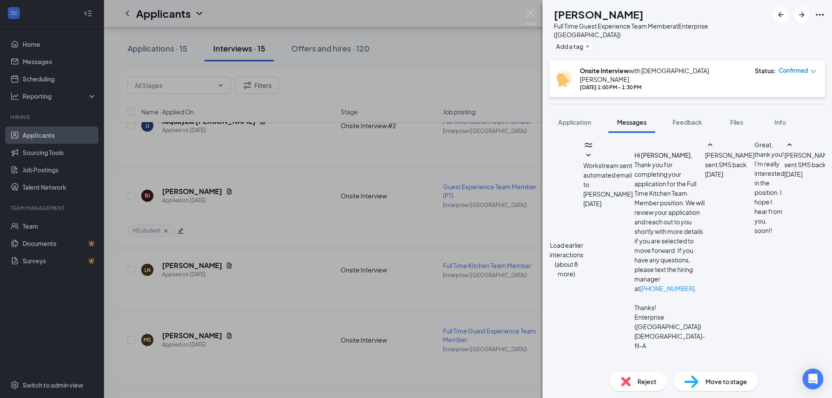
scroll to position [318, 0]
paste textarea "hello this is [DEMOGRAPHIC_DATA]-fil-a enterprise, just a friendly reminder abo…"
type textarea "hello this is [DEMOGRAPHIC_DATA]-fil-a enterprise, just a friendly reminder abo…"
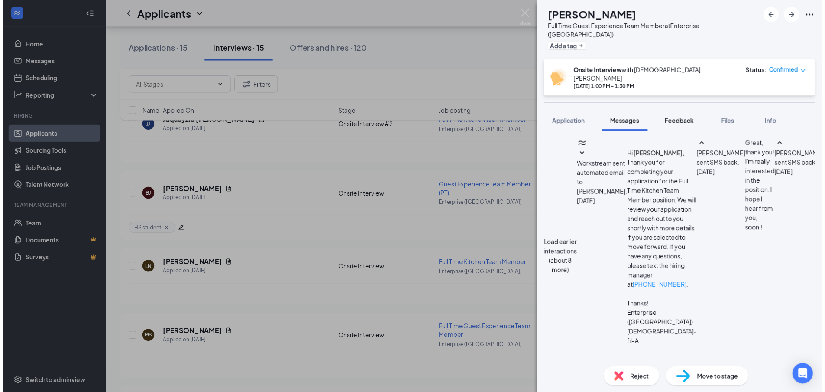
scroll to position [383, 0]
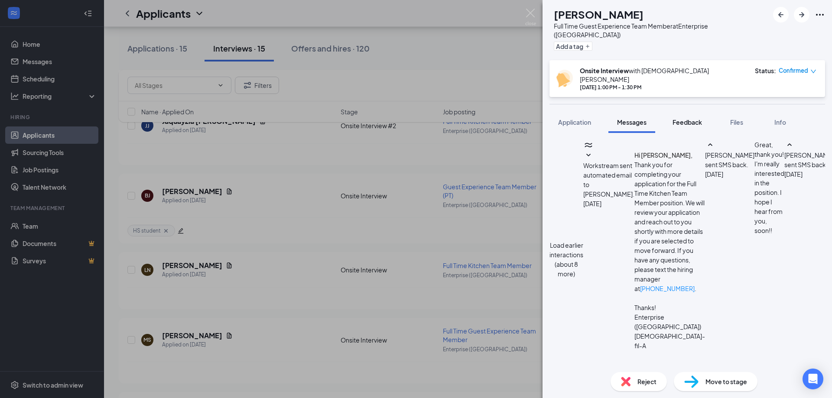
click at [688, 118] on span "Feedback" at bounding box center [686, 122] width 29 height 8
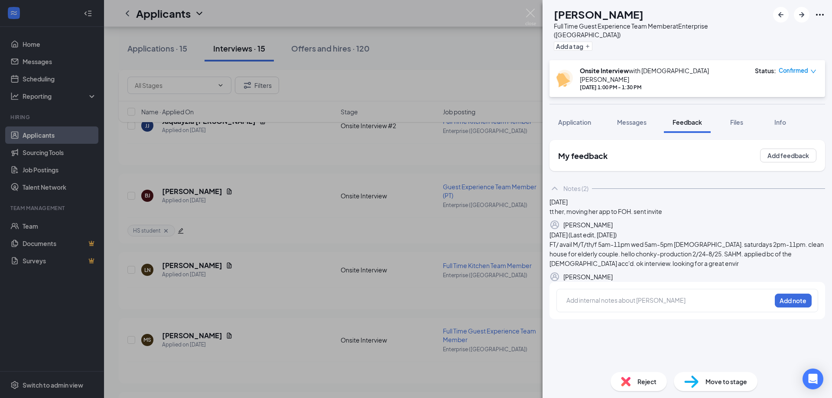
click at [600, 308] on div at bounding box center [668, 302] width 205 height 12
click at [599, 307] on div at bounding box center [669, 301] width 204 height 11
click at [656, 307] on button "Add note" at bounding box center [638, 300] width 35 height 14
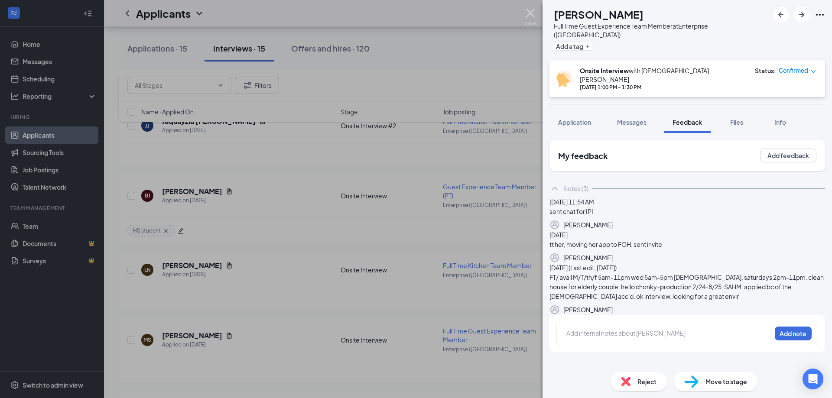
click at [530, 12] on img at bounding box center [530, 17] width 11 height 17
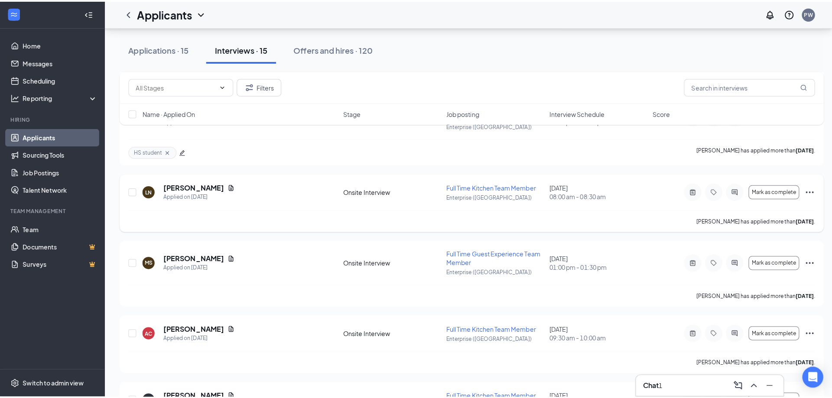
scroll to position [477, 0]
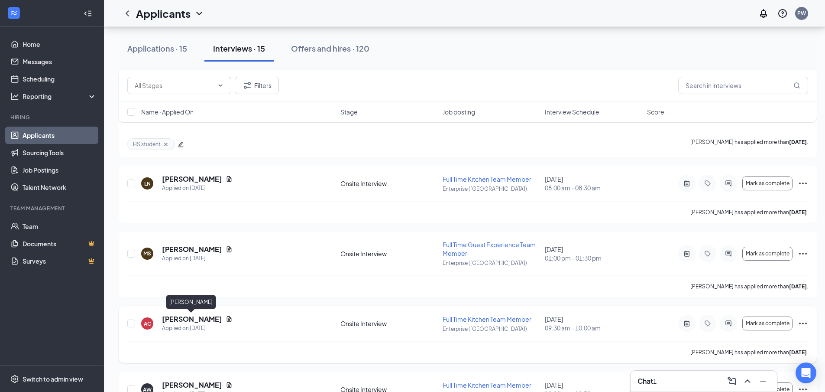
click at [188, 319] on h5 "[PERSON_NAME]" at bounding box center [192, 319] width 60 height 10
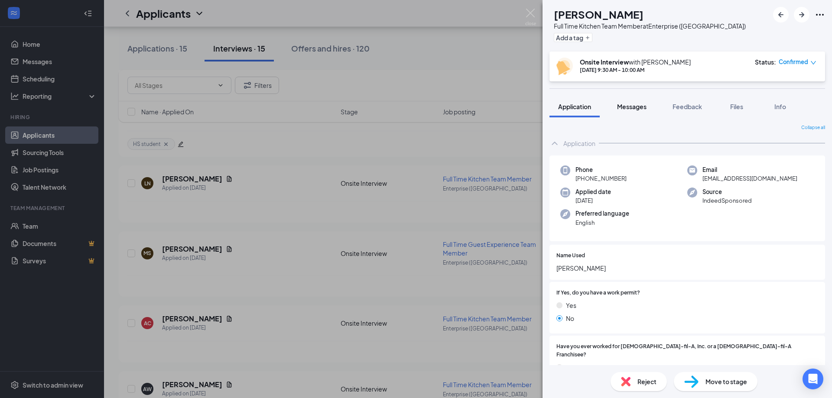
click at [630, 107] on span "Messages" at bounding box center [631, 107] width 29 height 8
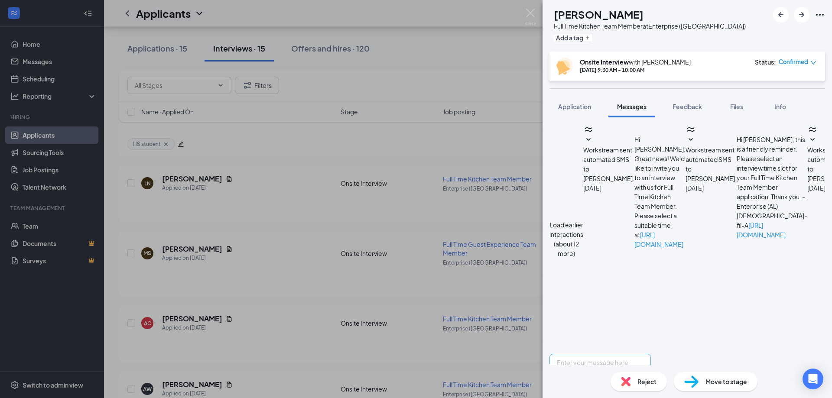
scroll to position [267, 0]
paste textarea "hello this is [DEMOGRAPHIC_DATA]-fil-a enterprise, just a friendly reminder abo…"
type textarea "hello this is [DEMOGRAPHIC_DATA]-fil-a enterprise, just a friendly reminder abo…"
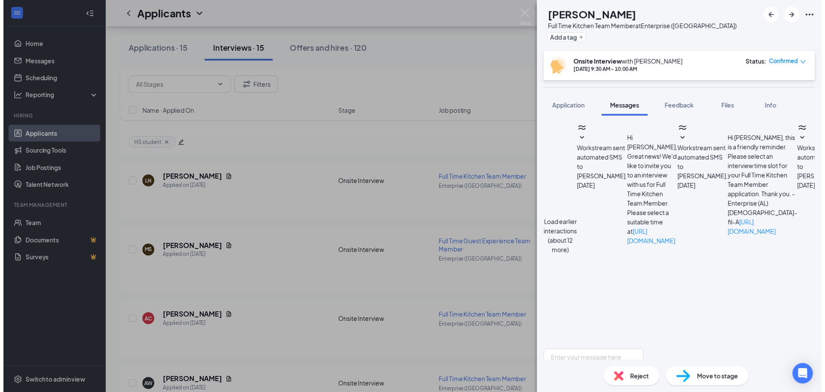
scroll to position [332, 0]
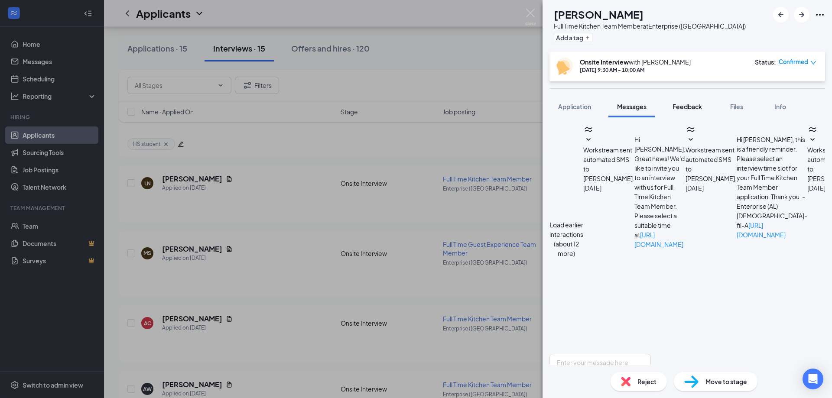
click at [690, 103] on span "Feedback" at bounding box center [686, 107] width 29 height 8
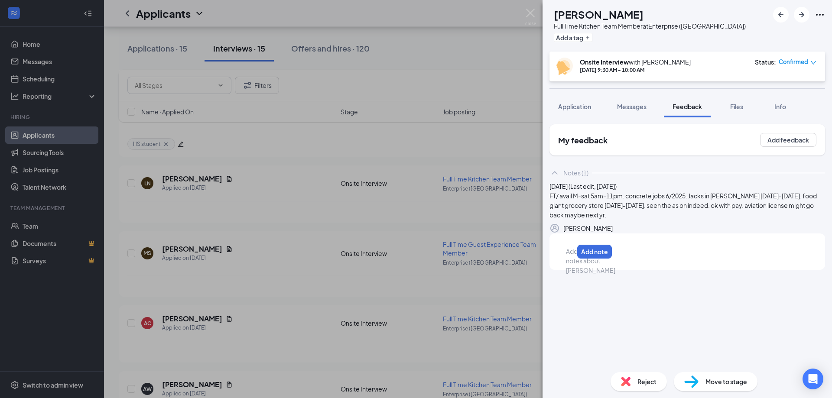
click at [573, 256] on div at bounding box center [569, 251] width 7 height 9
click at [656, 259] on button "Add note" at bounding box center [639, 252] width 35 height 14
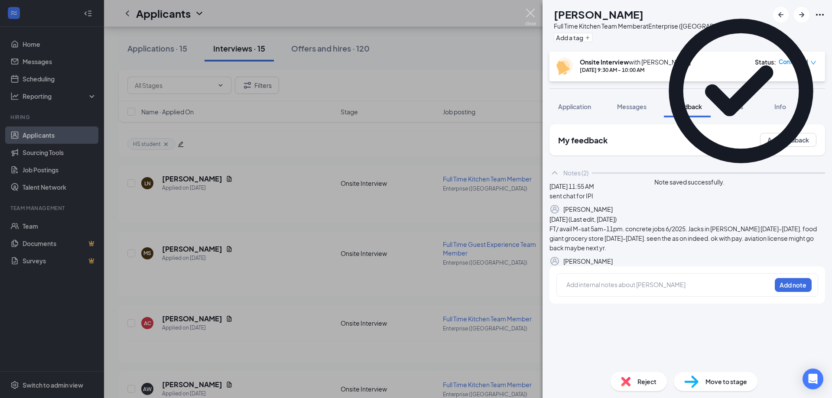
click at [532, 12] on img at bounding box center [530, 17] width 11 height 17
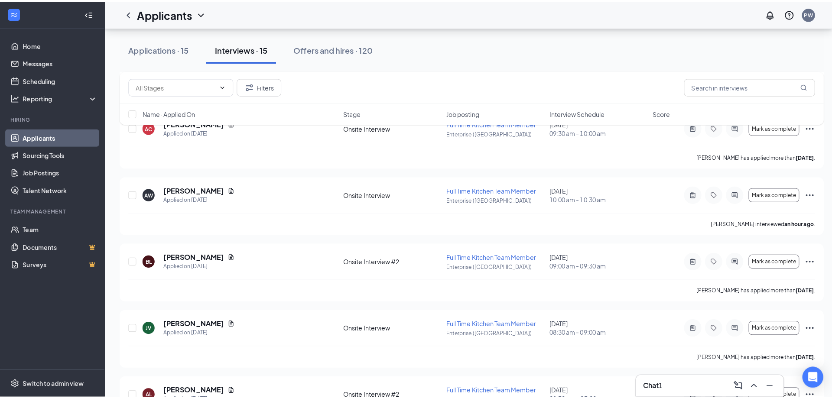
scroll to position [693, 0]
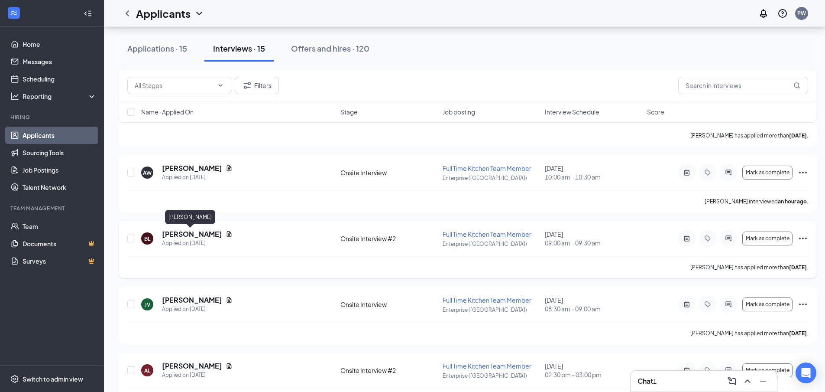
click at [187, 236] on h5 "[PERSON_NAME]" at bounding box center [192, 234] width 60 height 10
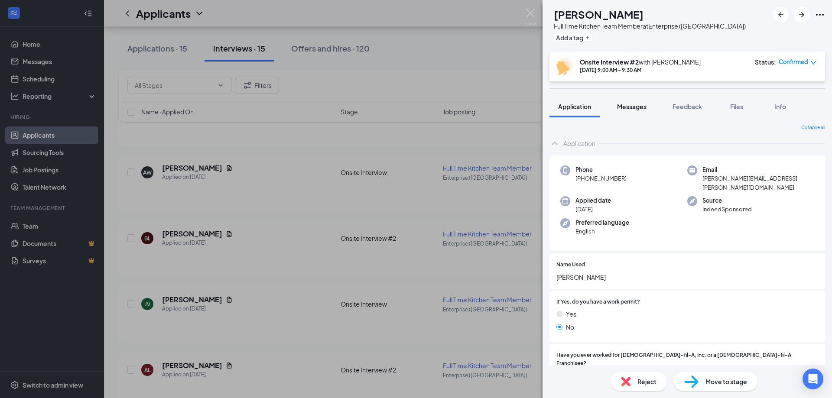
click at [628, 108] on span "Messages" at bounding box center [631, 107] width 29 height 8
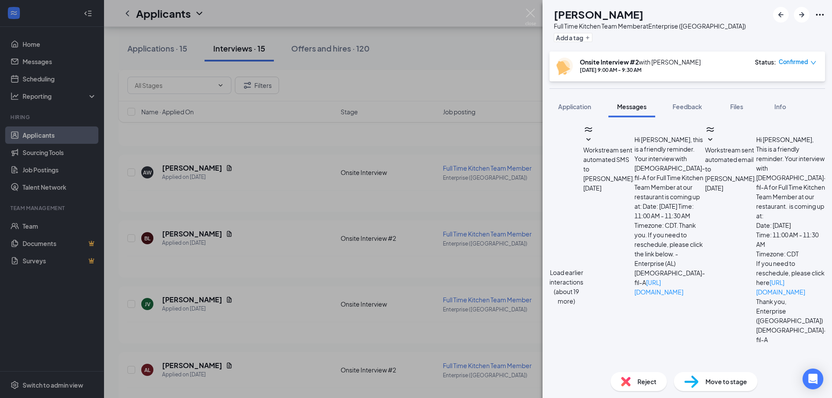
scroll to position [170, 0]
paste textarea "hello this is [DEMOGRAPHIC_DATA]-fil-a enterprise, just a friendly reminder abo…"
type textarea "hello this is [DEMOGRAPHIC_DATA]-fil-a enterprise, just a friendly reminder abo…"
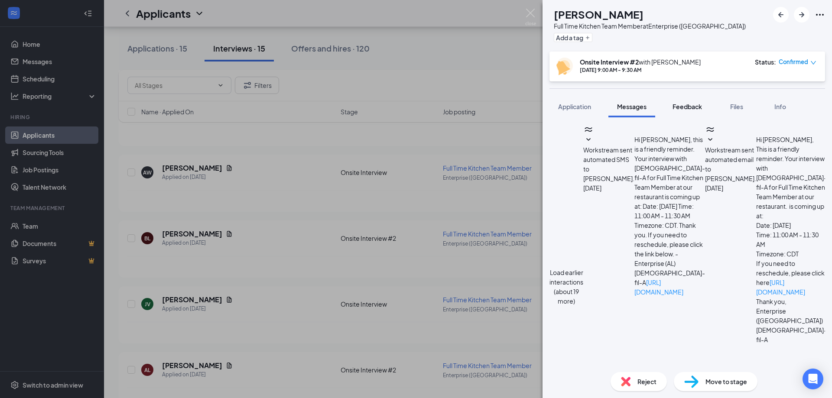
click at [686, 105] on span "Feedback" at bounding box center [686, 107] width 29 height 8
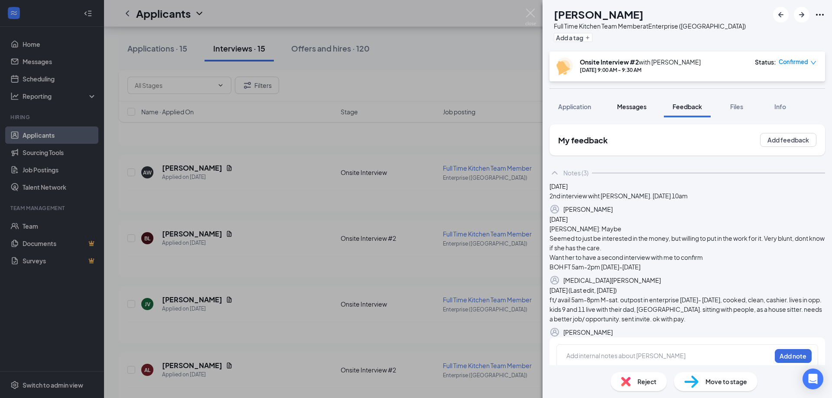
click at [637, 106] on span "Messages" at bounding box center [631, 107] width 29 height 8
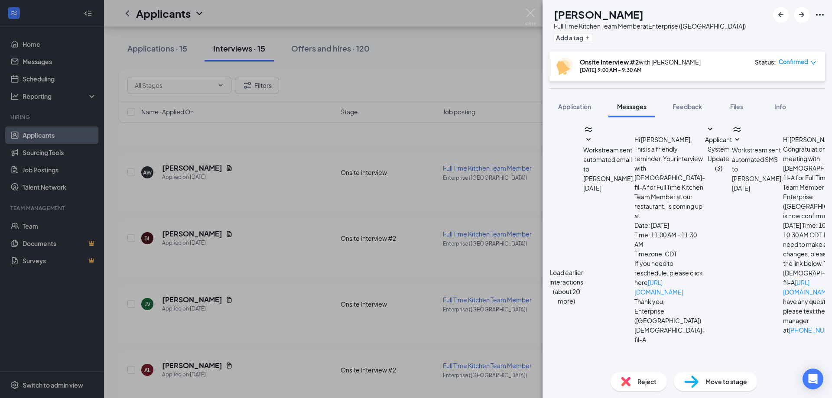
scroll to position [195, 0]
click at [687, 108] on span "Feedback" at bounding box center [686, 107] width 29 height 8
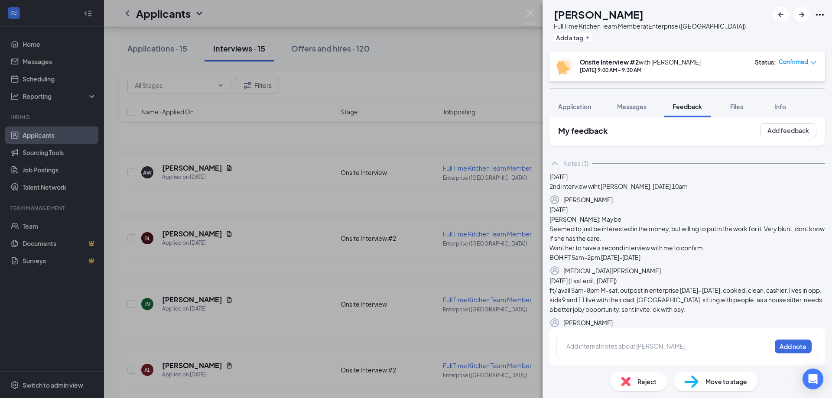
scroll to position [91, 0]
click at [614, 350] on div at bounding box center [669, 346] width 204 height 9
click at [656, 345] on button "Add note" at bounding box center [638, 347] width 35 height 14
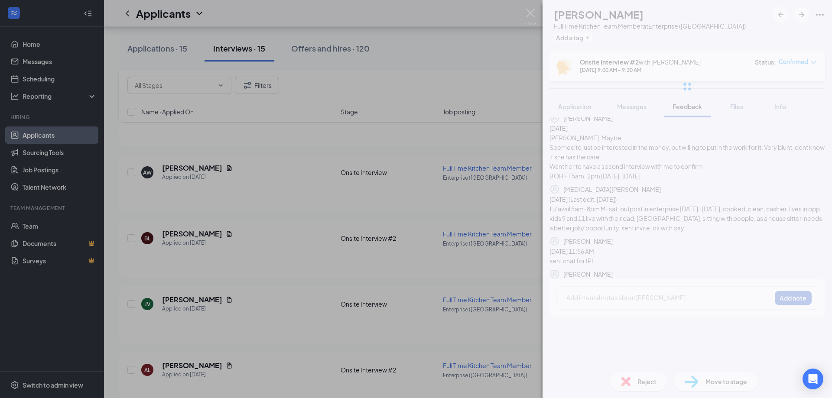
scroll to position [0, 0]
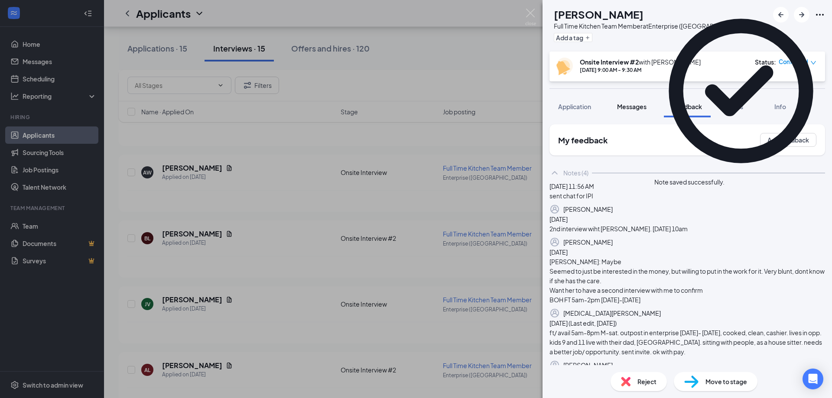
click at [640, 106] on span "Messages" at bounding box center [631, 107] width 29 height 8
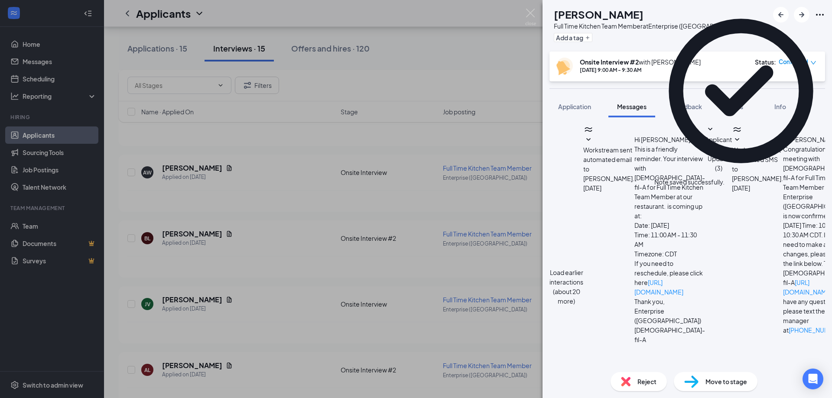
scroll to position [195, 0]
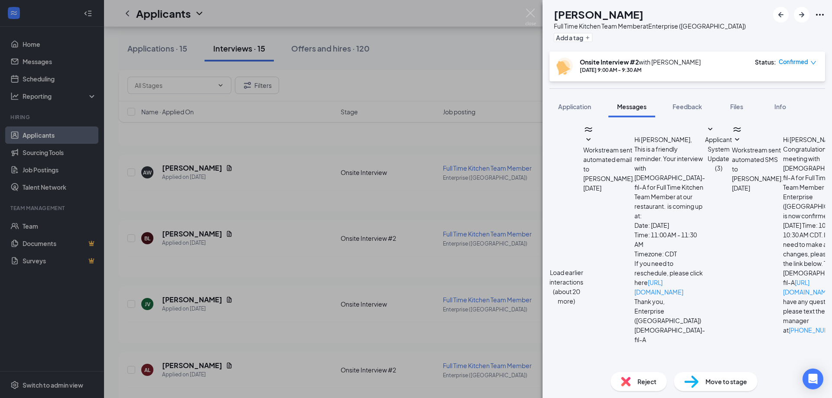
click at [594, 145] on icon "SmallChevronDown" at bounding box center [588, 140] width 10 height 10
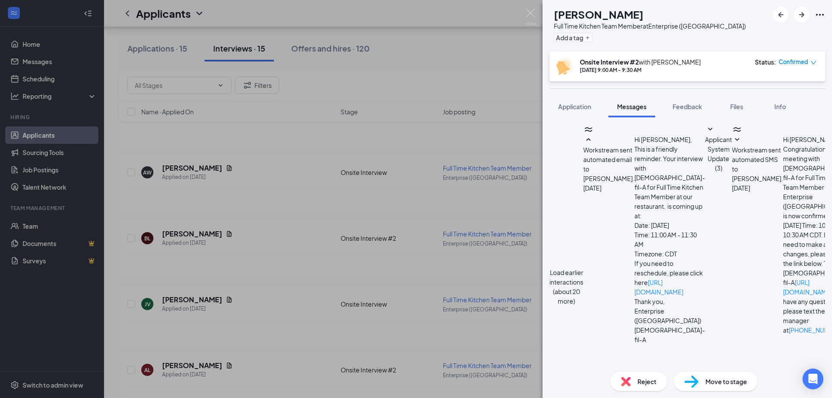
scroll to position [455, 0]
click at [735, 141] on icon "SmallChevronDown" at bounding box center [737, 139] width 4 height 3
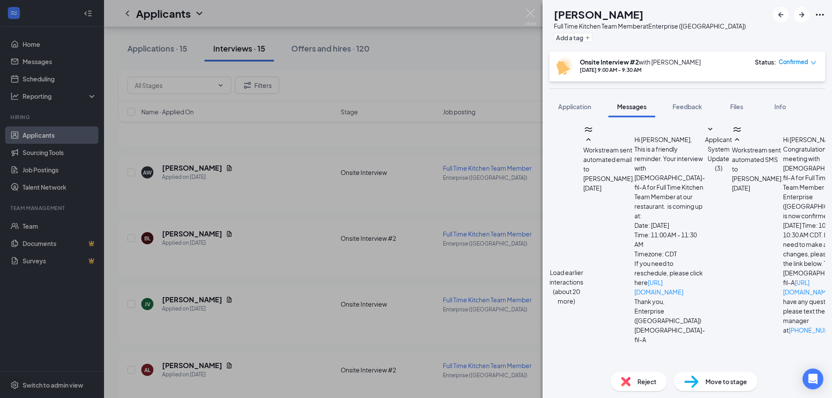
click at [685, 106] on span "Feedback" at bounding box center [686, 107] width 29 height 8
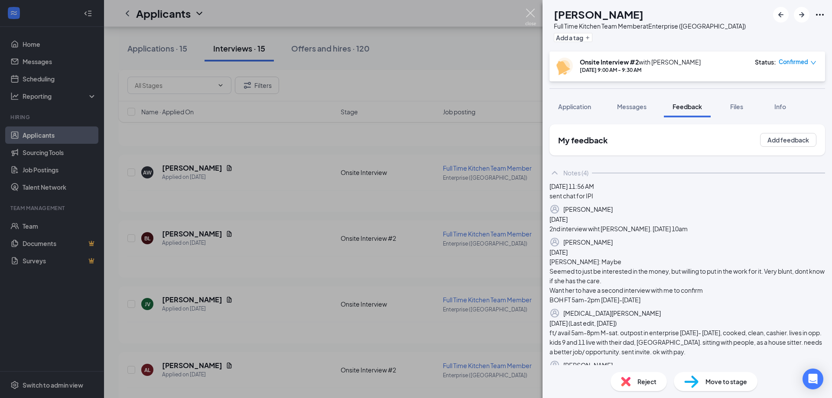
click at [533, 13] on img at bounding box center [530, 17] width 11 height 17
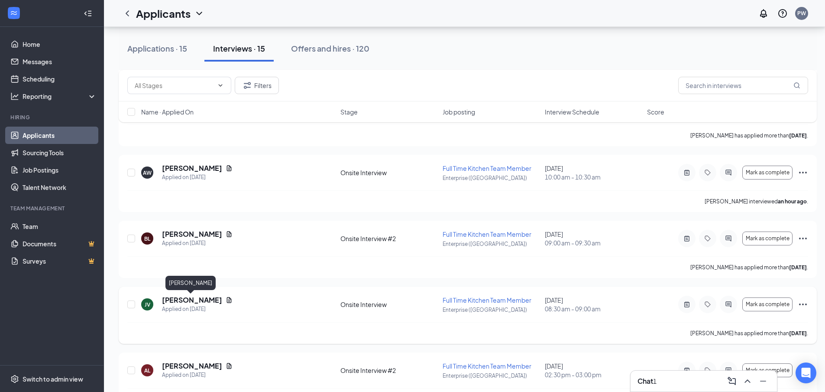
click at [185, 303] on h5 "[PERSON_NAME]" at bounding box center [192, 300] width 60 height 10
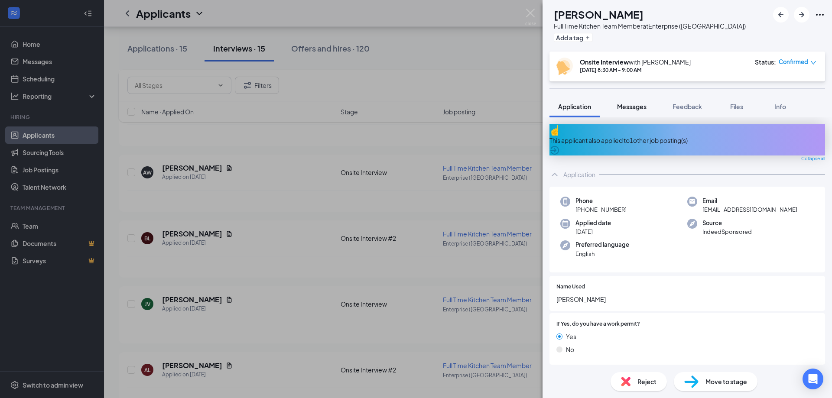
click at [636, 105] on span "Messages" at bounding box center [631, 107] width 29 height 8
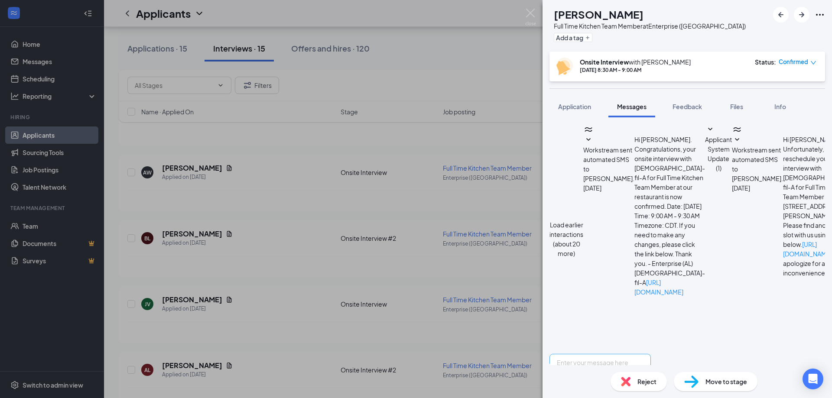
scroll to position [266, 0]
paste textarea "hello this is [DEMOGRAPHIC_DATA]-fil-a enterprise, just a friendly reminder abo…"
type textarea "hello this is [DEMOGRAPHIC_DATA]-fil-a enterprise, just a friendly reminder abo…"
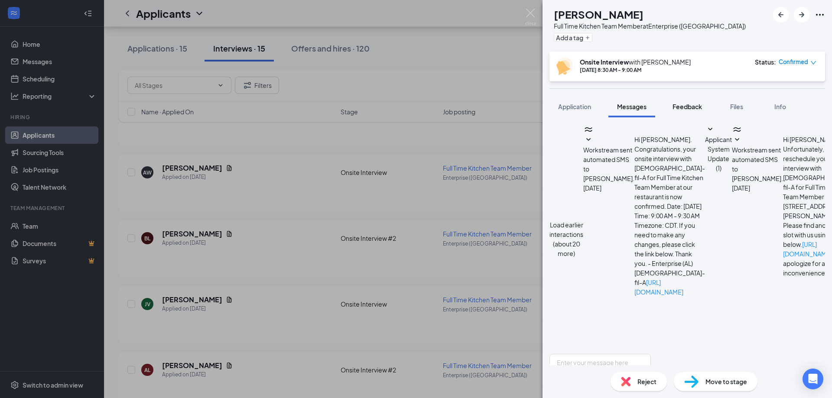
click at [694, 104] on span "Feedback" at bounding box center [686, 107] width 29 height 8
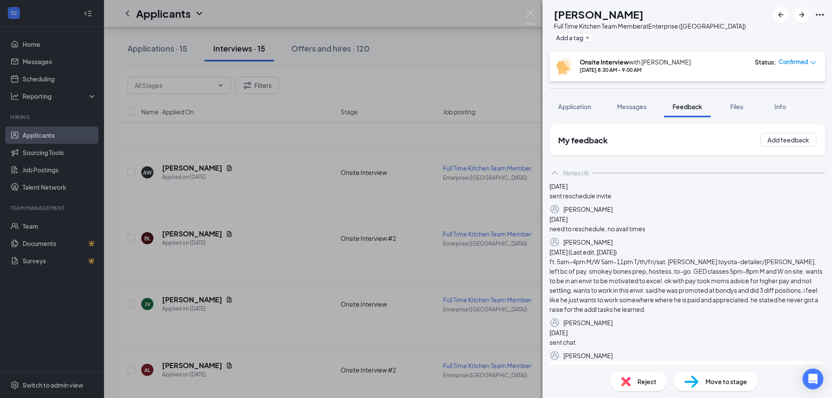
scroll to position [130, 0]
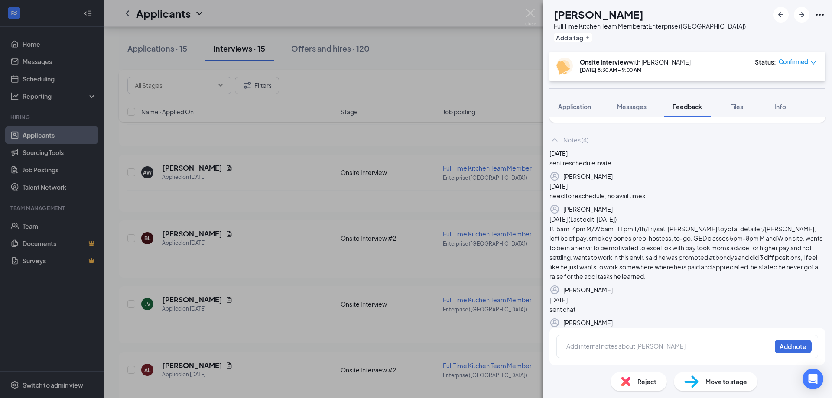
click at [611, 351] on div at bounding box center [669, 346] width 204 height 9
click at [779, 354] on button "Add note" at bounding box center [793, 347] width 37 height 14
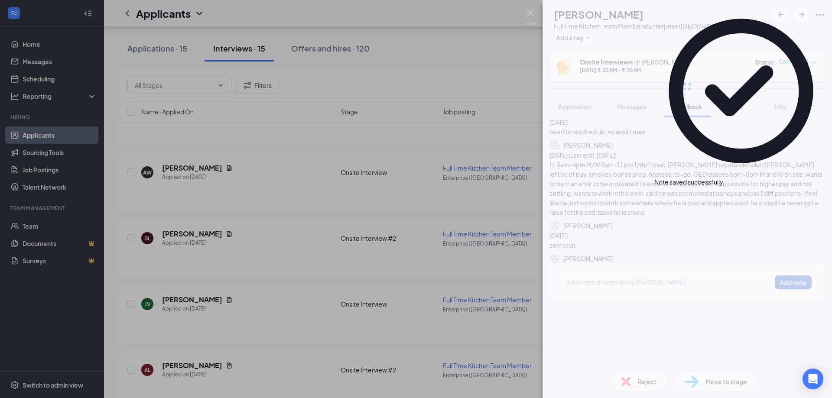
scroll to position [0, 0]
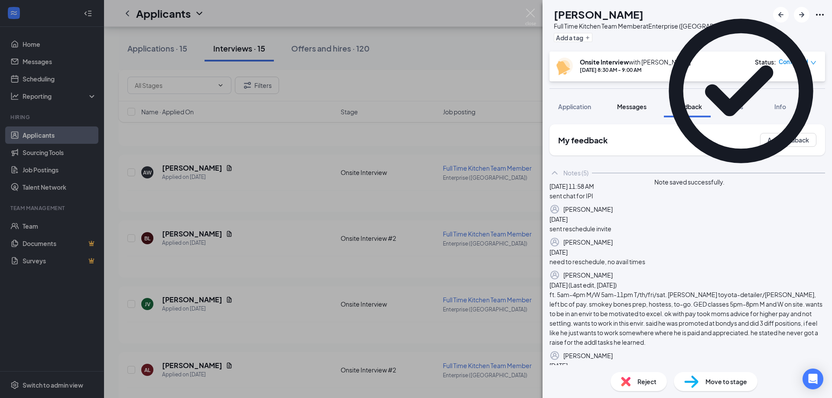
click at [632, 104] on span "Messages" at bounding box center [631, 107] width 29 height 8
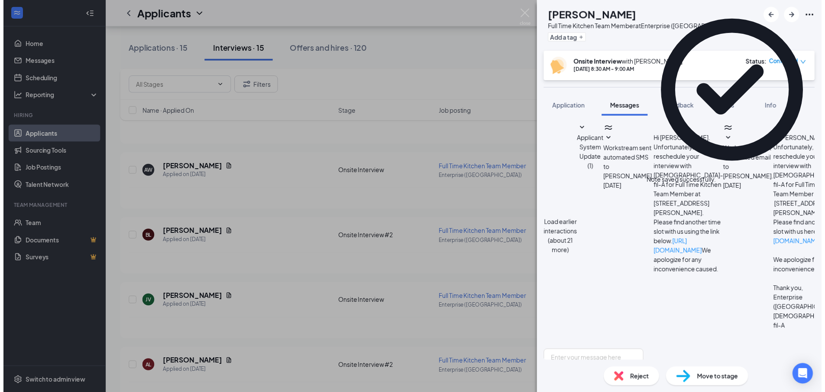
scroll to position [291, 0]
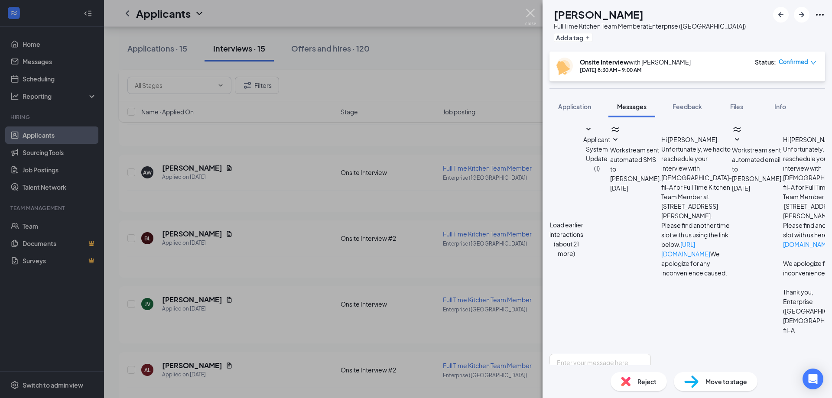
click at [533, 10] on img at bounding box center [530, 17] width 11 height 17
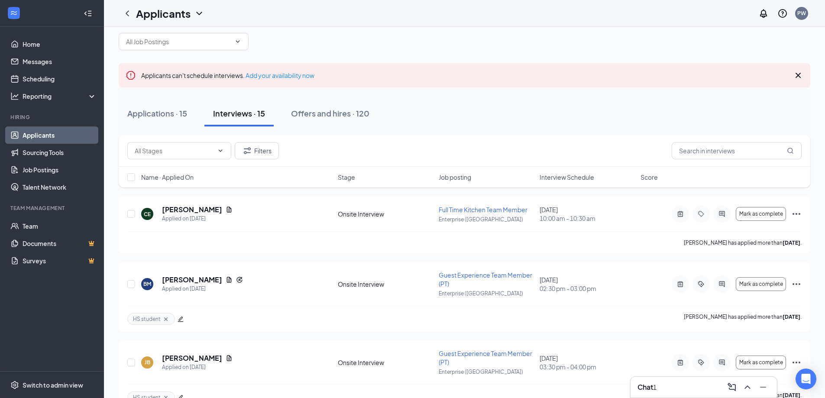
scroll to position [3, 0]
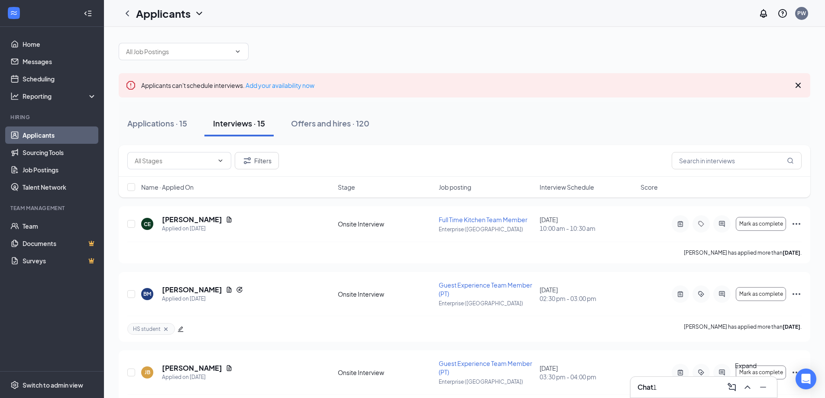
click at [750, 388] on icon "ChevronUp" at bounding box center [748, 387] width 6 height 3
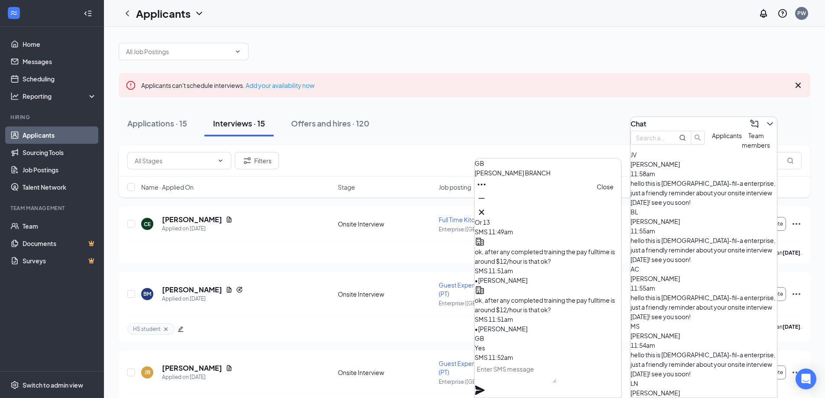
click at [487, 209] on icon "Cross" at bounding box center [482, 212] width 10 height 10
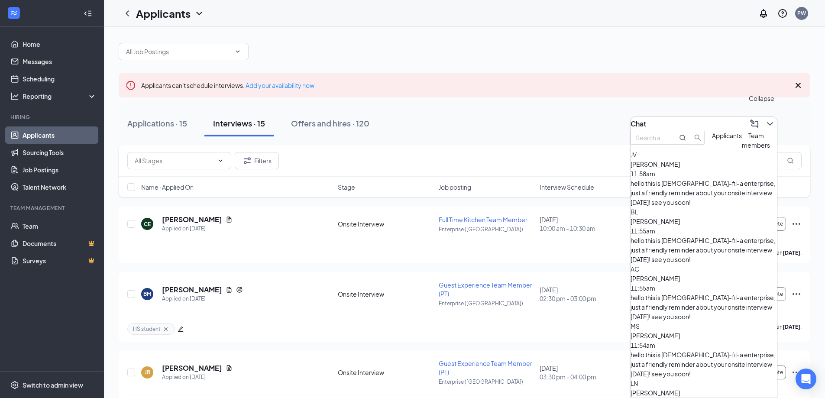
click at [765, 123] on icon "ChevronDown" at bounding box center [770, 124] width 10 height 10
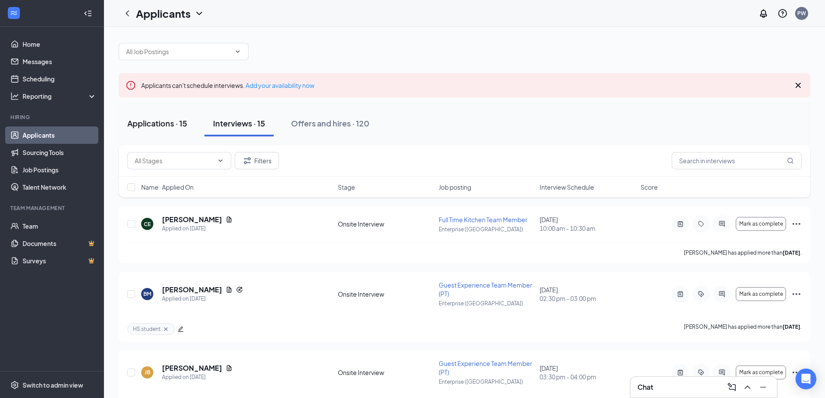
click at [164, 124] on div "Applications · 15" at bounding box center [157, 123] width 60 height 11
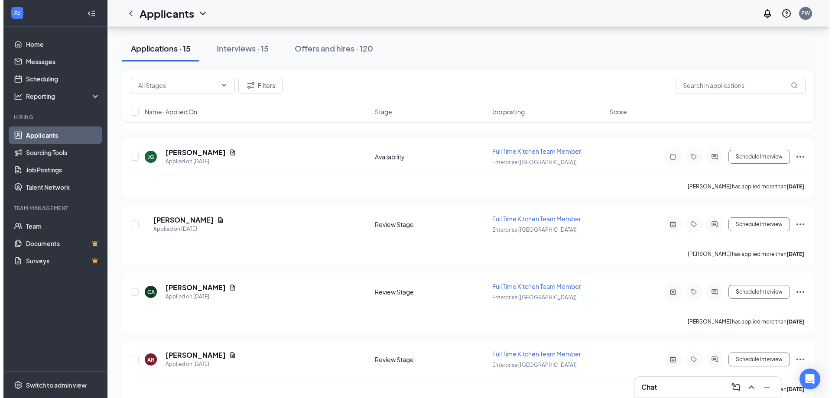
scroll to position [693, 0]
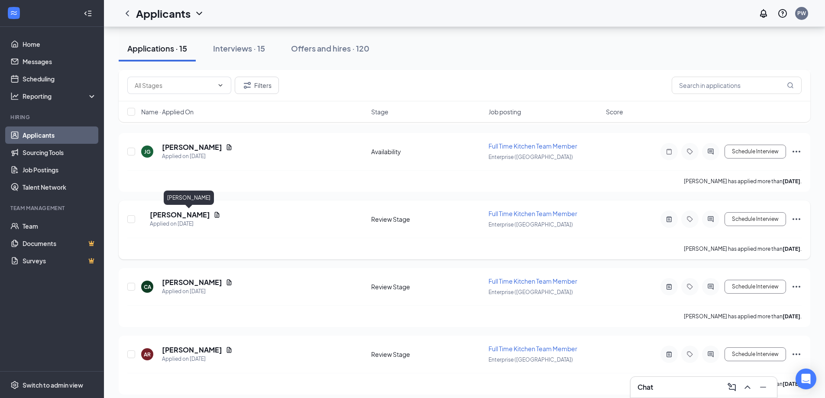
click at [168, 212] on h5 "[PERSON_NAME]" at bounding box center [180, 215] width 60 height 10
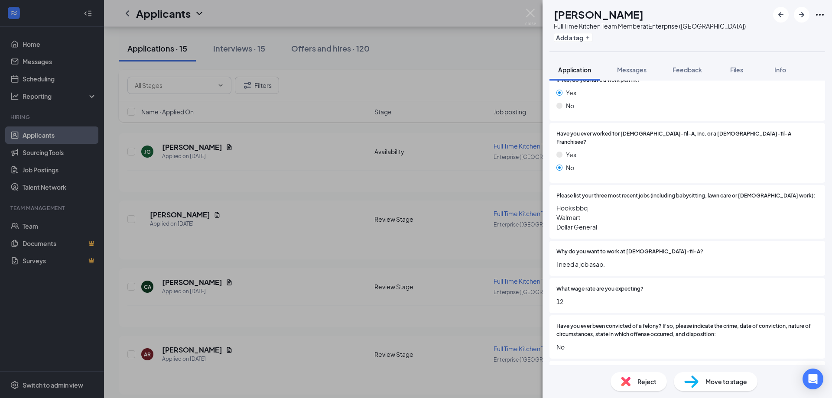
scroll to position [260, 0]
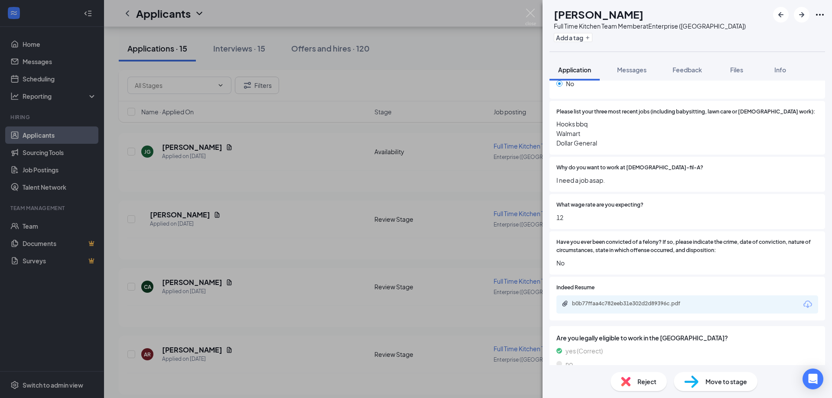
click at [637, 300] on div "b0b77ffaa4c782eeb31e302d2d89396c.pdf" at bounding box center [632, 303] width 121 height 7
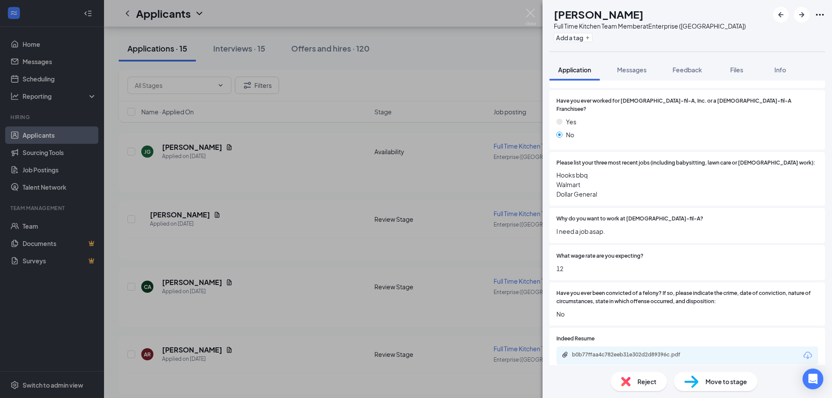
scroll to position [208, 0]
click at [685, 71] on span "Feedback" at bounding box center [686, 70] width 29 height 8
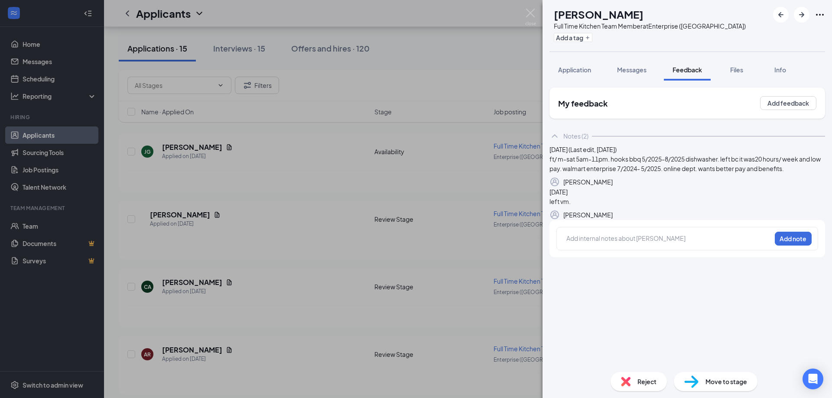
click at [634, 245] on div at bounding box center [669, 239] width 204 height 11
click at [638, 245] on button "Add note" at bounding box center [621, 238] width 35 height 14
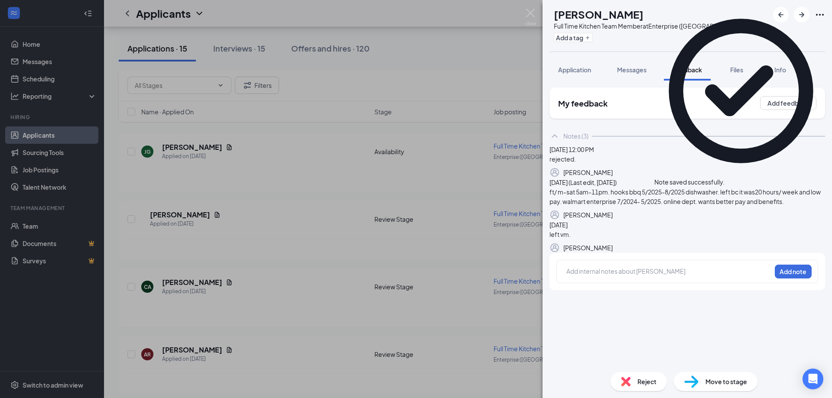
click at [644, 386] on span "Reject" at bounding box center [646, 382] width 19 height 10
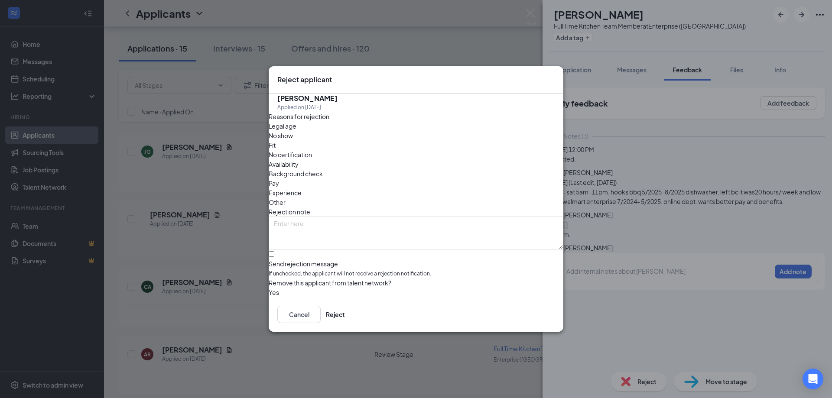
click at [444, 198] on div "Other" at bounding box center [416, 203] width 295 height 10
click at [345, 318] on button "Reject" at bounding box center [335, 314] width 19 height 17
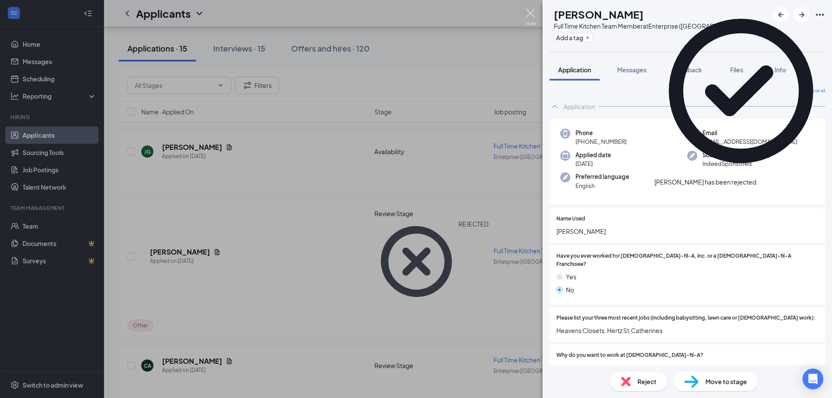
click at [531, 10] on img at bounding box center [530, 17] width 11 height 17
